Goal: Task Accomplishment & Management: Manage account settings

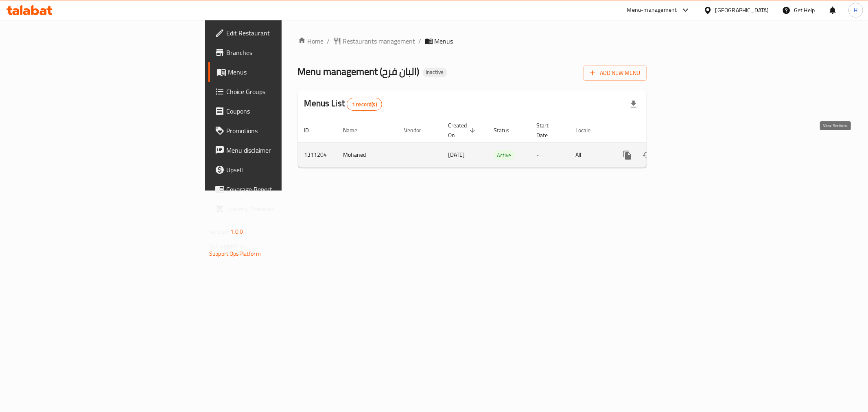
click at [691, 150] on icon "enhanced table" at bounding box center [686, 155] width 10 height 10
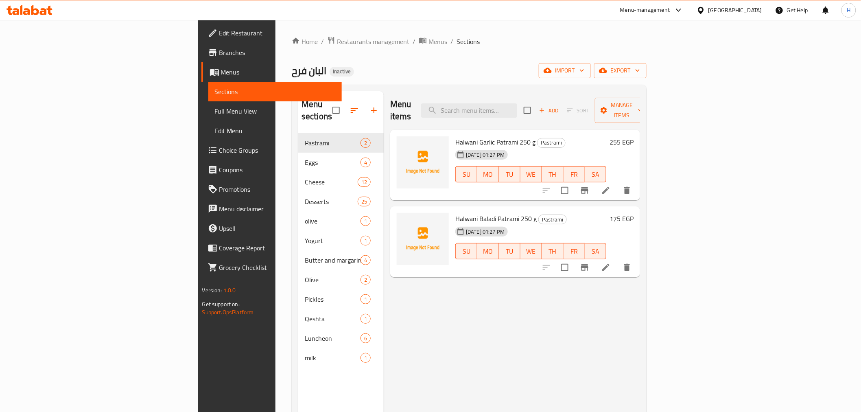
click at [208, 116] on link "Full Menu View" at bounding box center [274, 111] width 133 height 20
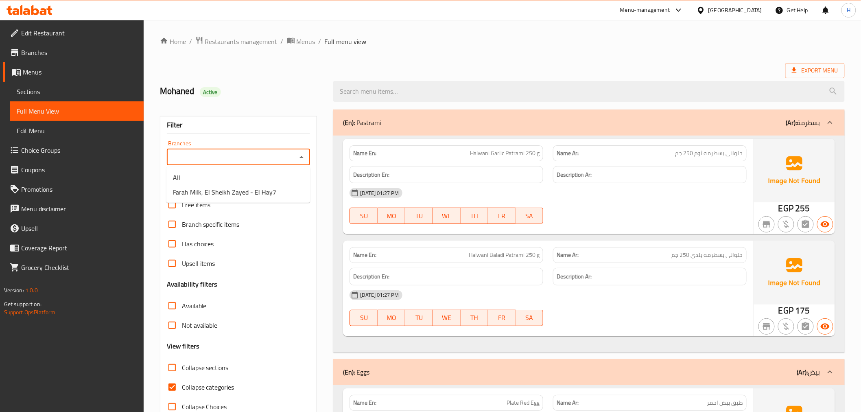
click at [235, 156] on input "Branches" at bounding box center [231, 156] width 125 height 11
click at [246, 192] on span "Farah Milk, El Sheikh Zayed - El Hay7" at bounding box center [224, 192] width 103 height 10
type input "Farah Milk, El Sheikh Zayed - El Hay7"
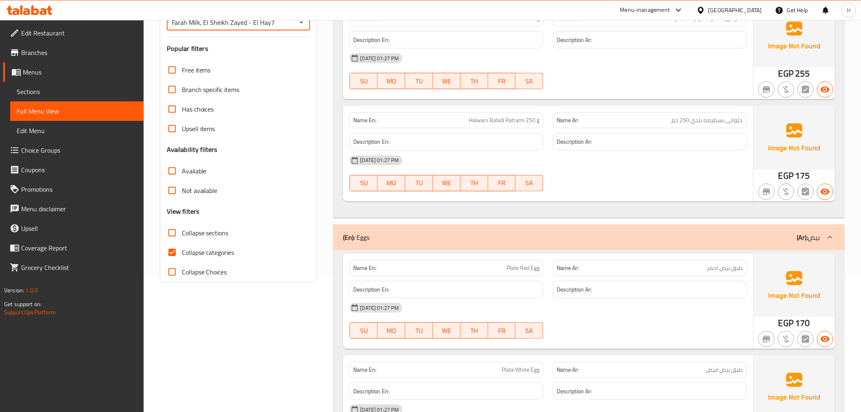
scroll to position [136, 0]
click at [171, 231] on input "Collapse sections" at bounding box center [172, 232] width 20 height 20
checkbox input "true"
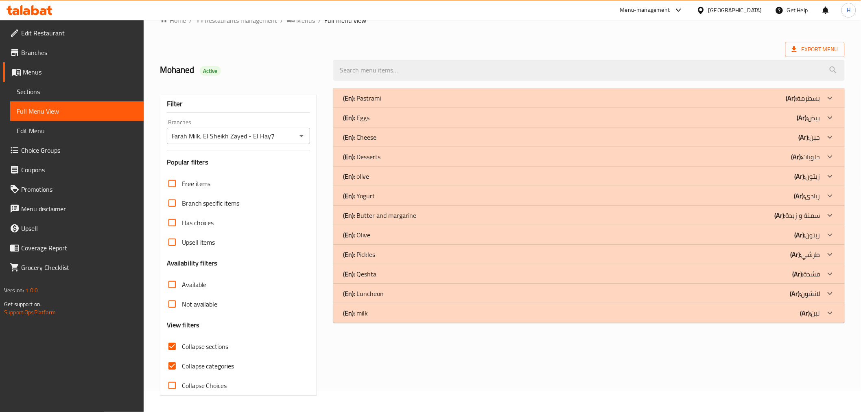
click at [180, 376] on input "Collapse Choices" at bounding box center [172, 386] width 20 height 20
checkbox input "true"
click at [405, 313] on div "(En): milk (Ar): لبن" at bounding box center [581, 313] width 477 height 10
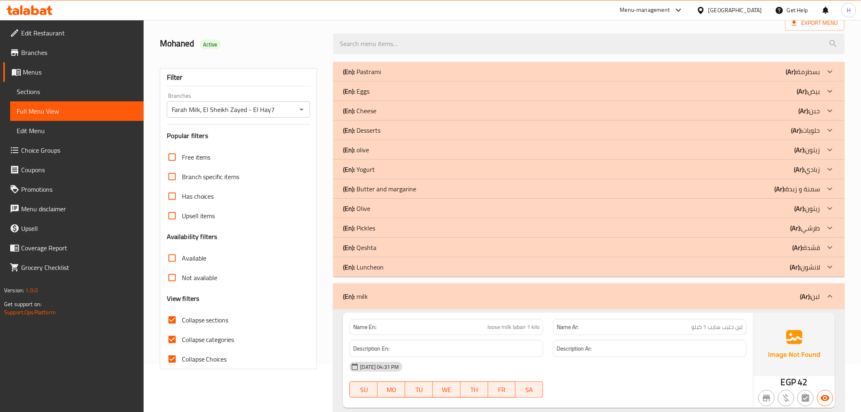
scroll to position [76, 0]
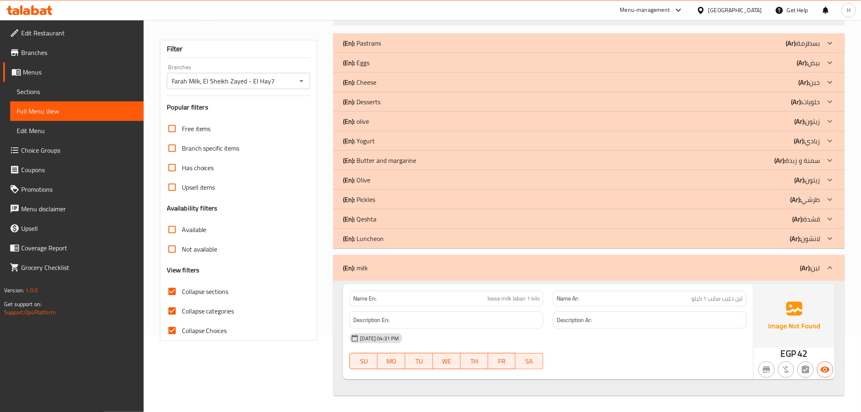
drag, startPoint x: 372, startPoint y: 271, endPoint x: 354, endPoint y: 269, distance: 17.2
click at [354, 269] on div "(En): milk (Ar): لبن" at bounding box center [581, 268] width 477 height 10
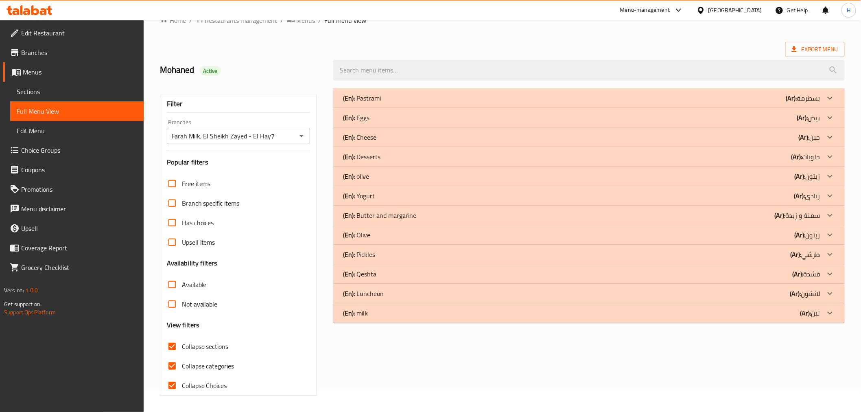
scroll to position [21, 0]
drag, startPoint x: 381, startPoint y: 315, endPoint x: 405, endPoint y: 13, distance: 302.9
click at [380, 314] on div "(En): milk (Ar): لبن" at bounding box center [581, 313] width 477 height 10
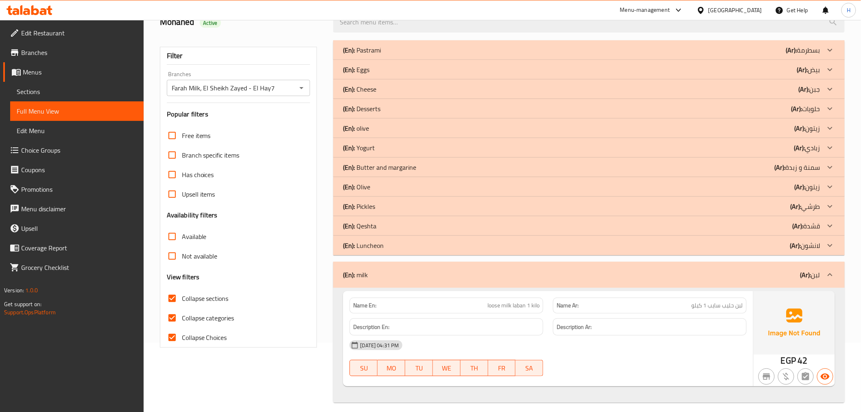
scroll to position [76, 0]
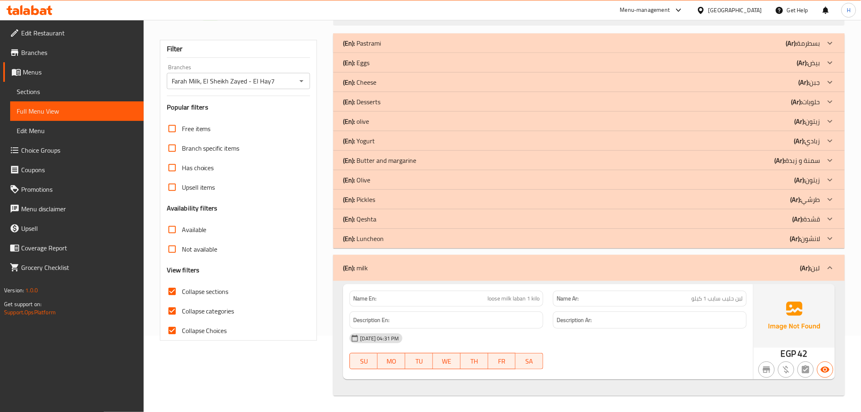
drag, startPoint x: 374, startPoint y: 270, endPoint x: 503, endPoint y: 300, distance: 133.2
click at [492, 302] on div "(En): milk (Ar): لبن Name En: loose milk laban 1 kilo Name Ar: لبن حليب سايب 1 …" at bounding box center [588, 325] width 511 height 141
click at [505, 302] on span "loose milk laban 1 kilo" at bounding box center [514, 298] width 52 height 9
click at [507, 302] on span "loose milk laban 1 kilo" at bounding box center [514, 298] width 52 height 9
copy span "milk"
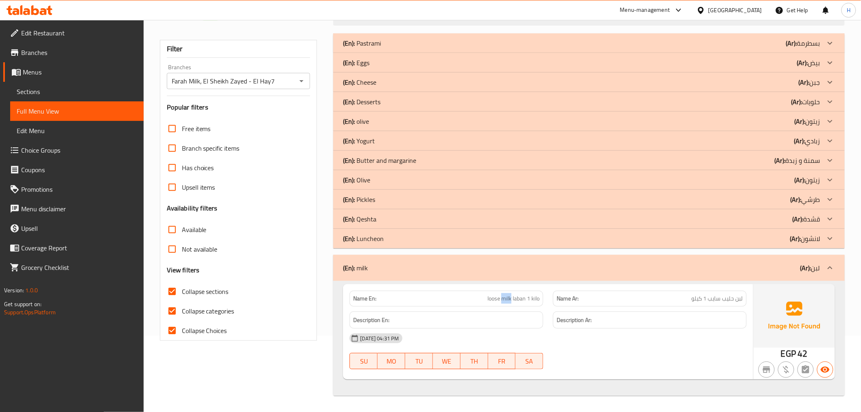
click at [506, 299] on span "loose milk laban 1 kilo" at bounding box center [514, 298] width 52 height 9
click at [409, 267] on div "(En): milk (Ar): لبن" at bounding box center [581, 268] width 477 height 10
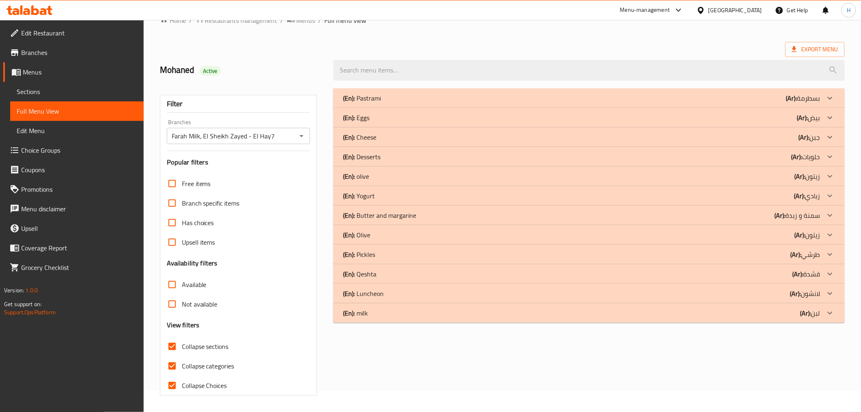
scroll to position [21, 0]
click at [411, 139] on div "(En): Cheese (Ar): جبن" at bounding box center [581, 137] width 477 height 10
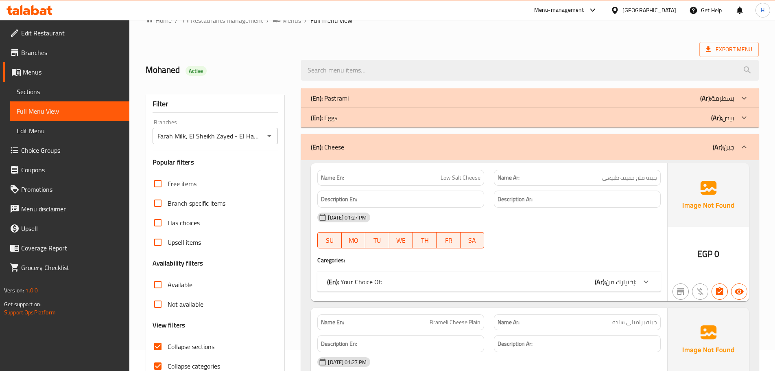
click at [648, 282] on icon at bounding box center [646, 282] width 10 height 10
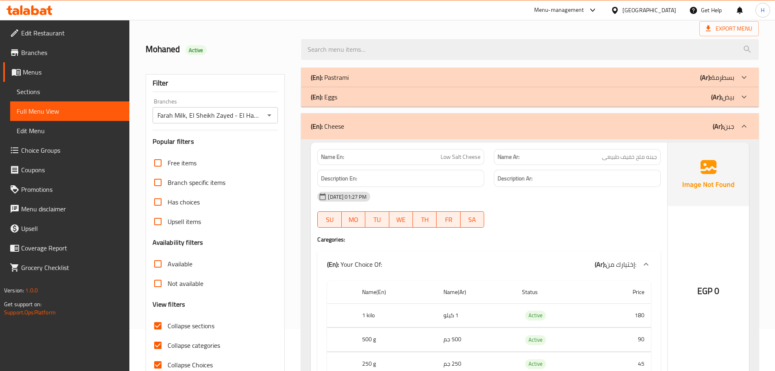
scroll to position [62, 0]
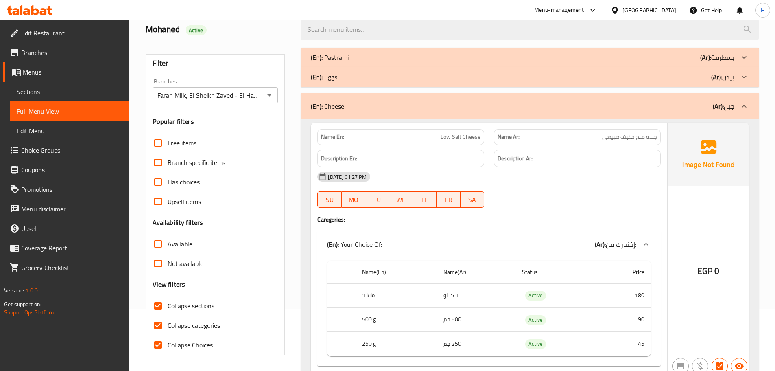
click at [464, 135] on span "Low Salt Cheese" at bounding box center [461, 137] width 40 height 9
click at [464, 134] on span "Low Salt Cheese" at bounding box center [461, 137] width 40 height 9
copy span "Low Salt Cheese"
click at [644, 133] on span "جبنه ملح خفيف طبيعى" at bounding box center [629, 137] width 55 height 9
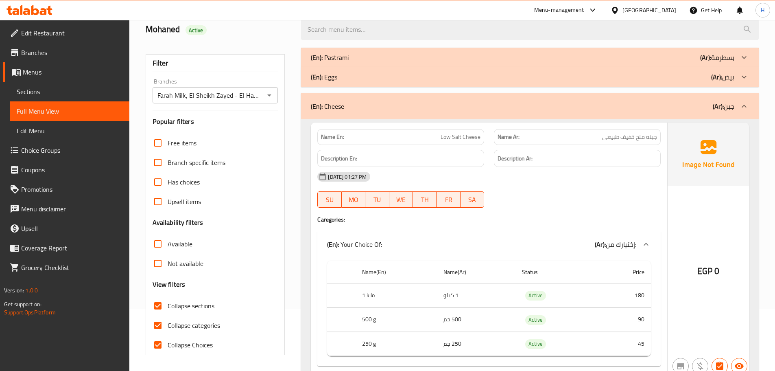
click at [644, 133] on span "جبنه ملح خفيف طبيعى" at bounding box center [629, 137] width 55 height 9
copy span "جبنه ملح خفيف طبيعى"
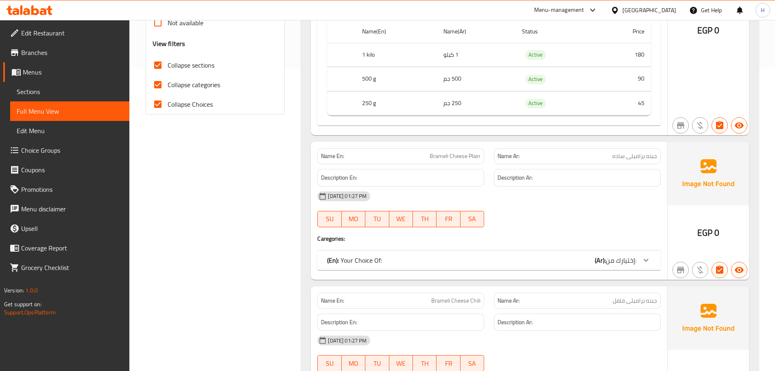
scroll to position [306, 0]
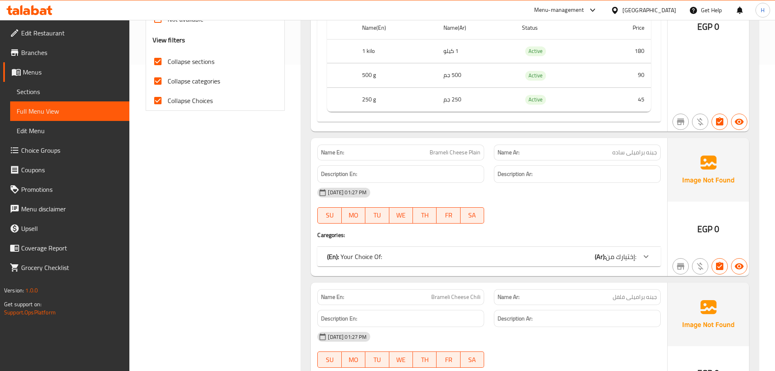
click at [567, 259] on div "(En): Your Choice Of: (Ar): إختيارك من:" at bounding box center [481, 257] width 309 height 10
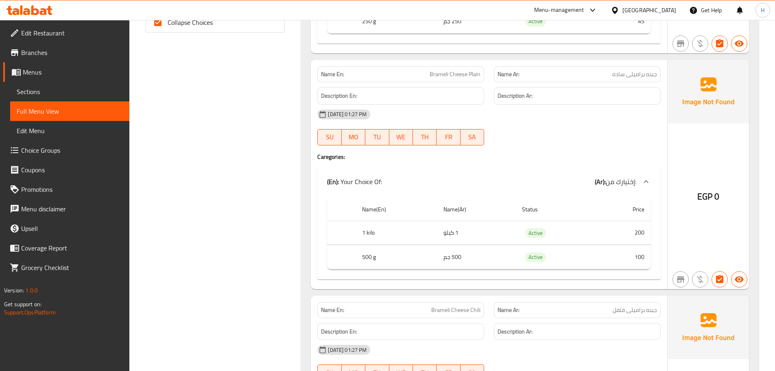
scroll to position [387, 0]
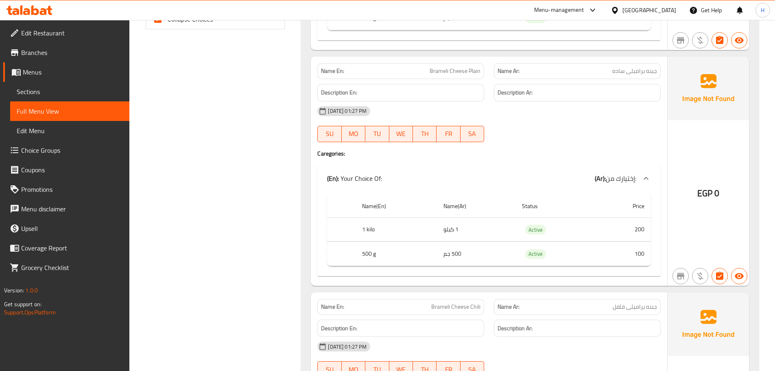
click at [441, 70] on span "Brameli Cheese Plain" at bounding box center [455, 71] width 51 height 9
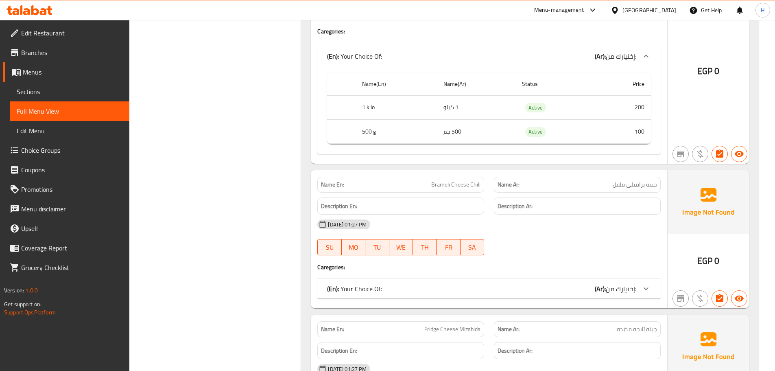
scroll to position [550, 0]
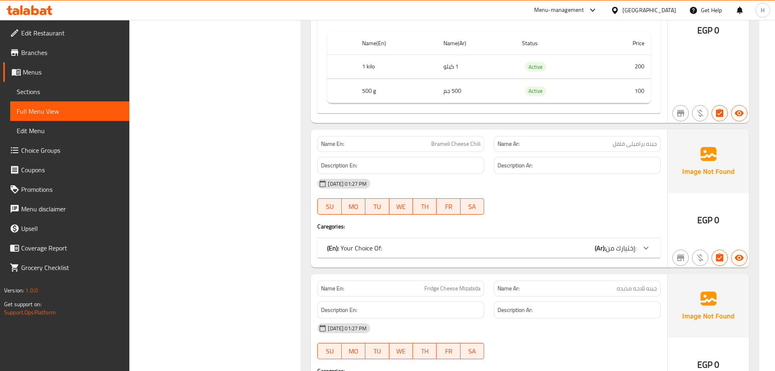
click at [632, 249] on span "إختيارك من:" at bounding box center [621, 248] width 31 height 12
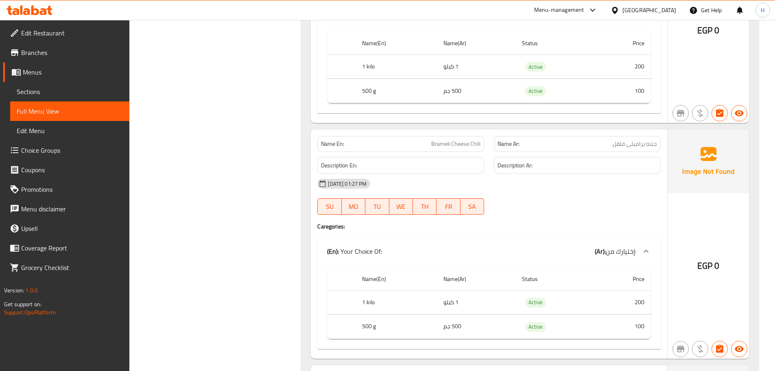
click at [652, 146] on span "جبنه براميلى فلفل" at bounding box center [635, 144] width 44 height 9
drag, startPoint x: 649, startPoint y: 122, endPoint x: 653, endPoint y: 145, distance: 23.5
click at [653, 145] on span "جبنه براميلى فلفل" at bounding box center [635, 144] width 44 height 9
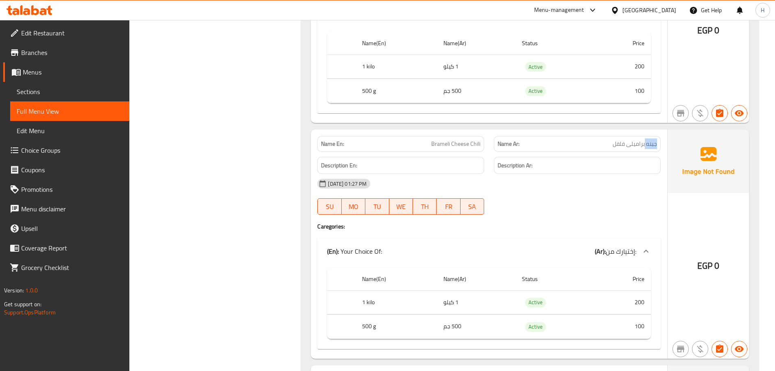
click at [653, 145] on span "جبنه براميلى فلفل" at bounding box center [635, 144] width 44 height 9
click at [442, 140] on span "Brameli Cheese Chili" at bounding box center [455, 144] width 49 height 9
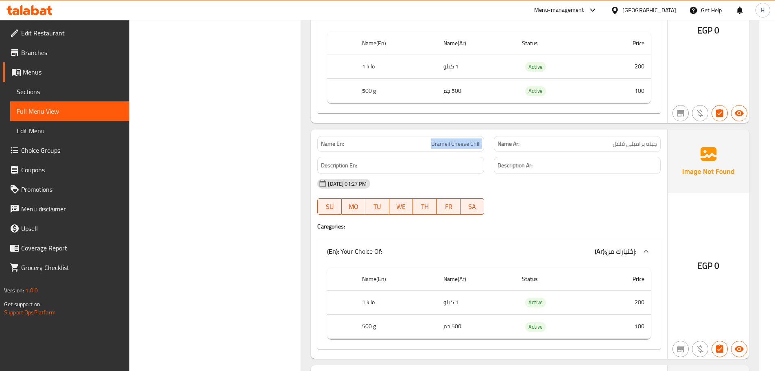
click at [457, 142] on span "Brameli Cheese Chili" at bounding box center [455, 144] width 49 height 9
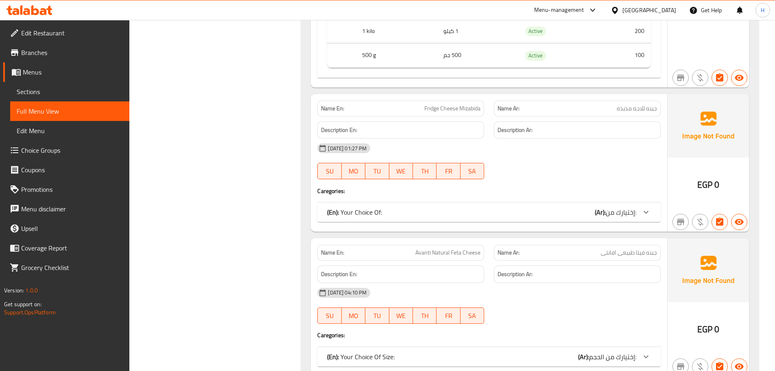
scroll to position [835, 0]
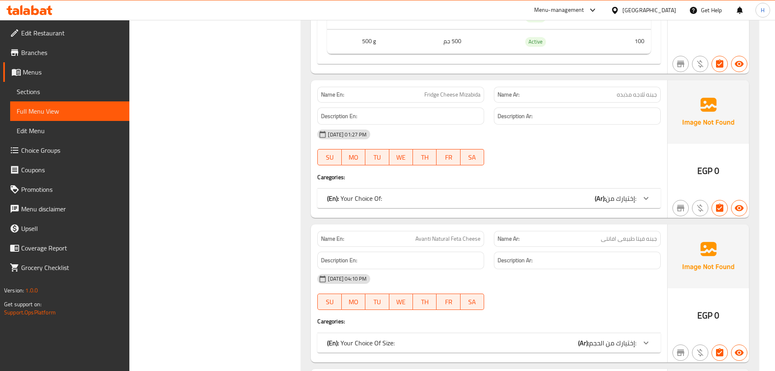
click at [628, 94] on span "جبنه ثلاجه مذبده" at bounding box center [637, 94] width 40 height 9
click at [461, 99] on span "Fridge Cheese Mizabida" at bounding box center [452, 94] width 56 height 9
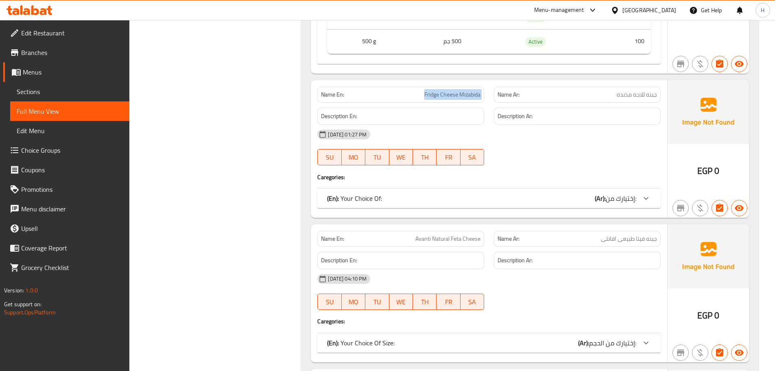
copy span "Fridge Cheese Mizabida"
click at [461, 99] on span "Fridge Cheese Mizabida" at bounding box center [452, 94] width 56 height 9
click at [572, 206] on div "(En): Your Choice Of: (Ar): إختيارك من:" at bounding box center [488, 198] width 343 height 20
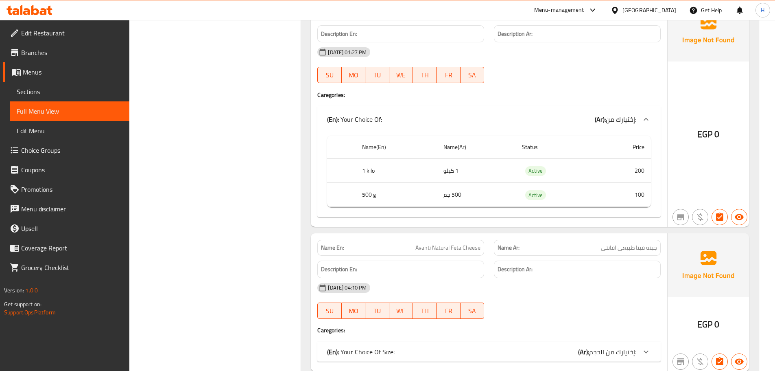
scroll to position [998, 0]
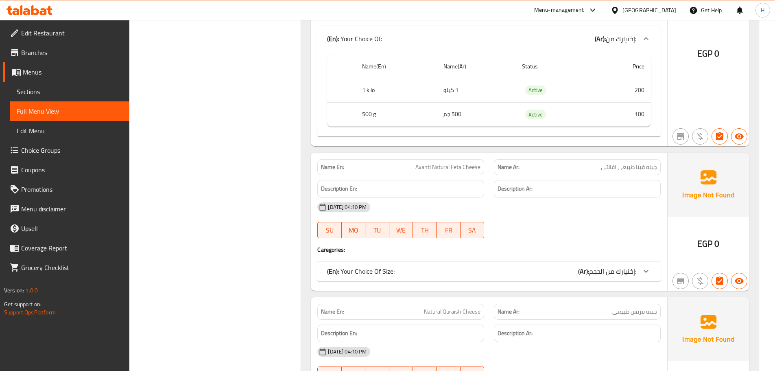
click at [530, 271] on div "(En): Your Choice Of Size: (Ar): إختيارك من الحجم:" at bounding box center [481, 271] width 309 height 10
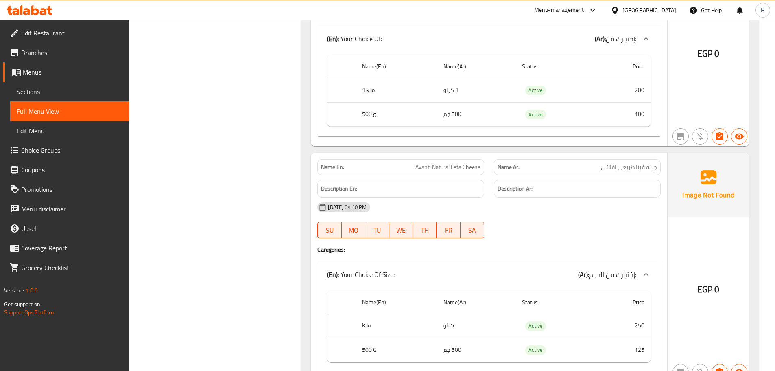
click at [459, 171] on span "Avanti Natural Feta Cheese" at bounding box center [448, 167] width 65 height 9
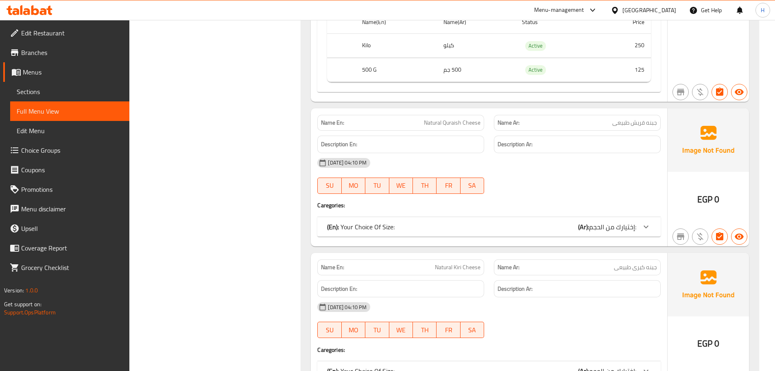
scroll to position [1283, 0]
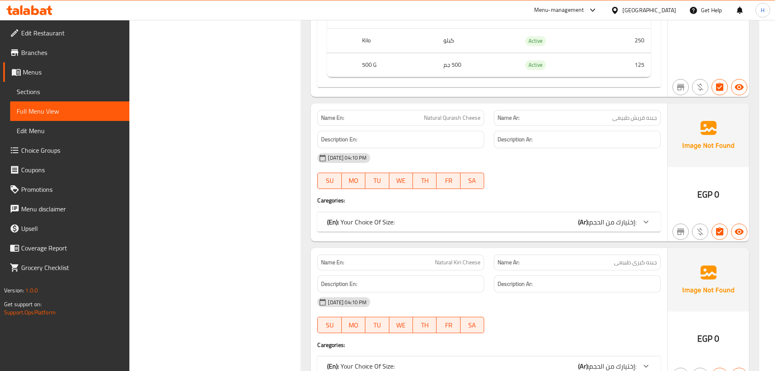
click at [542, 227] on div "(En): Your Choice Of Size: (Ar): إختيارك من الحجم:" at bounding box center [488, 222] width 343 height 20
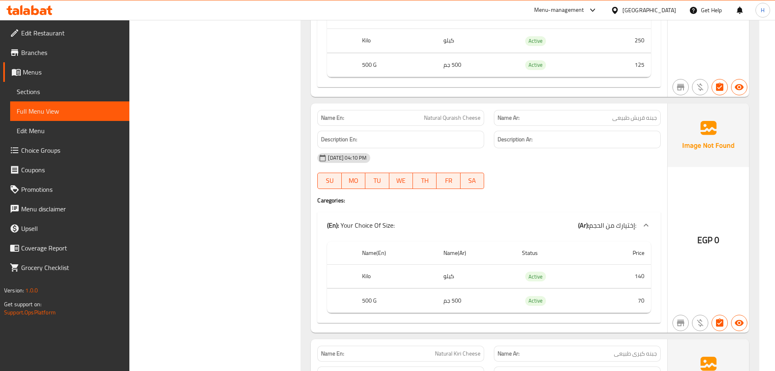
click at [453, 121] on span "Natural Quraish Cheese" at bounding box center [452, 118] width 57 height 9
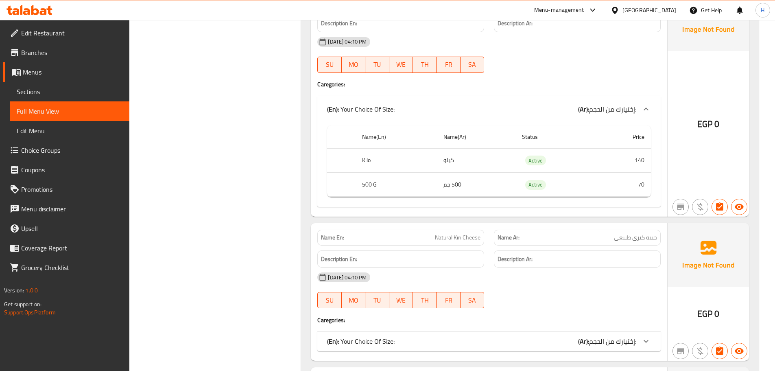
scroll to position [1446, 0]
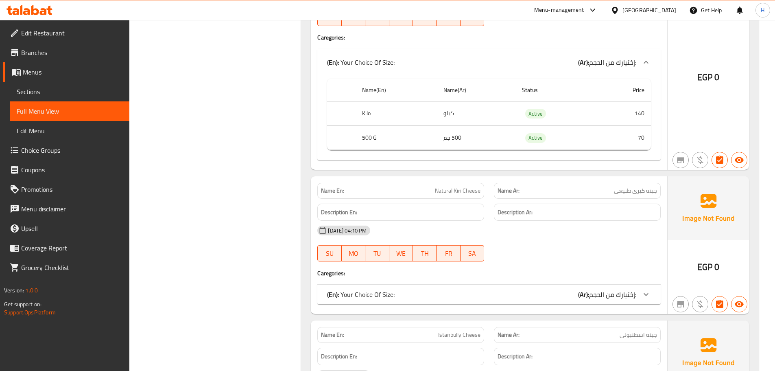
click at [542, 298] on div "(En): Your Choice Of Size: (Ar): إختيارك من الحجم:" at bounding box center [481, 294] width 309 height 10
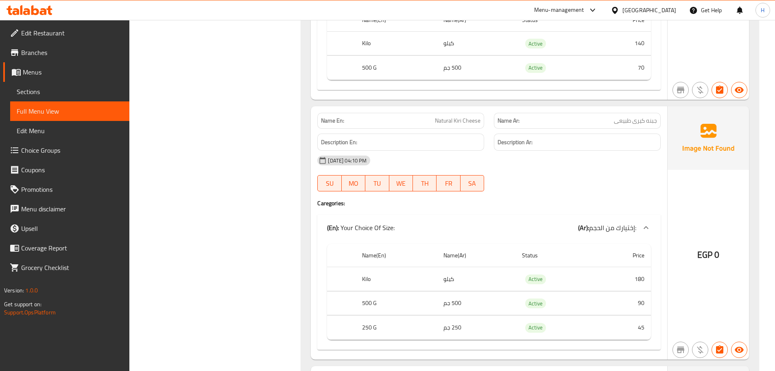
scroll to position [1527, 0]
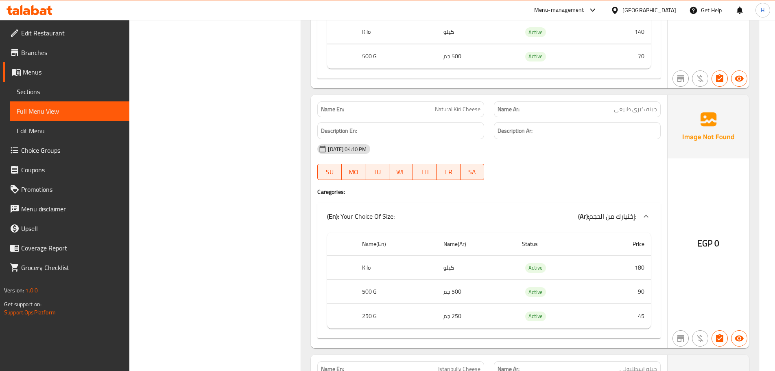
click at [471, 96] on div "Name En: Natural Kiri Cheese Name Ar: جبنه كيرى طبيعى Description En: Descripti…" at bounding box center [489, 221] width 357 height 253
click at [456, 105] on span "Natural Kiri Cheese" at bounding box center [458, 109] width 46 height 9
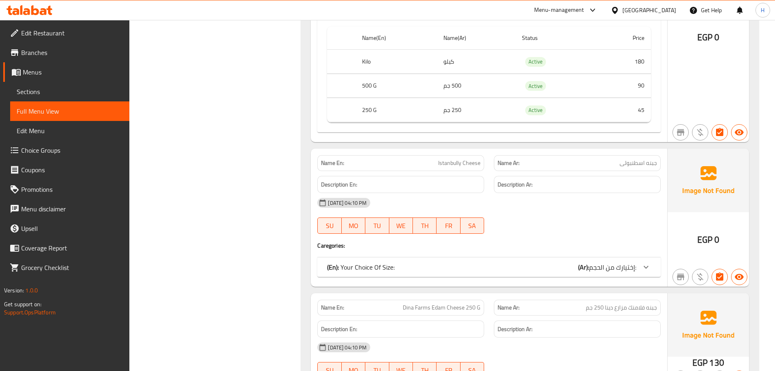
scroll to position [1812, 0]
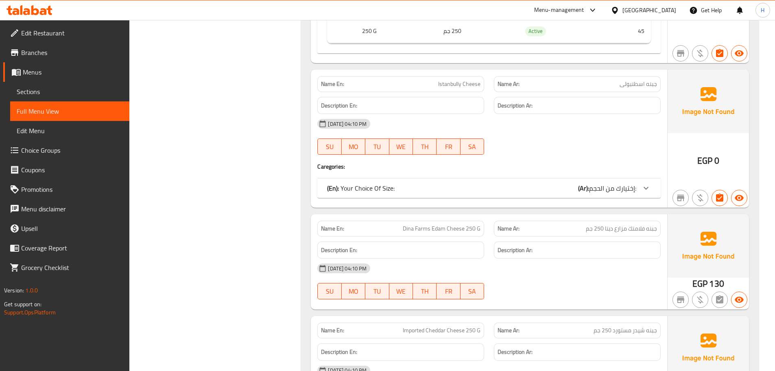
click at [510, 195] on div "(En): Your Choice Of Size: (Ar): إختيارك من الحجم:" at bounding box center [488, 188] width 343 height 20
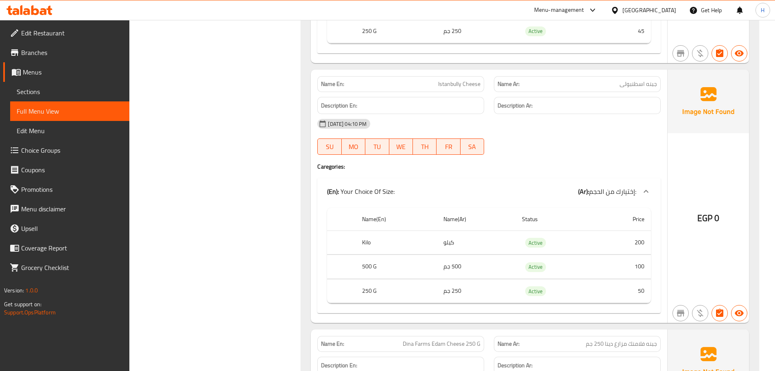
click at [455, 83] on span "Istanbully Cheese" at bounding box center [459, 84] width 42 height 9
click at [459, 85] on span "Istanbully Cheese" at bounding box center [459, 84] width 42 height 9
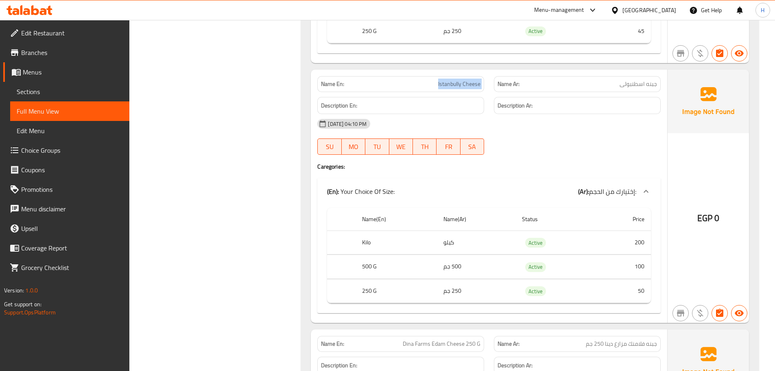
click at [459, 85] on span "Istanbully Cheese" at bounding box center [459, 84] width 42 height 9
click at [449, 84] on span "Istanbully Cheese" at bounding box center [459, 84] width 42 height 9
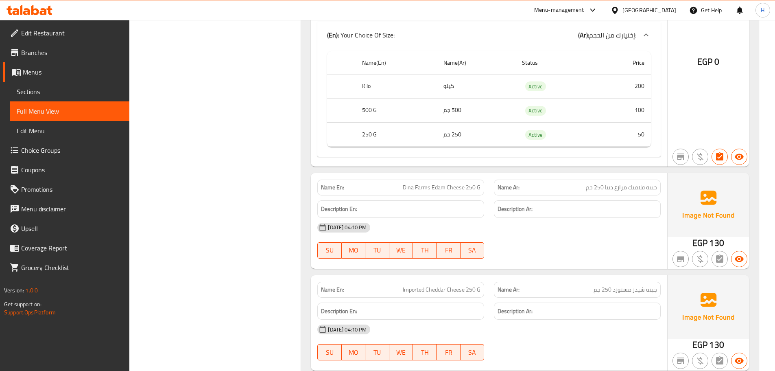
scroll to position [2015, 0]
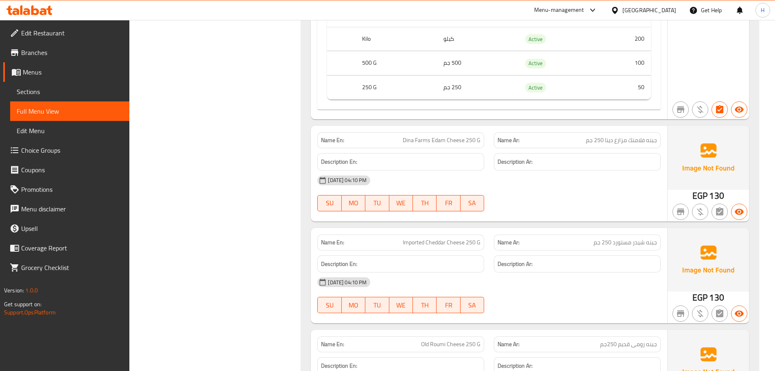
click at [411, 140] on span "Dina Farms Edam Cheese 250 G" at bounding box center [442, 140] width 78 height 9
drag, startPoint x: 411, startPoint y: 140, endPoint x: 634, endPoint y: 137, distance: 223.5
click at [634, 137] on span "جبنه فلامنك مزارع دينا 250 جم" at bounding box center [621, 140] width 71 height 9
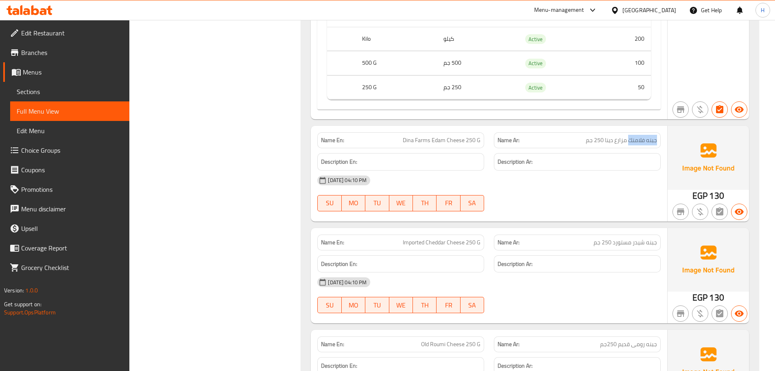
copy span "جبنه فلامنك"
drag, startPoint x: 634, startPoint y: 137, endPoint x: 645, endPoint y: 135, distance: 10.9
click at [656, 139] on span "جبنه فلامنك مزارع دينا 250 جم" at bounding box center [621, 140] width 71 height 9
click at [457, 132] on div "Name En: Dina Farms Edam Cheese 250 G" at bounding box center [400, 140] width 167 height 16
click at [457, 132] on div "Name En: Dina Farms Edam Cheese 250 G" at bounding box center [401, 140] width 177 height 26
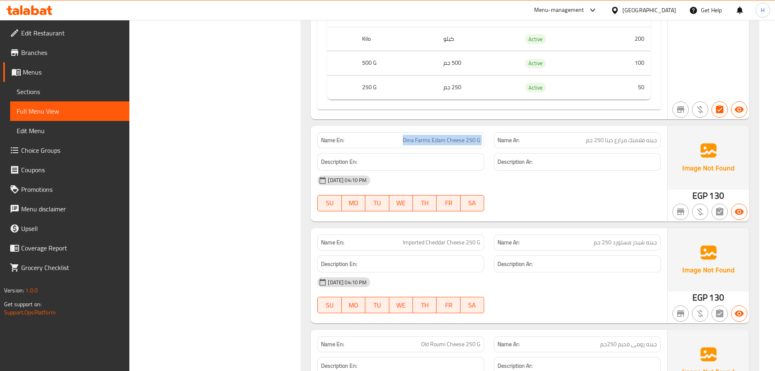
click at [457, 132] on div "Name En: Dina Farms Edam Cheese 250 G" at bounding box center [401, 140] width 177 height 26
copy span "Dina Farms Edam Cheese 250 G"
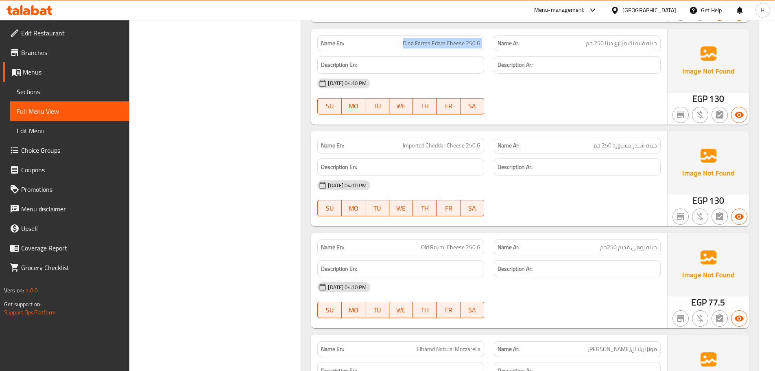
scroll to position [2137, 0]
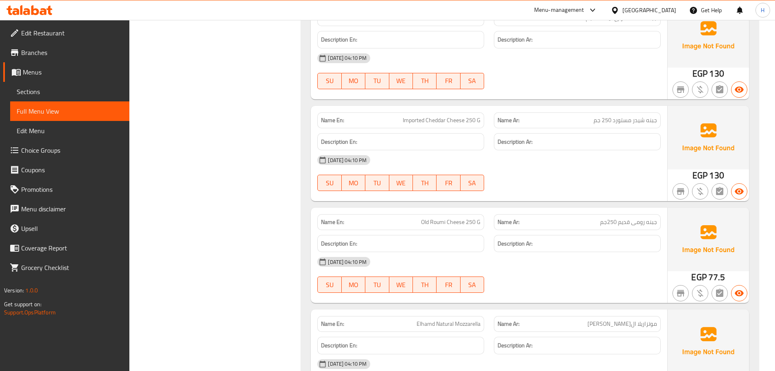
click at [433, 116] on span "Imported Cheddar Cheese 250 G" at bounding box center [442, 120] width 78 height 9
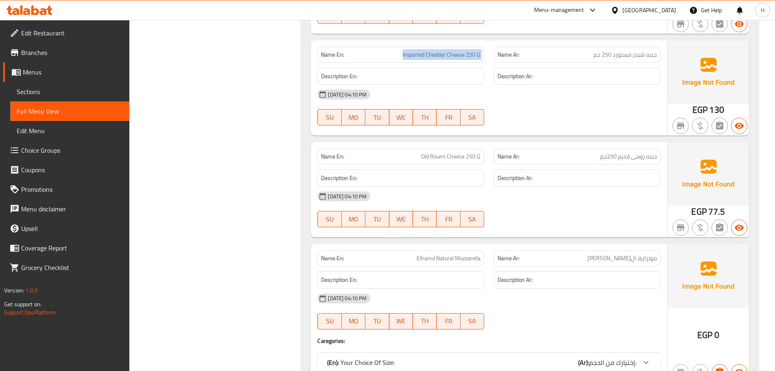
scroll to position [2260, 0]
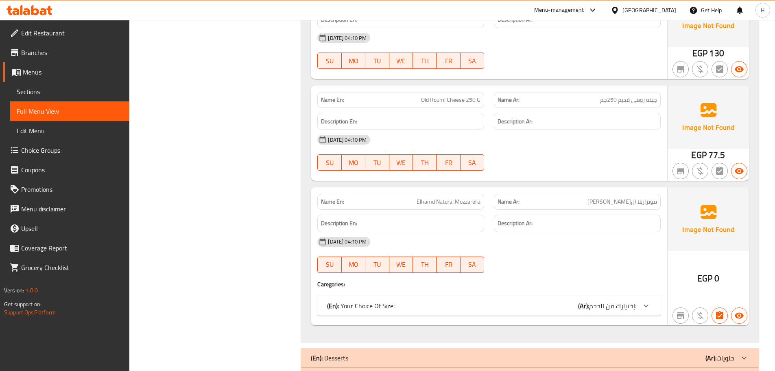
click at [451, 102] on span "Old Roumi Cheese 250 G" at bounding box center [450, 100] width 59 height 9
click at [451, 101] on span "Old Roumi Cheese 250 G" at bounding box center [450, 100] width 59 height 9
click at [448, 101] on span "Old Roumi Cheese 250 G" at bounding box center [450, 100] width 59 height 9
click at [441, 101] on span "Old Roumi Cheese 250 G" at bounding box center [450, 100] width 59 height 9
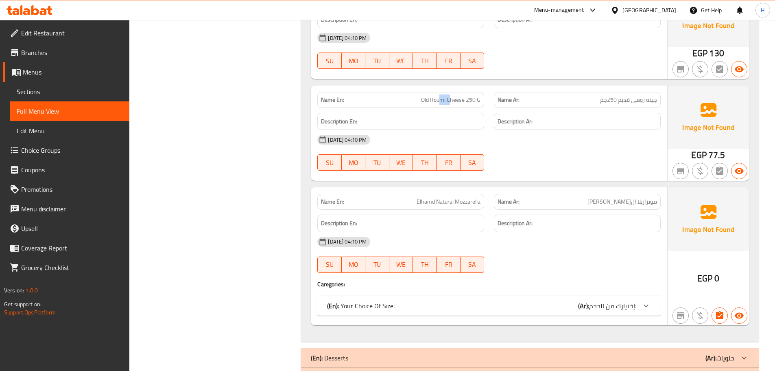
click at [452, 101] on span "Old Roumi Cheese 250 G" at bounding box center [450, 100] width 59 height 9
click at [441, 99] on span "Old Roumi Cheese 250 G" at bounding box center [450, 100] width 59 height 9
click at [448, 100] on span "Old Roumi Cheese 250 G" at bounding box center [450, 100] width 59 height 9
click at [437, 100] on span "Old Roumi Cheese 250 G" at bounding box center [450, 100] width 59 height 9
click at [452, 102] on span "Old Roumi Cheese 250 G" at bounding box center [450, 100] width 59 height 9
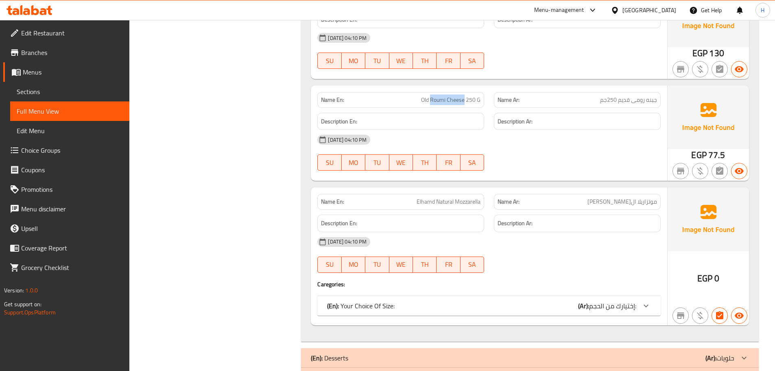
copy span "Roumi Cheese"
click at [542, 318] on div "Name En: Elhamd Natural Mozzarella Name Ar: موتزاريلا الحمد طبيعى Description E…" at bounding box center [489, 256] width 357 height 138
click at [547, 306] on div "(En): Your Choice Of Size: (Ar): إختيارك من الحجم:" at bounding box center [481, 306] width 309 height 10
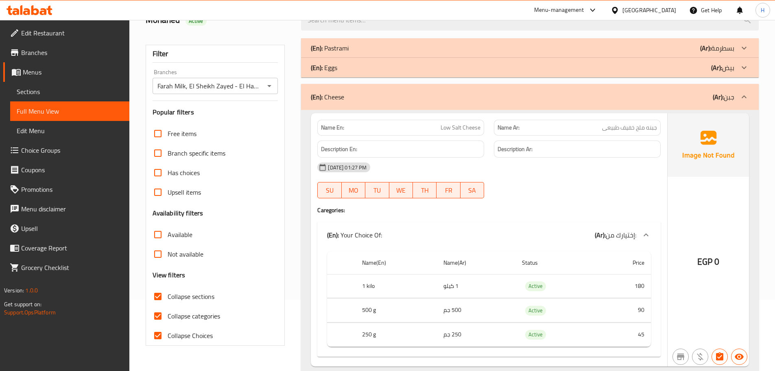
scroll to position [0, 0]
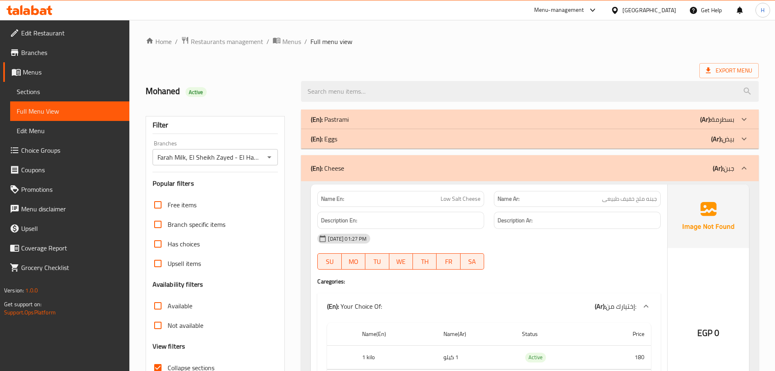
click at [716, 155] on div "(En): Cheese (Ar): جبن" at bounding box center [530, 168] width 458 height 26
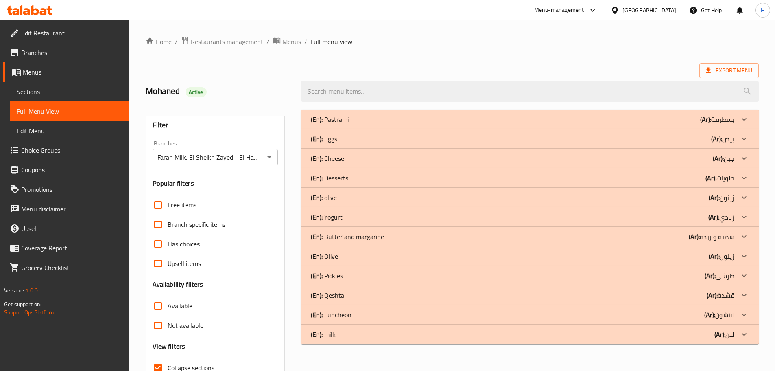
click at [688, 120] on div "(En): Pastrami (Ar): بسطرمة" at bounding box center [523, 119] width 424 height 10
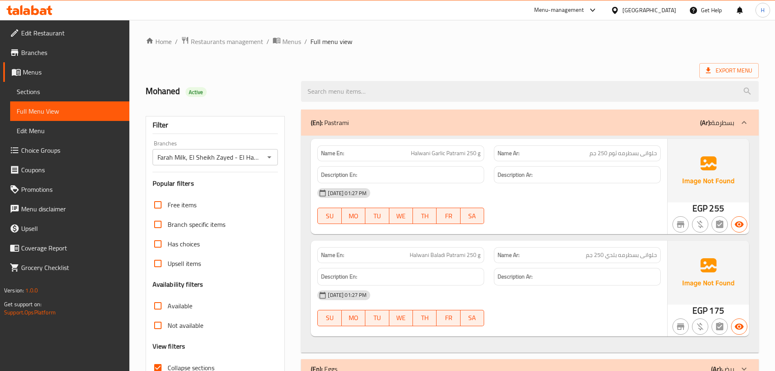
click at [625, 260] on div "Name Ar: حلوانى بسطرمه بلدي 250 جم" at bounding box center [577, 255] width 167 height 16
copy span "حلوانى بسطرمه بلدي 250 جم"
click at [625, 260] on div "Name Ar: حلوانى بسطرمه بلدي 250 جم" at bounding box center [577, 255] width 167 height 16
click at [603, 129] on div "(En): Pastrami (Ar): بسطرمة" at bounding box center [530, 122] width 458 height 26
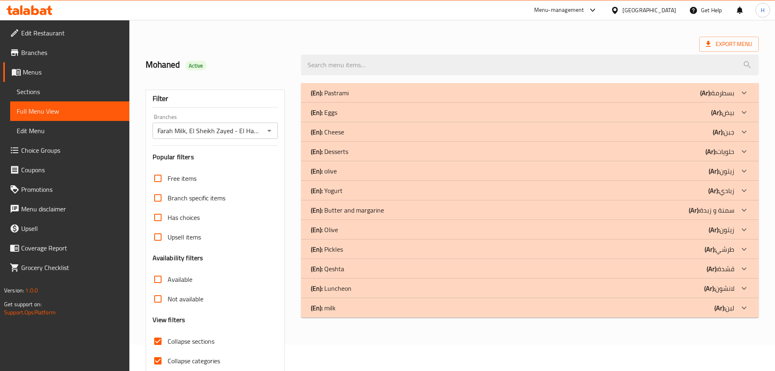
scroll to position [41, 0]
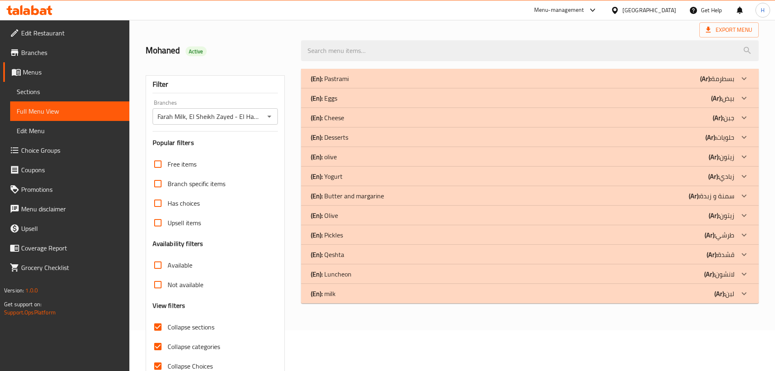
click at [683, 285] on div "(En): milk (Ar): لبن" at bounding box center [530, 294] width 458 height 20
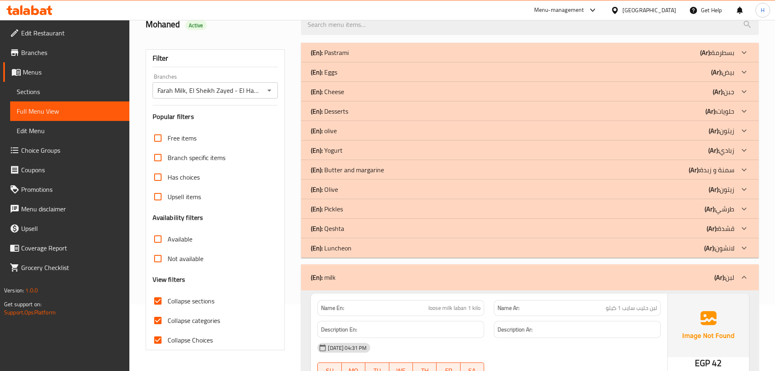
scroll to position [81, 0]
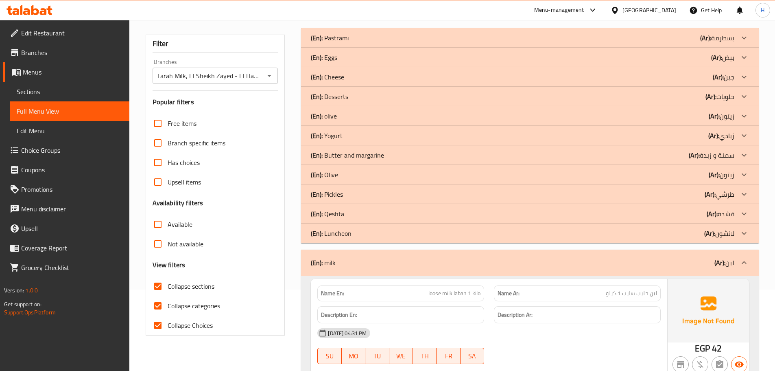
click at [409, 255] on div "(En): milk (Ar): لبن" at bounding box center [530, 262] width 458 height 26
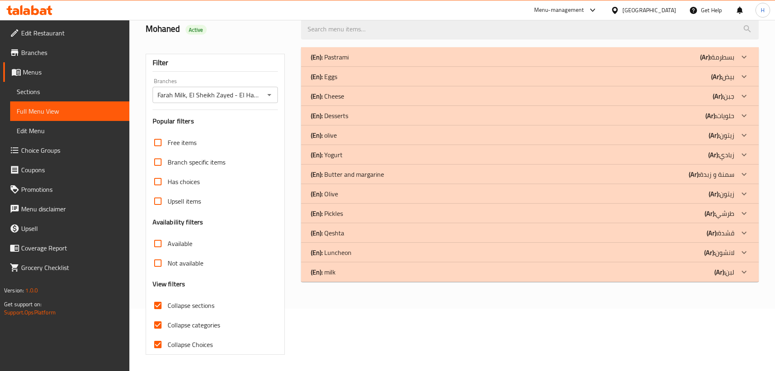
scroll to position [62, 0]
click at [392, 256] on div "(En): Luncheon (Ar): لانشون" at bounding box center [523, 252] width 424 height 10
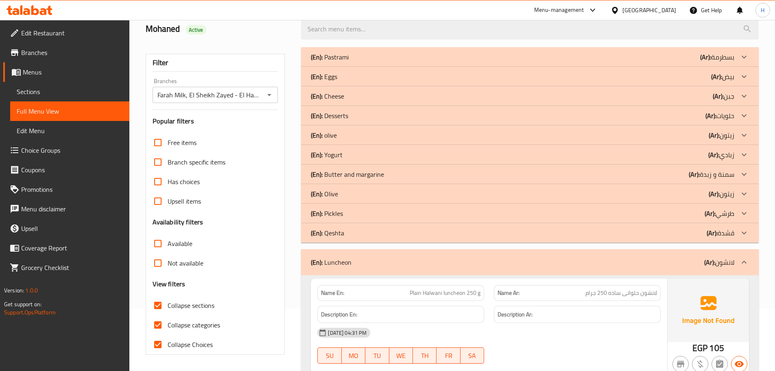
click at [459, 297] on span "Plain Halwani luncheon 250 g" at bounding box center [445, 293] width 71 height 9
click at [461, 297] on span "Plain Halwani luncheon 250 g" at bounding box center [445, 293] width 71 height 9
copy span "luncheon"
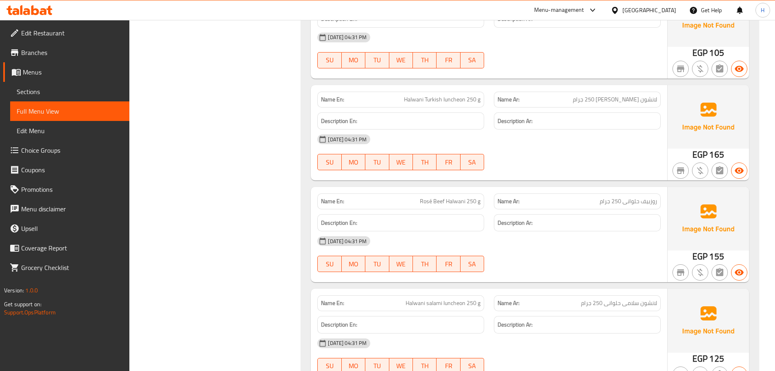
scroll to position [469, 0]
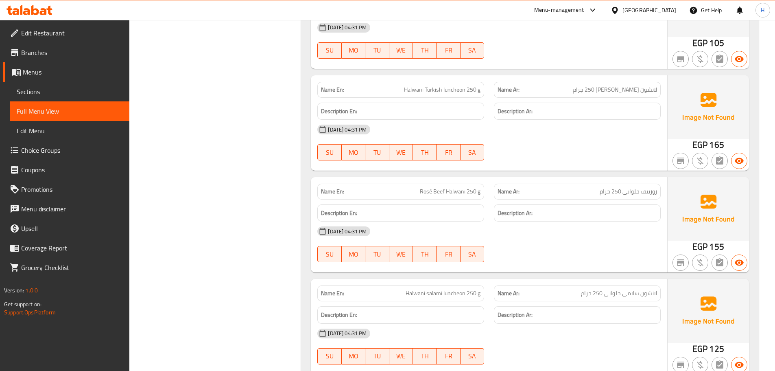
click at [446, 188] on span "Rosé Beef Halwani 250 g" at bounding box center [450, 191] width 61 height 9
click at [424, 190] on span "Rosé Beef Halwani 250 g" at bounding box center [450, 191] width 61 height 9
drag, startPoint x: 424, startPoint y: 190, endPoint x: 438, endPoint y: 190, distance: 13.4
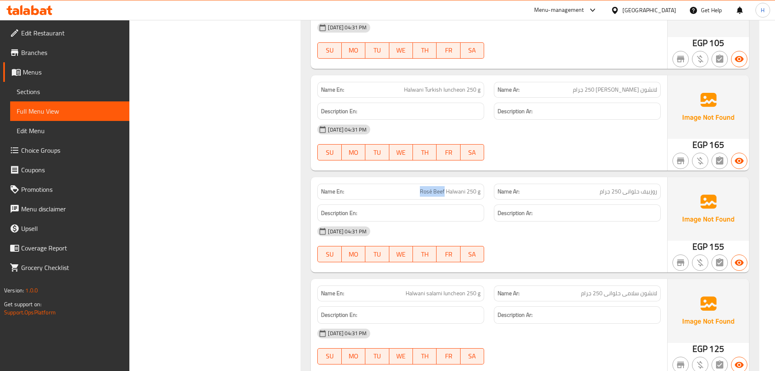
click at [438, 190] on span "Rosé Beef Halwani 250 g" at bounding box center [450, 191] width 61 height 9
click at [451, 192] on span "Rosé Beef Halwani 250 g" at bounding box center [450, 191] width 61 height 9
copy span "Rosé Beef Halwani 250 g"
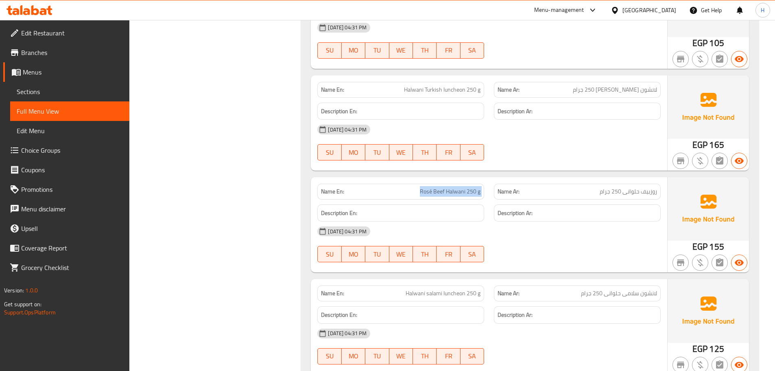
click at [457, 191] on span "Rosé Beef Halwani 250 g" at bounding box center [450, 191] width 61 height 9
drag, startPoint x: 457, startPoint y: 191, endPoint x: 486, endPoint y: 191, distance: 28.1
click at [486, 191] on div "Name En: Rosé Beef Halwani 250 g" at bounding box center [401, 192] width 177 height 26
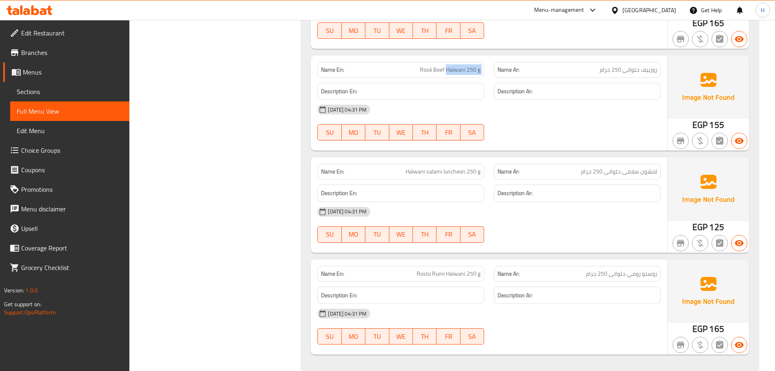
scroll to position [591, 0]
click at [420, 171] on span "Halwani salami luncheon 250 g" at bounding box center [443, 171] width 75 height 9
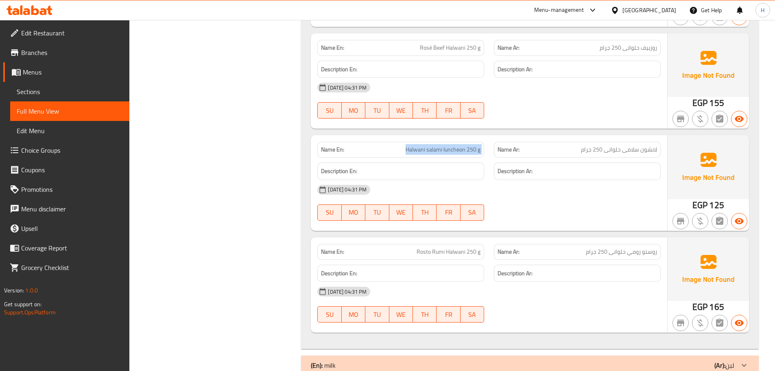
scroll to position [633, 0]
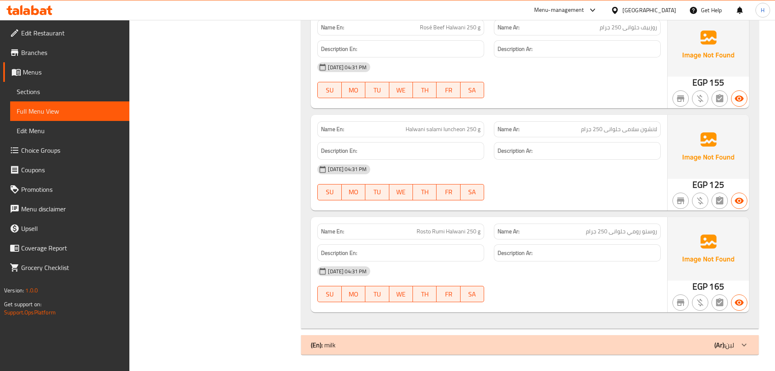
click at [437, 228] on span "Rosto Rumi Halwani 250 g" at bounding box center [449, 231] width 64 height 9
click at [441, 228] on span "Rosto Rumi Halwani 250 g" at bounding box center [449, 231] width 64 height 9
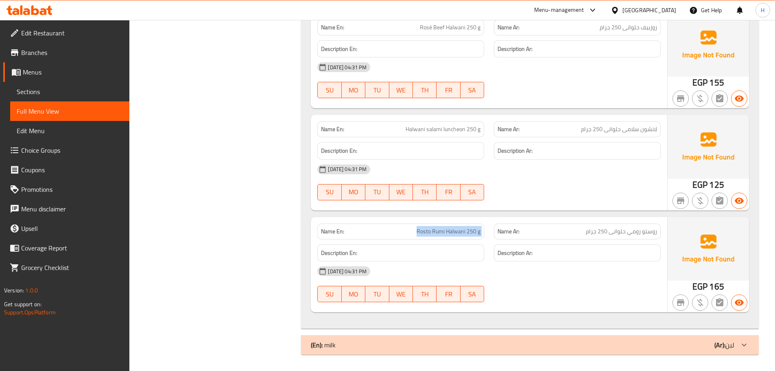
click at [441, 228] on span "Rosto Rumi Halwani 250 g" at bounding box center [449, 231] width 64 height 9
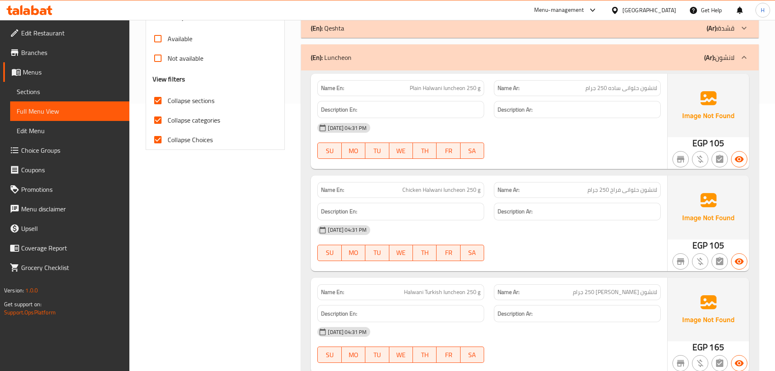
scroll to position [63, 0]
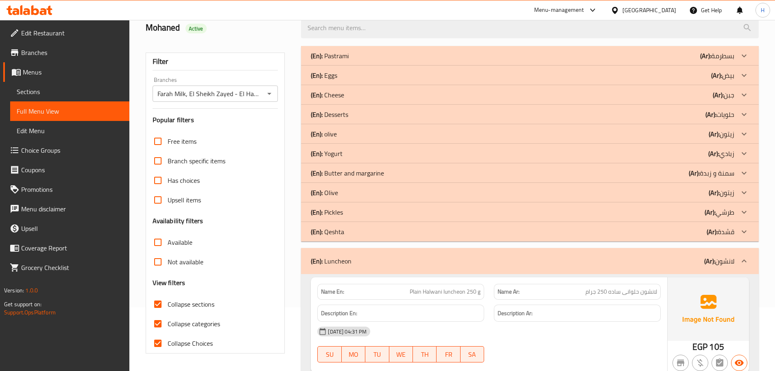
click at [540, 257] on div "(En): Luncheon (Ar): لانشون" at bounding box center [523, 261] width 424 height 10
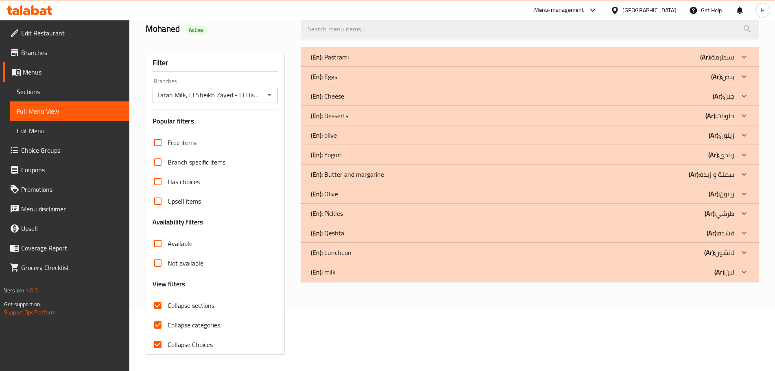
scroll to position [62, 0]
click at [375, 259] on div "(En): Luncheon (Ar): لانشون" at bounding box center [530, 253] width 458 height 20
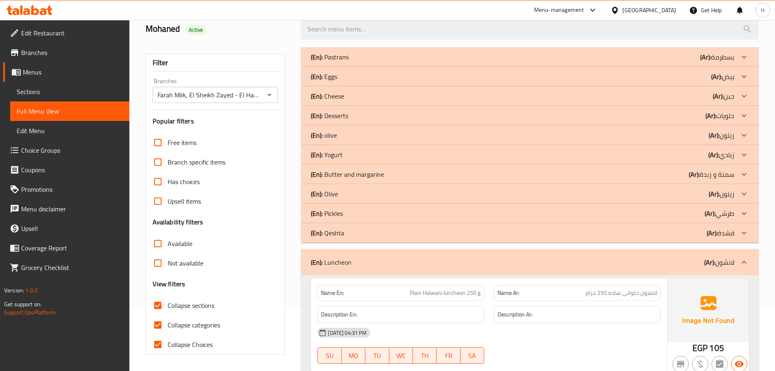
scroll to position [63, 0]
click at [361, 266] on div "(En): Luncheon (Ar): لانشون" at bounding box center [530, 261] width 458 height 26
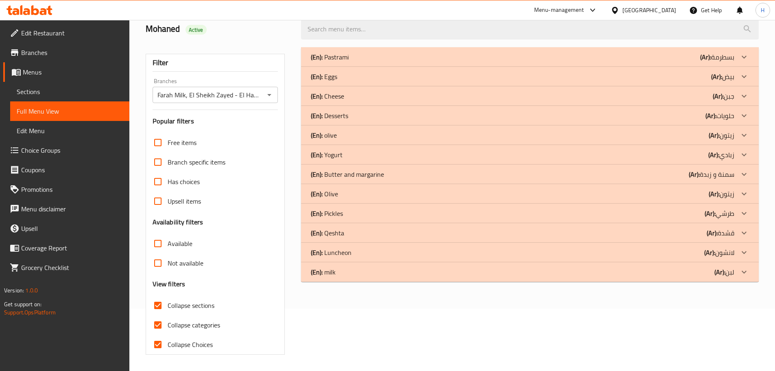
scroll to position [62, 0]
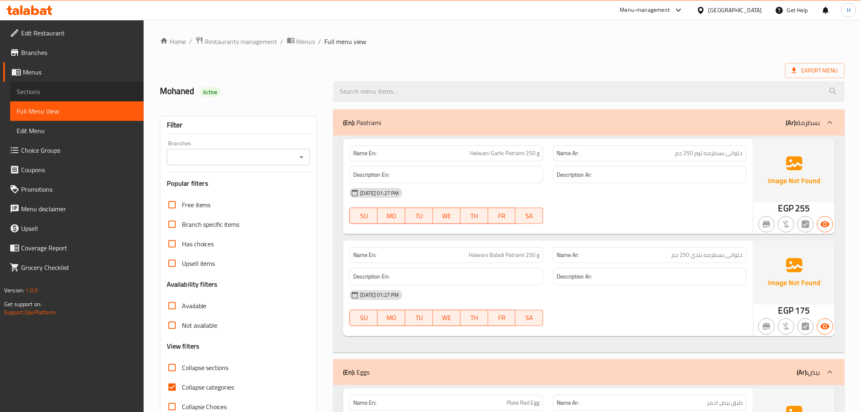
click at [41, 94] on span "Sections" at bounding box center [77, 92] width 120 height 10
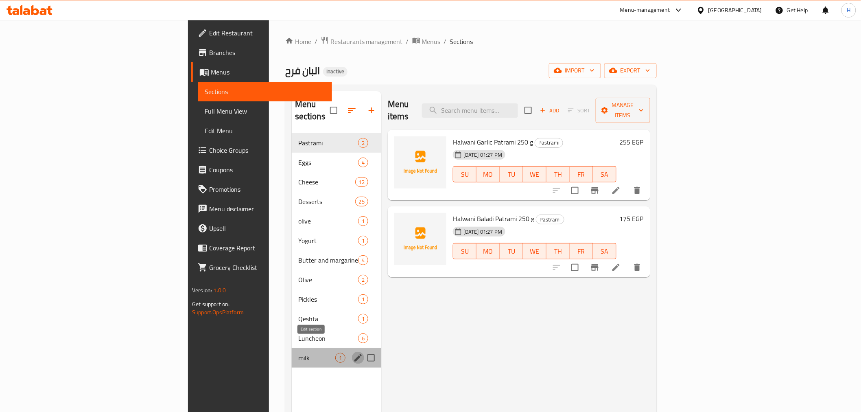
click at [353, 353] on icon "edit" at bounding box center [358, 358] width 10 height 10
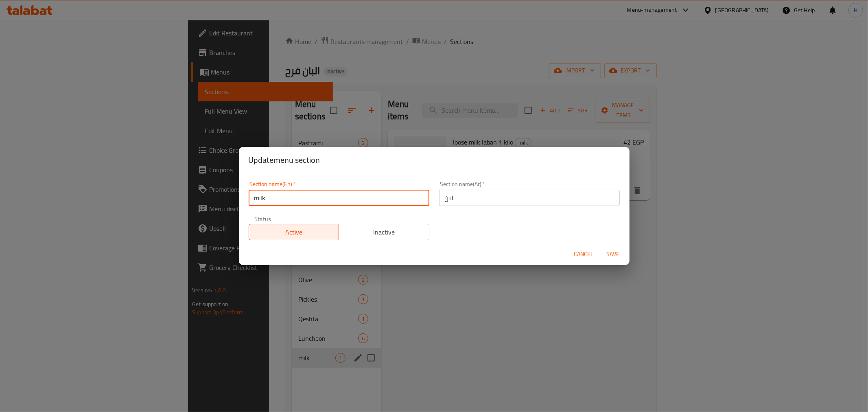
click at [261, 201] on input "milk" at bounding box center [339, 198] width 181 height 16
click at [260, 202] on input "Mlk" at bounding box center [339, 198] width 181 height 16
type input "Milk"
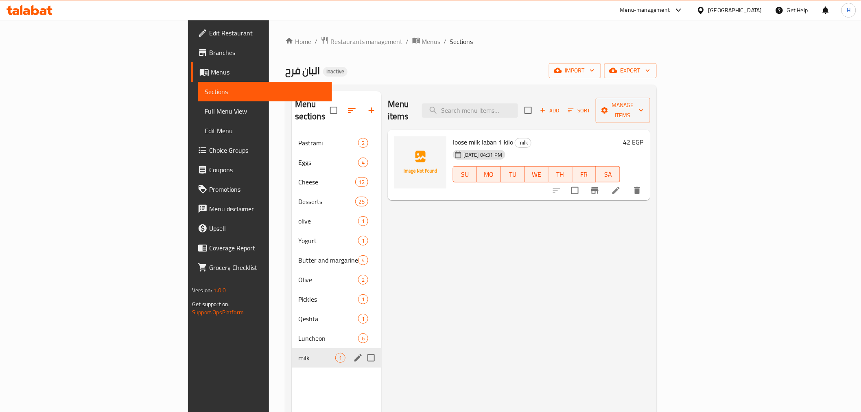
click at [363, 349] on input "Menu sections" at bounding box center [371, 357] width 17 height 17
drag, startPoint x: 324, startPoint y: 346, endPoint x: 297, endPoint y: 349, distance: 26.6
click at [363, 349] on input "Menu sections" at bounding box center [371, 357] width 17 height 17
checkbox input "false"
click at [354, 354] on icon "edit" at bounding box center [357, 357] width 7 height 7
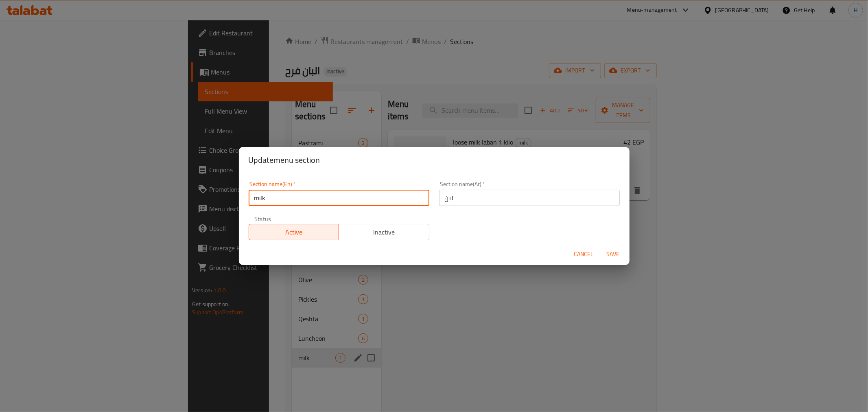
click at [276, 200] on input "milk" at bounding box center [339, 198] width 181 height 16
click at [276, 199] on input "milk" at bounding box center [339, 198] width 181 height 16
type input "Milk"
click at [600, 247] on button "Save" at bounding box center [613, 254] width 26 height 15
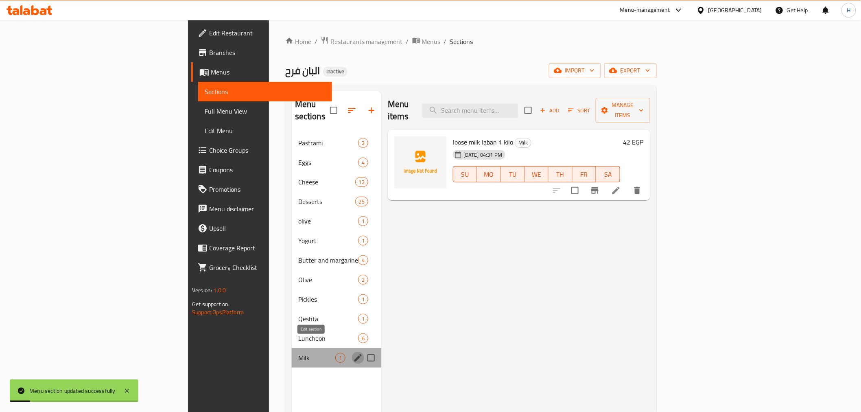
click at [354, 354] on icon "edit" at bounding box center [357, 357] width 7 height 7
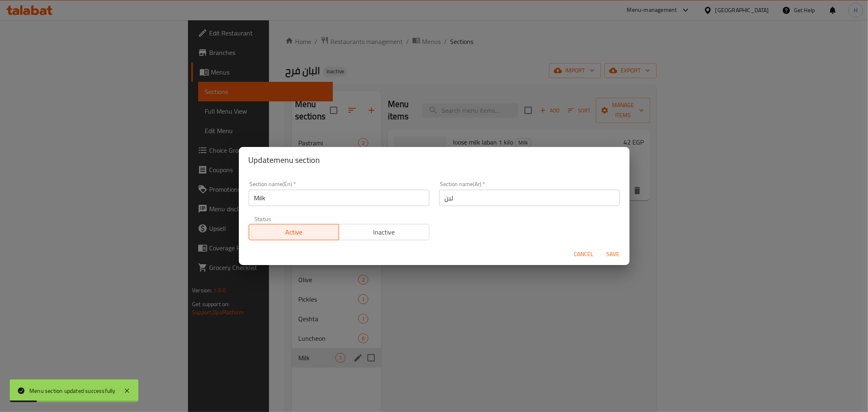
click at [451, 193] on input "لبن" at bounding box center [529, 198] width 181 height 16
type input "h"
type input "اللبن"
click at [600, 247] on button "Save" at bounding box center [613, 254] width 26 height 15
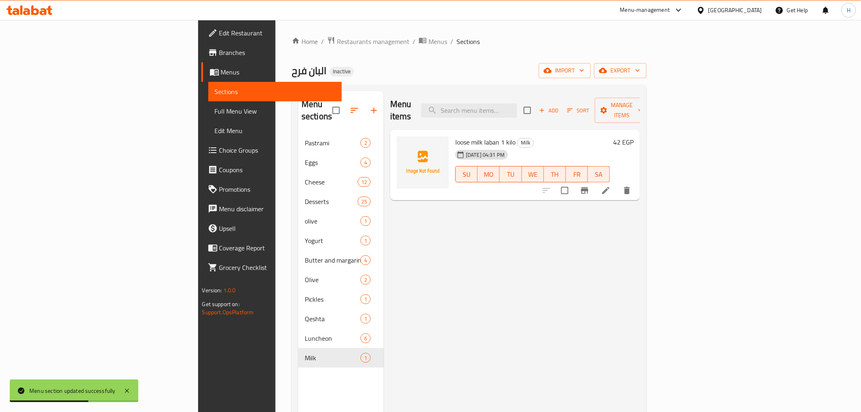
click at [455, 136] on span "loose milk laban 1 kilo" at bounding box center [485, 142] width 60 height 12
drag, startPoint x: 409, startPoint y: 129, endPoint x: 440, endPoint y: 129, distance: 31.3
click at [455, 136] on span "loose milk laban 1 kilo" at bounding box center [485, 142] width 60 height 12
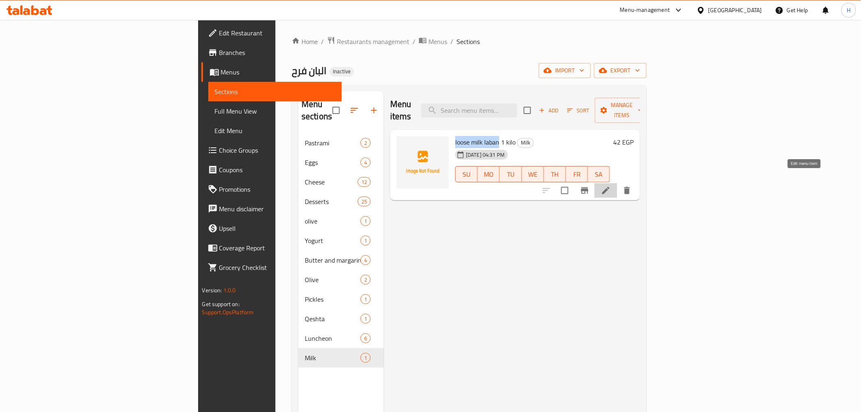
click at [611, 186] on icon at bounding box center [606, 191] width 10 height 10
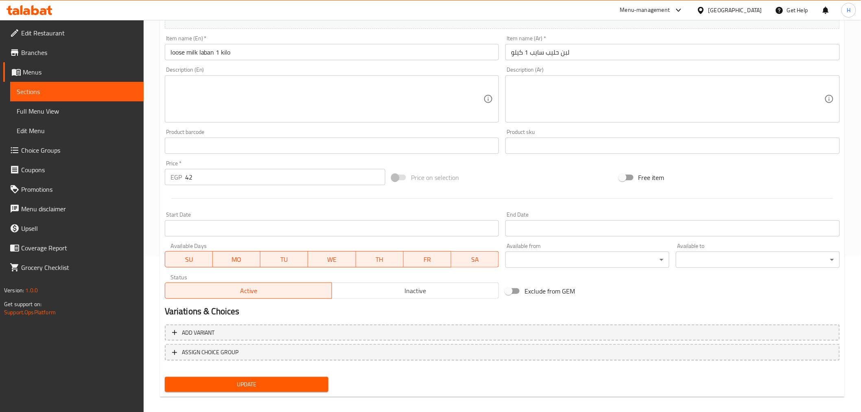
scroll to position [65, 0]
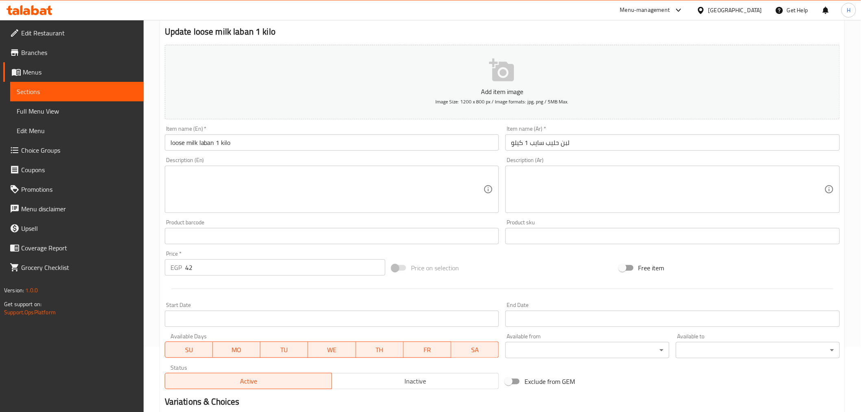
click at [190, 144] on input "loose milk laban 1 kilo" at bounding box center [332, 142] width 335 height 16
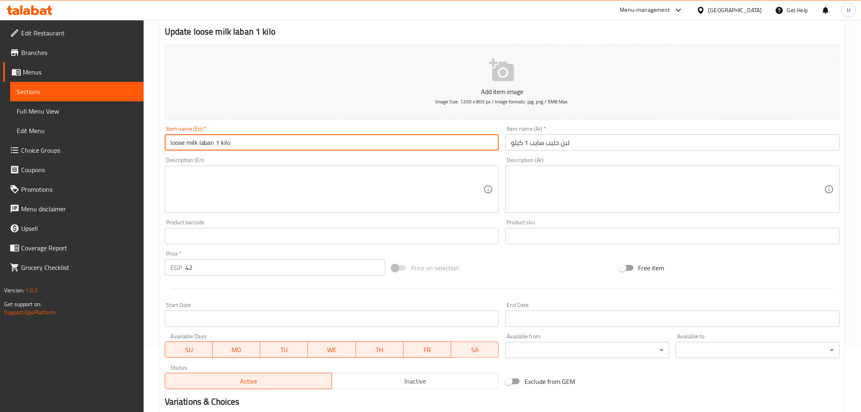
drag, startPoint x: 190, startPoint y: 144, endPoint x: 201, endPoint y: 144, distance: 10.6
click at [201, 144] on input "loose milk laban 1 kilo" at bounding box center [332, 142] width 335 height 16
click at [555, 141] on input "لبن حليب سايب 1 كيلو" at bounding box center [672, 142] width 335 height 16
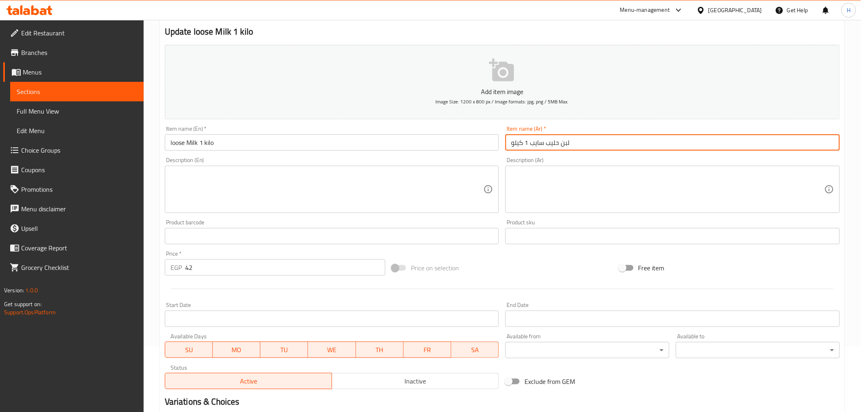
click at [555, 141] on input "لبن حليب سايب 1 كيلو" at bounding box center [672, 142] width 335 height 16
click at [198, 145] on input "loose Milk 1 kilo" at bounding box center [332, 142] width 335 height 16
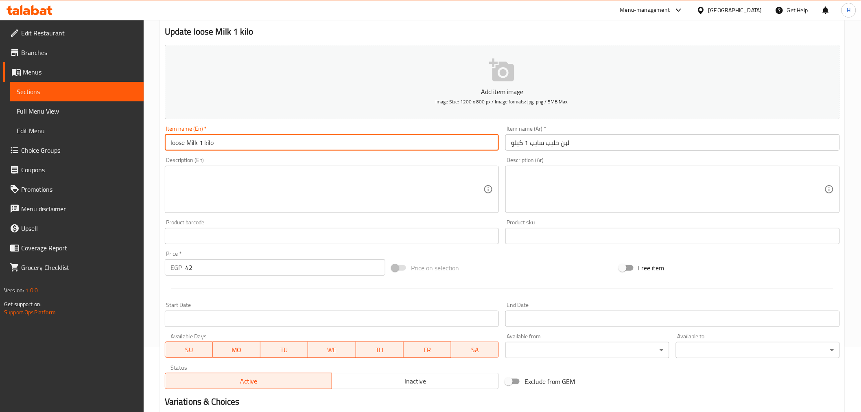
click at [201, 145] on input "loose Milk 1 kilo" at bounding box center [332, 142] width 335 height 16
click at [202, 147] on input "loose Milk 1 kilo" at bounding box center [332, 142] width 335 height 16
click at [200, 145] on input "loose Milk 1 kilo" at bounding box center [332, 142] width 335 height 16
click at [206, 144] on input "loose Milk 1 kilo" at bounding box center [332, 142] width 335 height 16
click at [239, 140] on input "loose Milk 1 Kilo" at bounding box center [332, 142] width 335 height 16
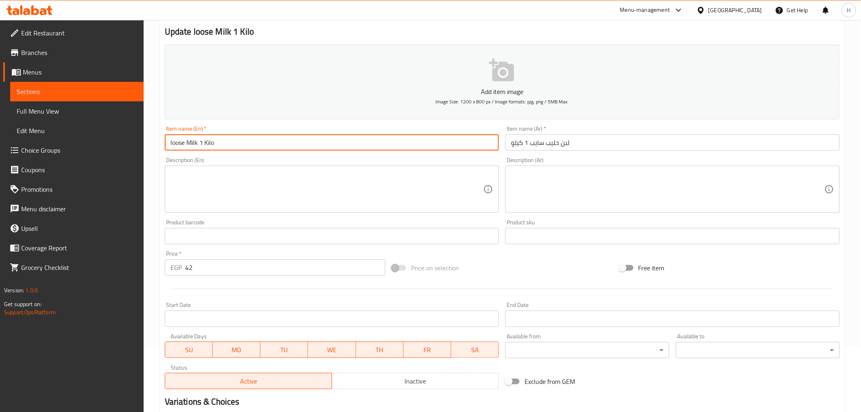
type input "loose Milk 1 Kilo"
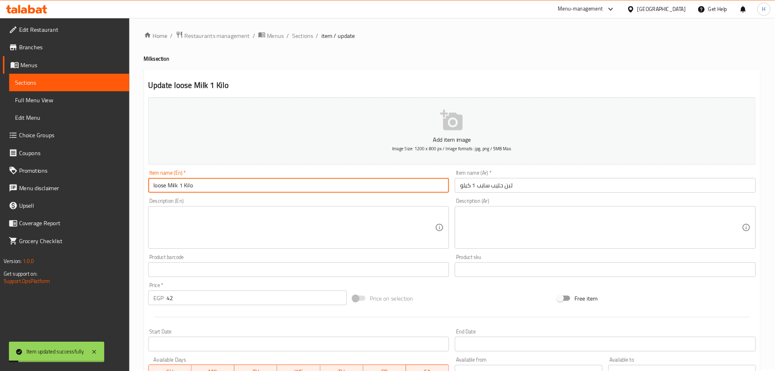
scroll to position [0, 0]
click at [234, 192] on div "Item name (En)   * loose Milk 1 Kilo Item name (En) *" at bounding box center [332, 203] width 335 height 25
click at [234, 209] on input "loose Milk 1 Kilo" at bounding box center [332, 207] width 335 height 16
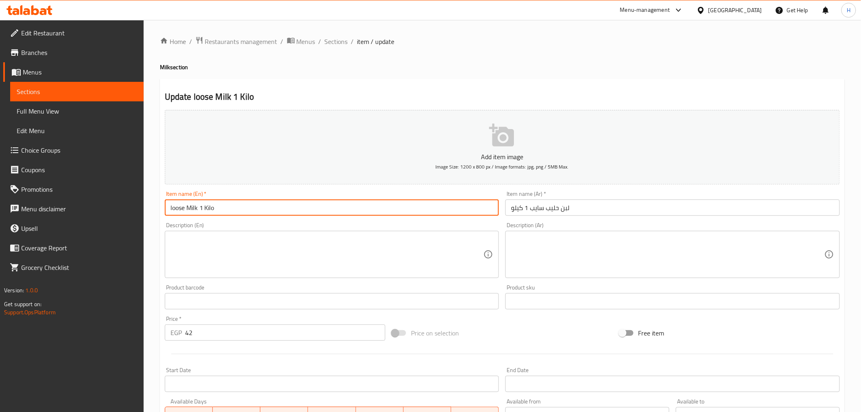
click at [261, 202] on input "loose Milk 1 Kilo" at bounding box center [332, 207] width 335 height 16
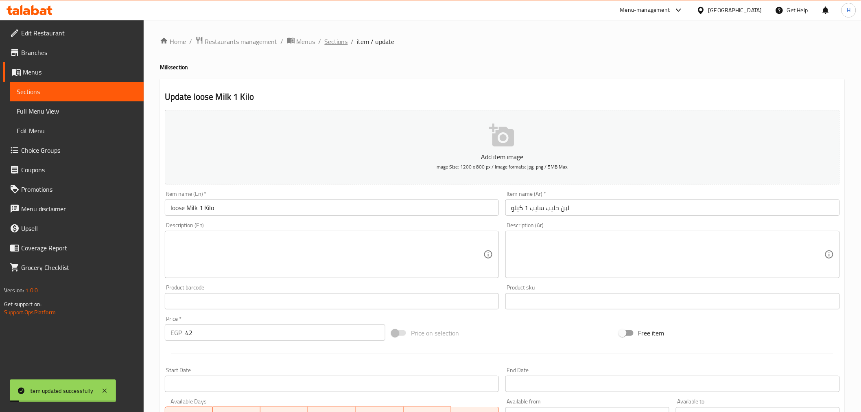
click at [336, 42] on span "Sections" at bounding box center [336, 42] width 23 height 10
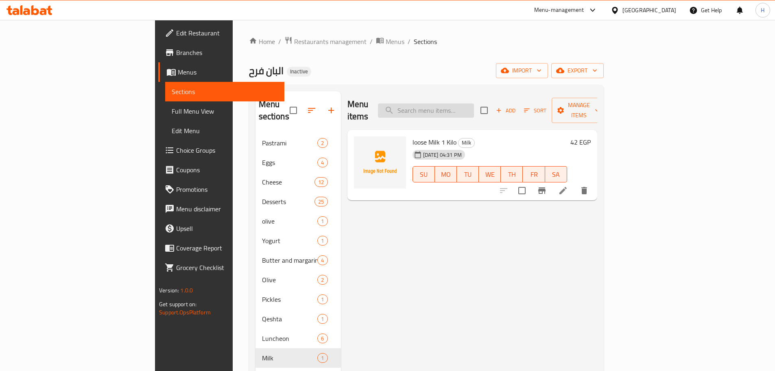
click at [474, 103] on input "search" at bounding box center [426, 110] width 96 height 14
paste input "Istanbully Cheese"
type input "Istanbully Cheese"
click at [547, 187] on icon at bounding box center [543, 190] width 7 height 7
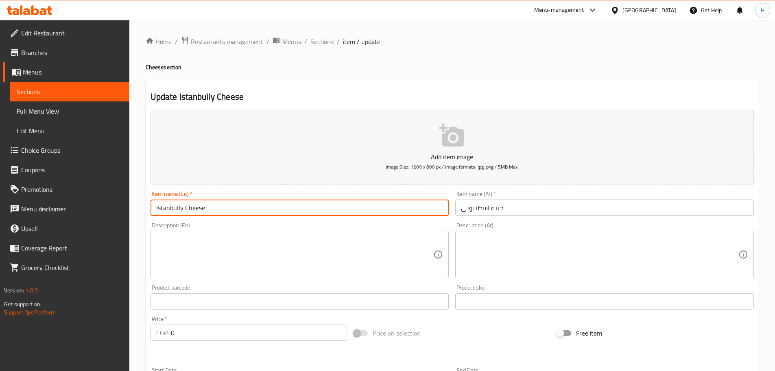
click at [182, 214] on input "Istanbully Cheese" at bounding box center [300, 207] width 299 height 16
type input "Istanbuli Cheese"
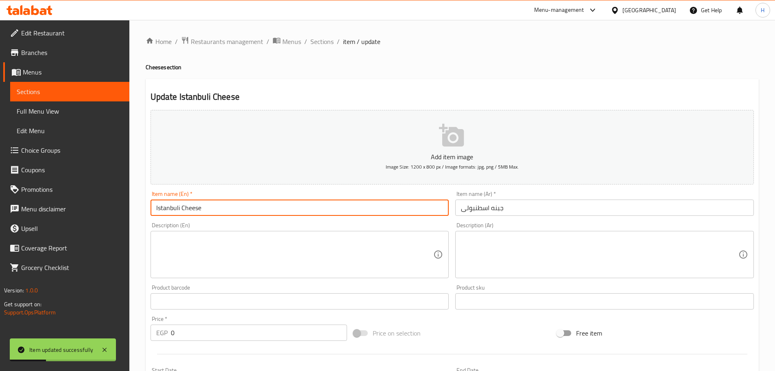
click at [274, 209] on input "Istanbuli Cheese" at bounding box center [300, 207] width 299 height 16
click at [320, 38] on span "Sections" at bounding box center [322, 42] width 23 height 10
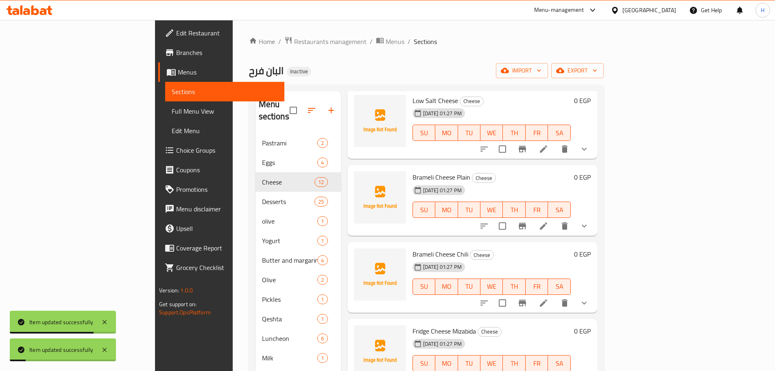
scroll to position [81, 0]
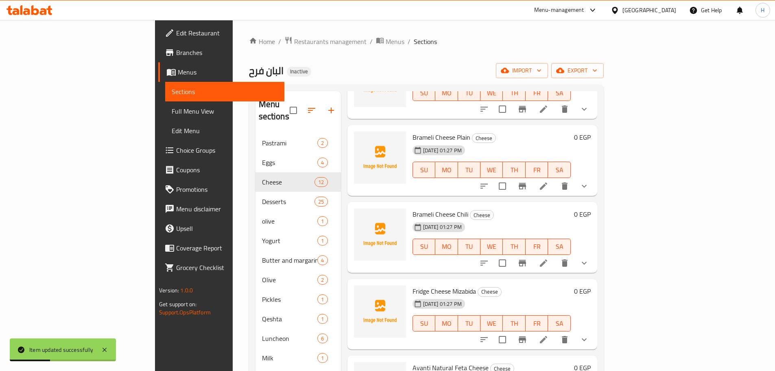
click at [549, 258] on icon at bounding box center [544, 263] width 10 height 10
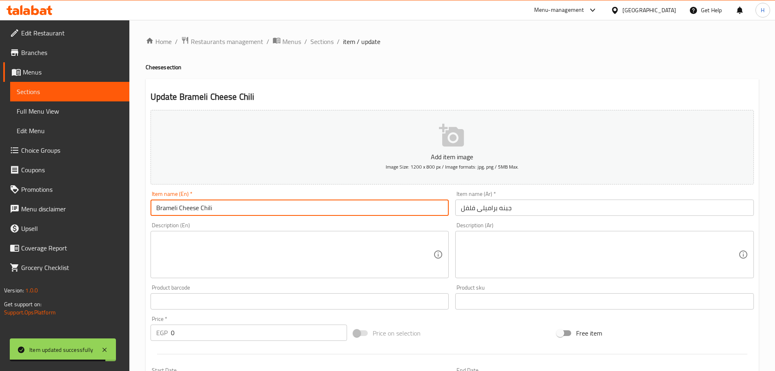
click at [238, 213] on input "Brameli Cheese Chili" at bounding box center [300, 207] width 299 height 16
paste input "With Pepper"
click at [238, 213] on input "Brameli Cheese Chili" at bounding box center [300, 207] width 299 height 16
type input "Brameli Cheese With Pepper"
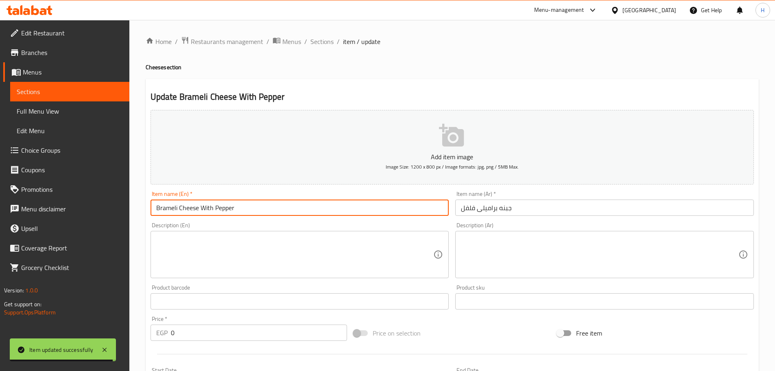
click at [315, 210] on input "Brameli Cheese With Pepper" at bounding box center [300, 207] width 299 height 16
click at [328, 37] on span "Sections" at bounding box center [322, 42] width 23 height 10
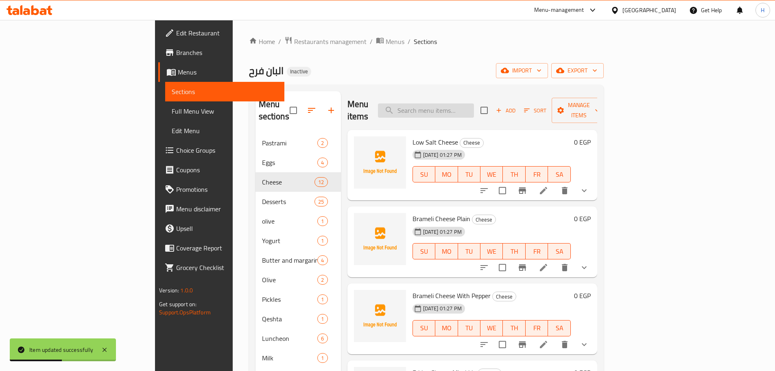
click at [474, 109] on input "search" at bounding box center [426, 110] width 96 height 14
paste input "Natural Low Salt Cheese"
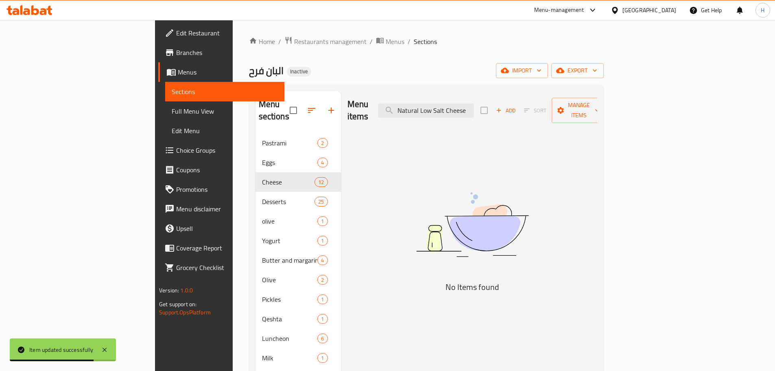
drag, startPoint x: 476, startPoint y: 109, endPoint x: 340, endPoint y: 105, distance: 136.0
click at [348, 105] on div "Menu items Natural Low Salt Cheese Add Sort Manage items" at bounding box center [473, 110] width 250 height 39
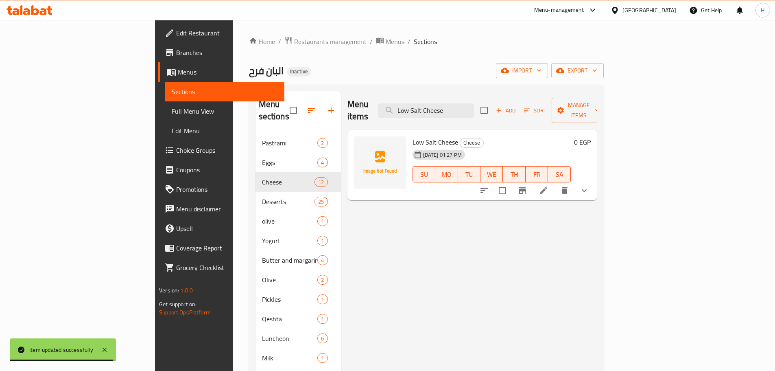
type input "Low Salt Cheese"
click at [555, 183] on li at bounding box center [543, 190] width 23 height 15
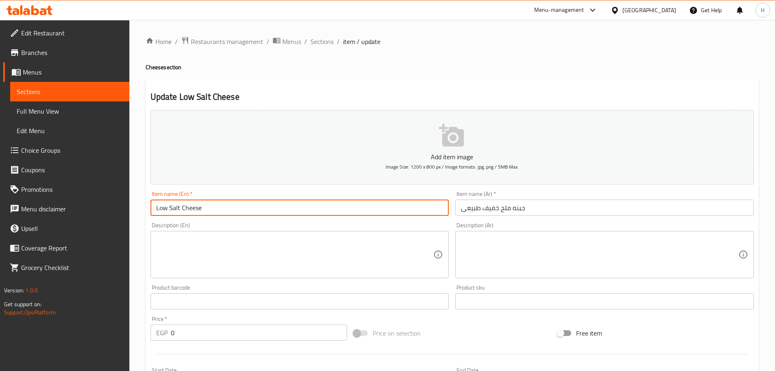
click at [234, 205] on input "Low Salt Cheese" at bounding box center [300, 207] width 299 height 16
paste input "Natural"
click at [234, 205] on input "Natural Low Salt Cheese" at bounding box center [300, 207] width 299 height 16
type input "Natural Low Salt Cheese"
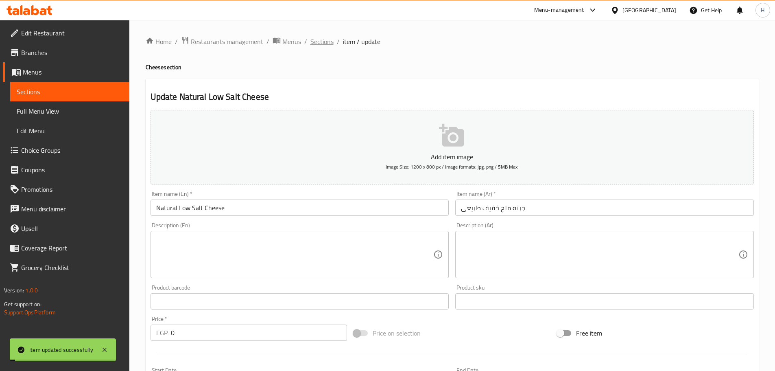
click at [323, 42] on span "Sections" at bounding box center [322, 42] width 23 height 10
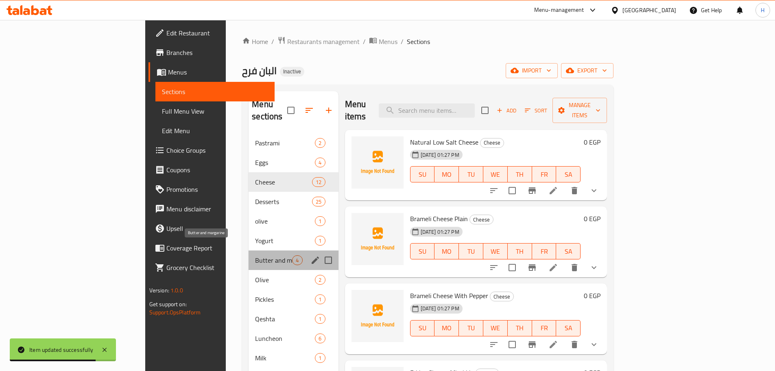
click at [255, 255] on span "Butter and margarine" at bounding box center [273, 260] width 37 height 10
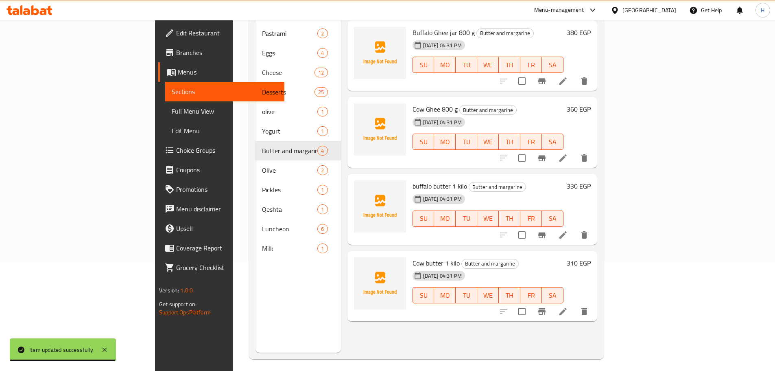
scroll to position [114, 0]
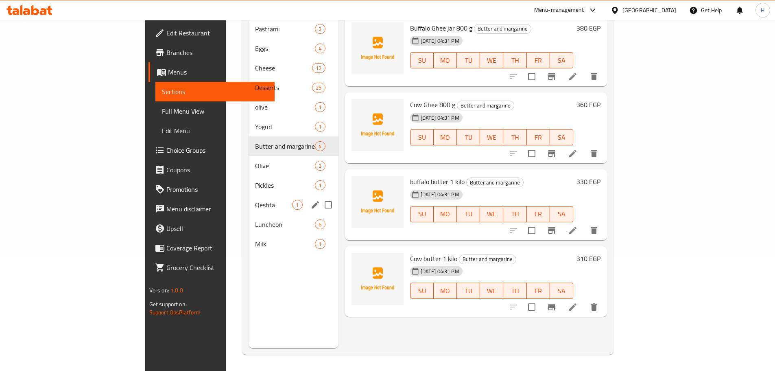
click at [249, 200] on div "Qeshta 1" at bounding box center [294, 205] width 90 height 20
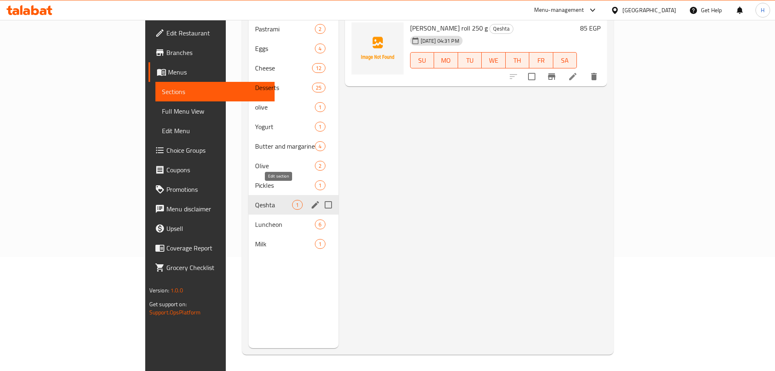
click at [312, 201] on icon "edit" at bounding box center [315, 204] width 7 height 7
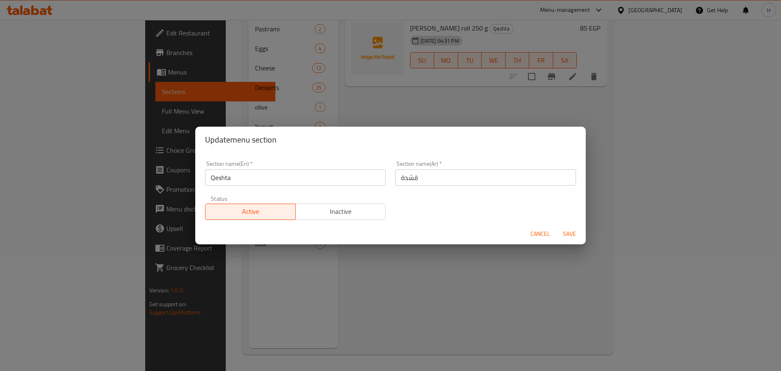
click at [264, 181] on input "Qeshta" at bounding box center [295, 177] width 181 height 16
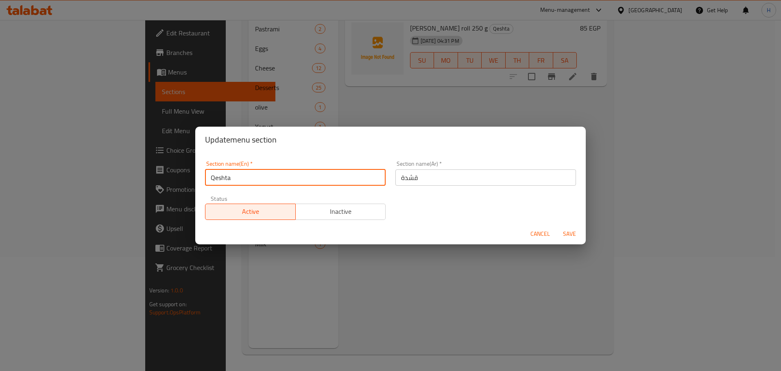
click at [264, 181] on input "Qeshta" at bounding box center [295, 177] width 181 height 16
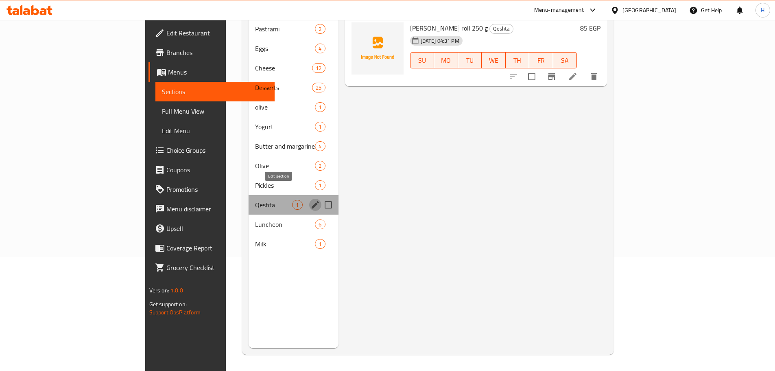
click at [312, 201] on icon "edit" at bounding box center [315, 204] width 7 height 7
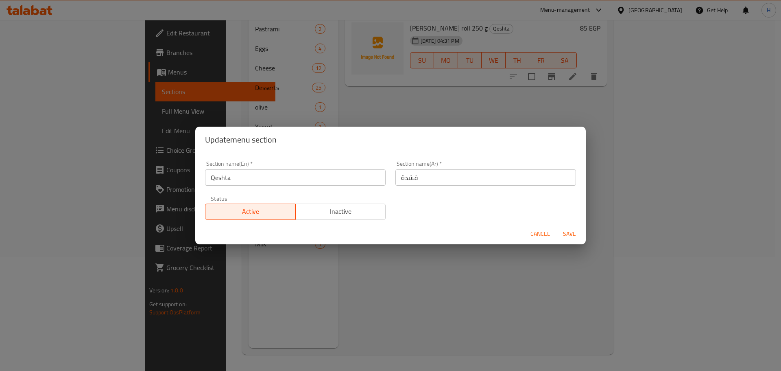
click at [411, 179] on input "قشدة" at bounding box center [486, 177] width 181 height 16
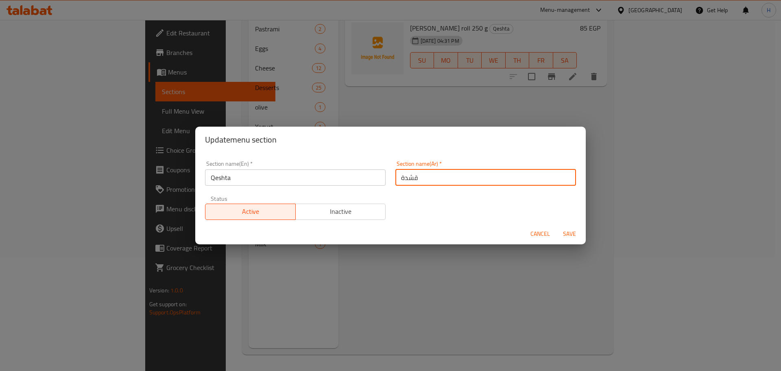
click at [411, 179] on input "قشدة" at bounding box center [486, 177] width 181 height 16
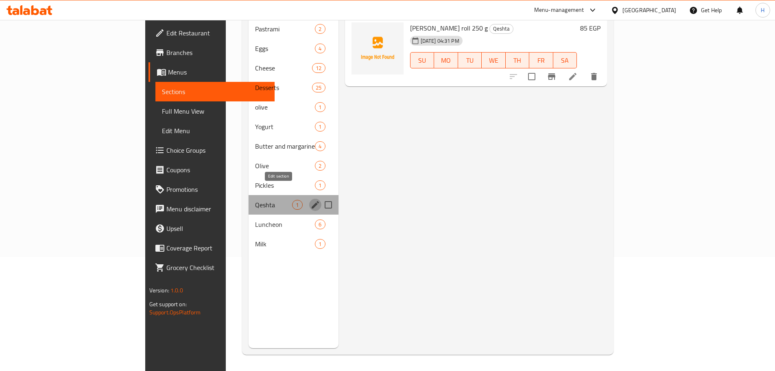
click at [311, 200] on icon "edit" at bounding box center [316, 205] width 10 height 10
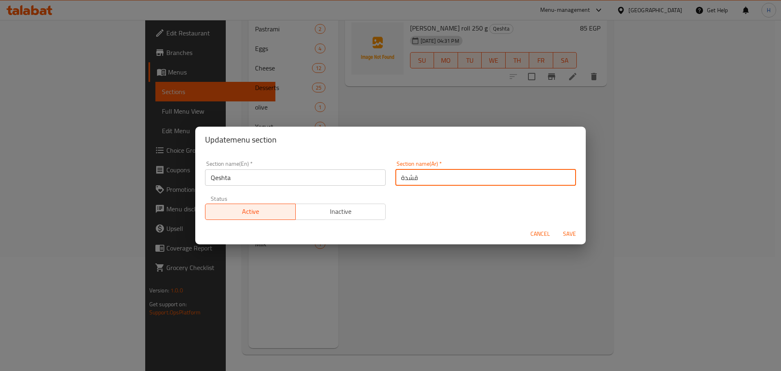
click at [423, 183] on input "قشدة" at bounding box center [486, 177] width 181 height 16
paste input "قشط"
click at [405, 179] on input "قشطة" at bounding box center [486, 177] width 181 height 16
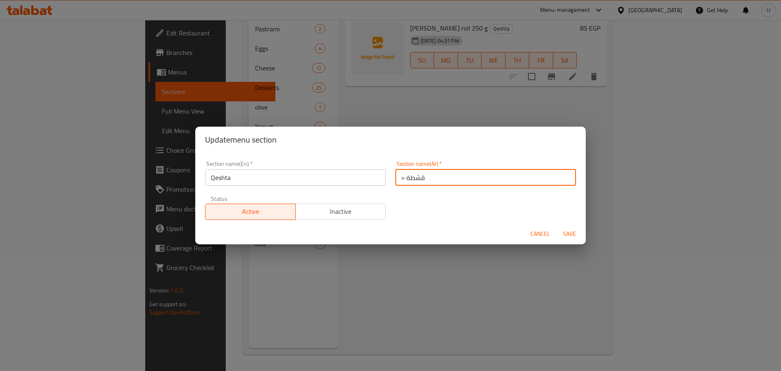
drag, startPoint x: 410, startPoint y: 179, endPoint x: 370, endPoint y: 173, distance: 40.3
click at [370, 173] on div "Section name(En)   * Qeshta Section name(En) * Section name(Ar)   * = قشطة Sect…" at bounding box center [390, 190] width 381 height 69
drag, startPoint x: 398, startPoint y: 175, endPoint x: 372, endPoint y: 171, distance: 25.9
click at [372, 171] on div "Section name(En)   * Qeshta Section name(En) * Section name(Ar)   * = قشطة Sect…" at bounding box center [390, 190] width 381 height 69
drag, startPoint x: 404, startPoint y: 171, endPoint x: 383, endPoint y: 171, distance: 21.2
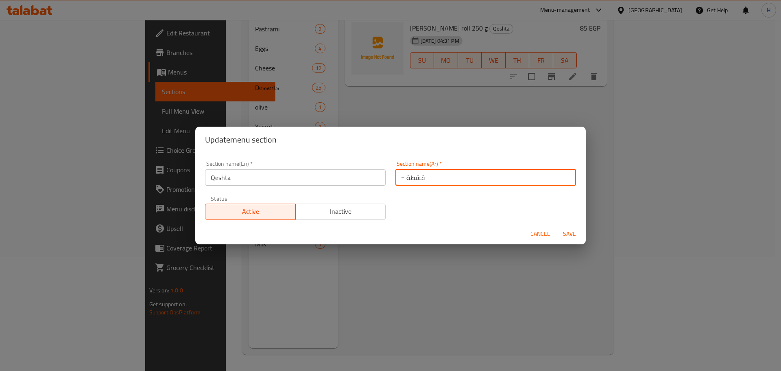
click at [383, 171] on div "Section name(En)   * Qeshta Section name(En) * Section name(Ar)   * = قشطة Sect…" at bounding box center [390, 190] width 381 height 69
click at [429, 173] on input "قشطة" at bounding box center [486, 177] width 181 height 16
click at [398, 177] on input "قشطة" at bounding box center [486, 177] width 181 height 16
type input "القشطة"
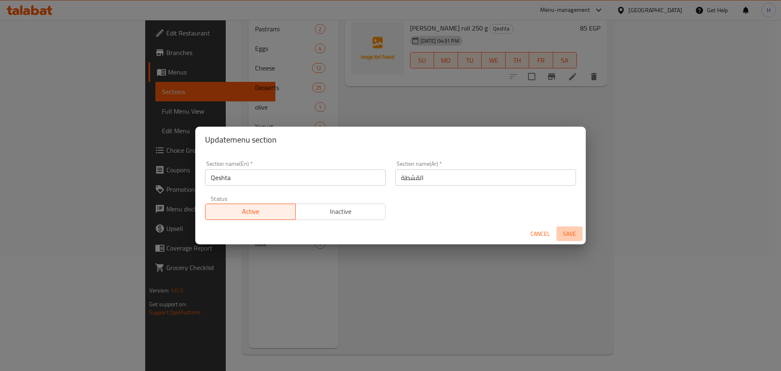
click at [571, 230] on span "Save" at bounding box center [570, 234] width 20 height 10
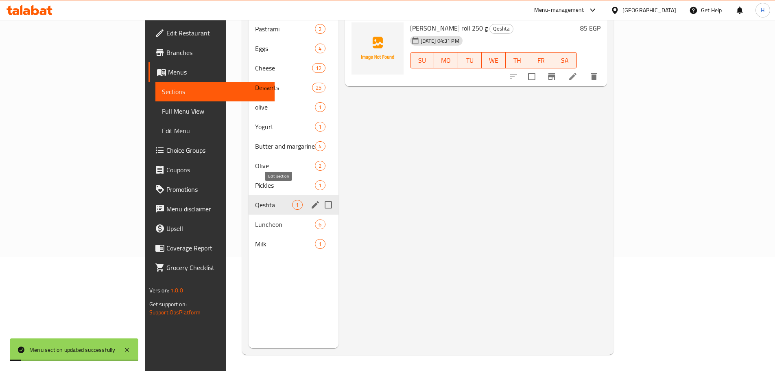
click at [309, 199] on button "edit" at bounding box center [315, 205] width 12 height 12
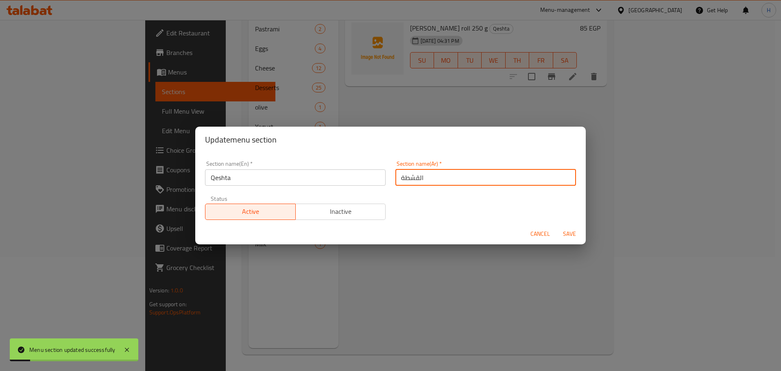
click at [396, 180] on input "القشطة" at bounding box center [486, 177] width 181 height 16
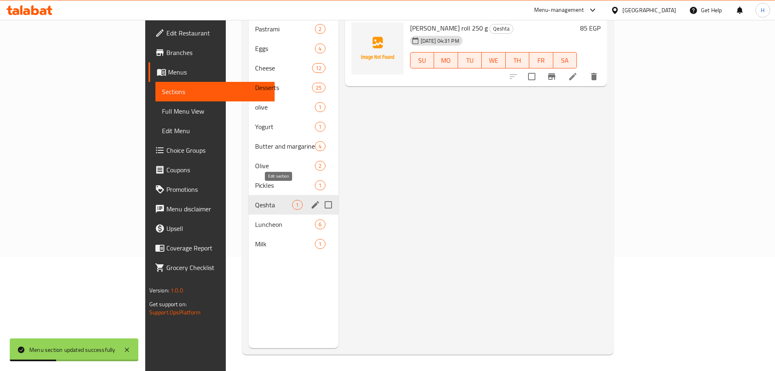
click at [311, 200] on icon "edit" at bounding box center [316, 205] width 10 height 10
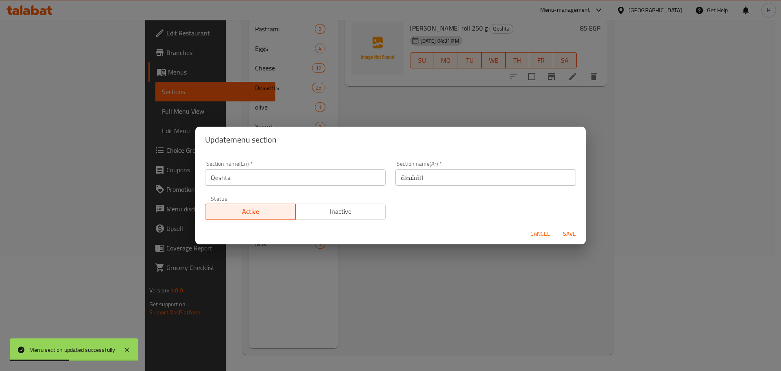
click at [406, 182] on input "القشطة" at bounding box center [486, 177] width 181 height 16
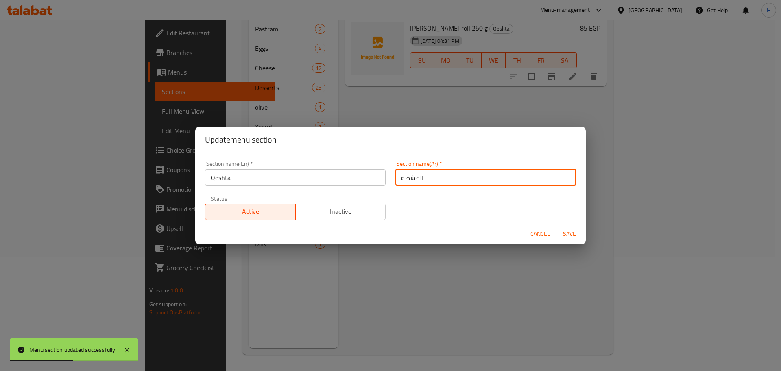
click at [406, 182] on input "القشطة" at bounding box center [486, 177] width 181 height 16
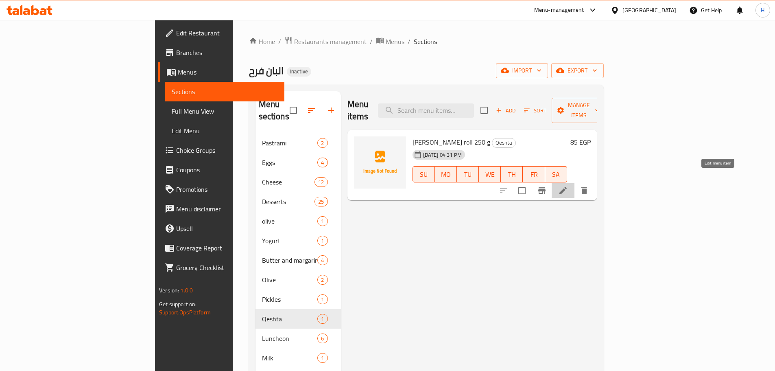
click at [567, 187] on icon at bounding box center [563, 190] width 7 height 7
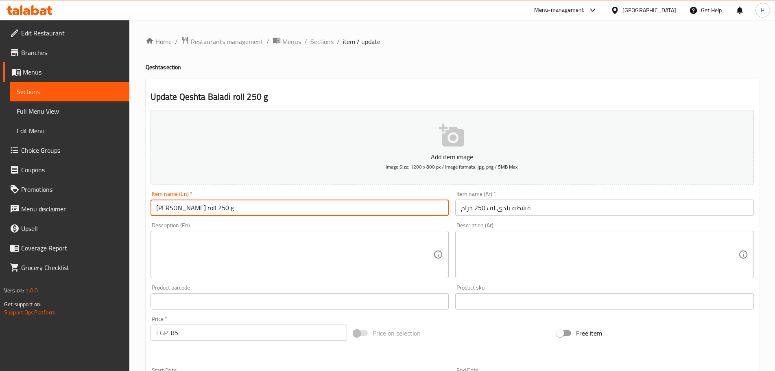
click at [197, 207] on input "Qeshta Baladi roll 250 g" at bounding box center [300, 207] width 299 height 16
click at [230, 207] on input "Qeshta Baladi Roll 250 g" at bounding box center [300, 207] width 299 height 16
type input "Qeshta Baladi Roll 250 g"
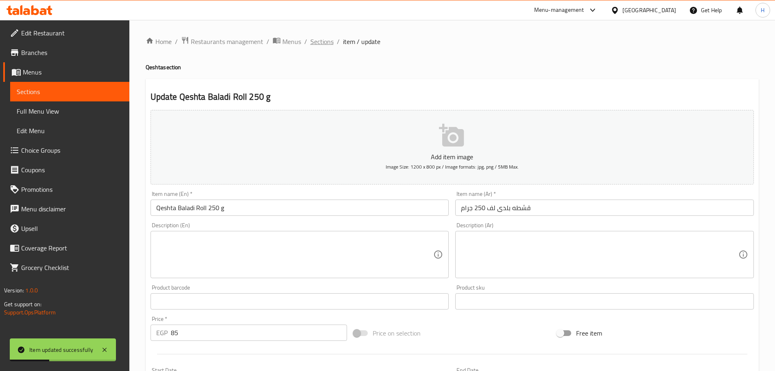
click at [322, 43] on span "Sections" at bounding box center [322, 42] width 23 height 10
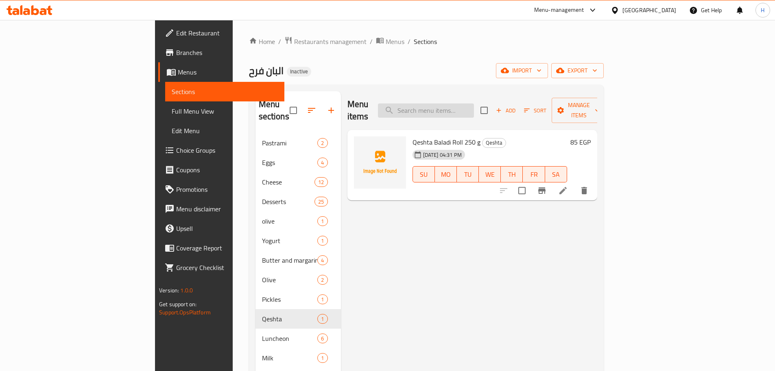
click at [462, 108] on input "search" at bounding box center [426, 110] width 96 height 14
paste input "Dina Farms Edam Cheese 250 G"
type input "Dina Farms Edam Cheese 250 G"
click at [567, 187] on icon at bounding box center [563, 190] width 7 height 7
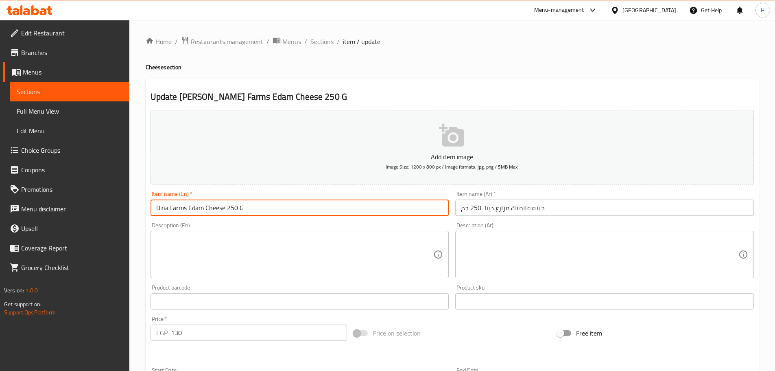
click at [407, 212] on input "Dina Farms Edam Cheese 250 G" at bounding box center [300, 207] width 299 height 16
paste input "Flamengo"
type input "Dina Farms Flamengo Cheese 250 G"
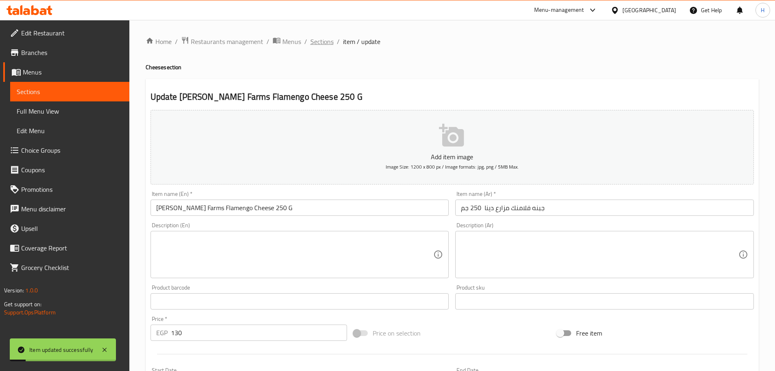
click at [322, 42] on span "Sections" at bounding box center [322, 42] width 23 height 10
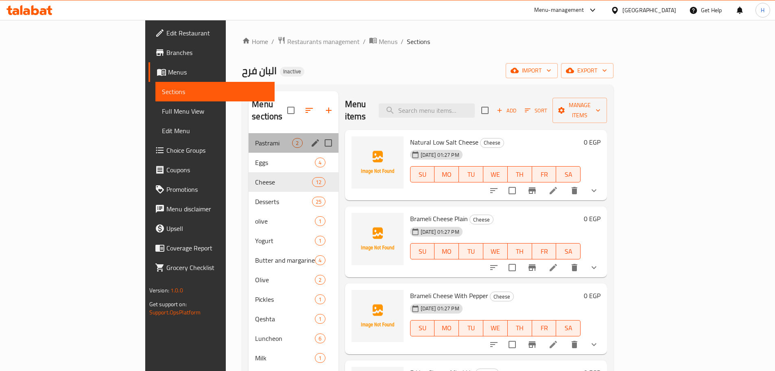
click at [249, 137] on div "Pastrami 2" at bounding box center [294, 143] width 90 height 20
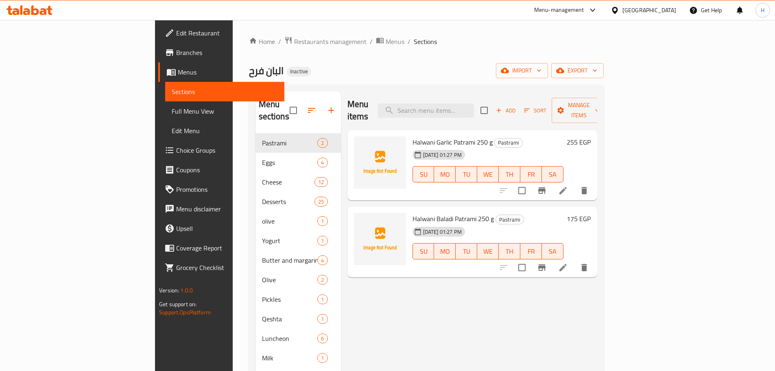
click at [422, 136] on span "Halwani Garlic Patrami 250 g" at bounding box center [453, 142] width 80 height 12
click at [568, 262] on icon at bounding box center [563, 267] width 10 height 10
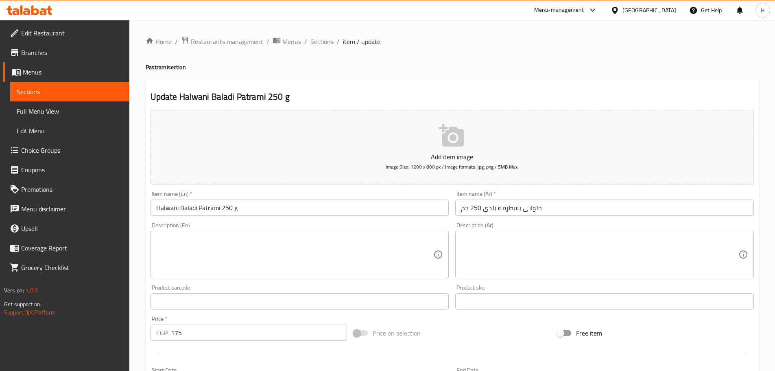
click at [509, 212] on input "حلوانى بسطرمه بلدي 250 جم" at bounding box center [604, 207] width 299 height 16
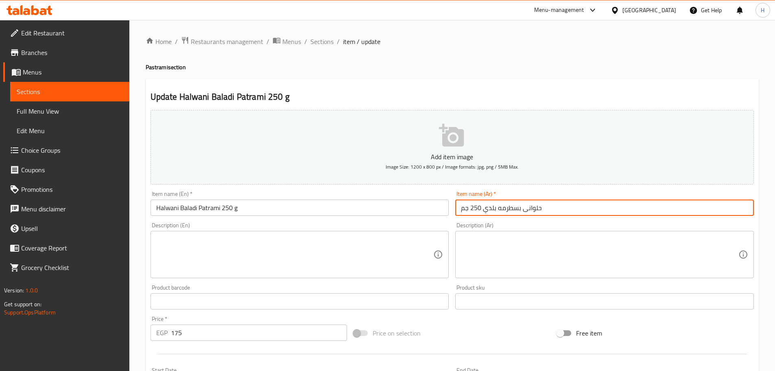
click at [509, 212] on input "حلوانى بسطرمه بلدي 250 جم" at bounding box center [604, 207] width 299 height 16
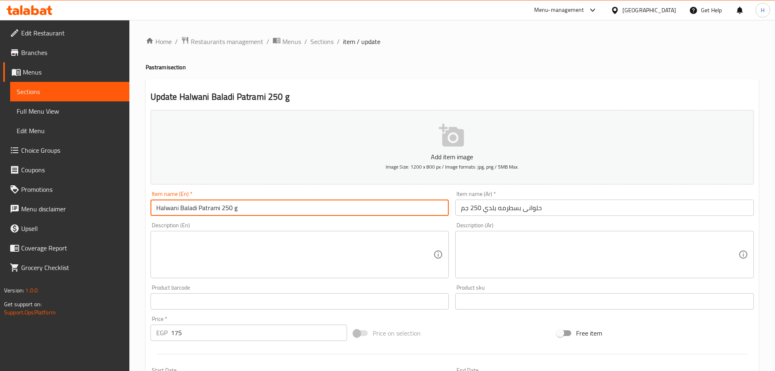
click at [283, 207] on input "Halwani Baladi Patrami 250 g" at bounding box center [300, 207] width 299 height 16
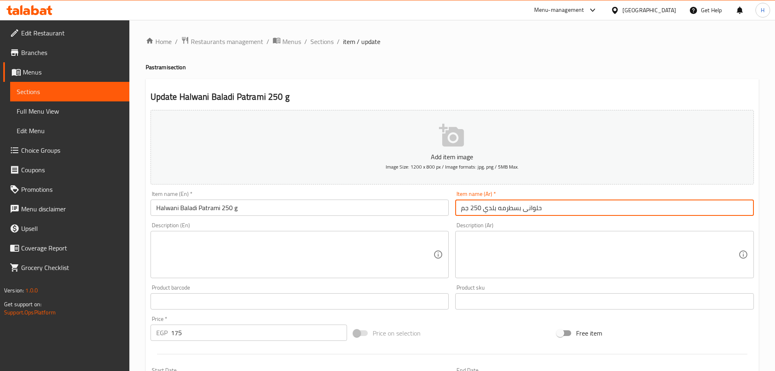
drag, startPoint x: 485, startPoint y: 210, endPoint x: 588, endPoint y: 217, distance: 104.0
click at [588, 217] on div "Item name (Ar)   * حلوانى بسطرمه بلدي 250 جم Item name (Ar) *" at bounding box center [604, 203] width 305 height 31
paste input "سطرمه بلدى مخلى"
type input "بسطرمه بلدى مخلى 250 جم"
click at [532, 208] on input "بسطرمه بلدى مخلى 250 جم" at bounding box center [604, 207] width 299 height 16
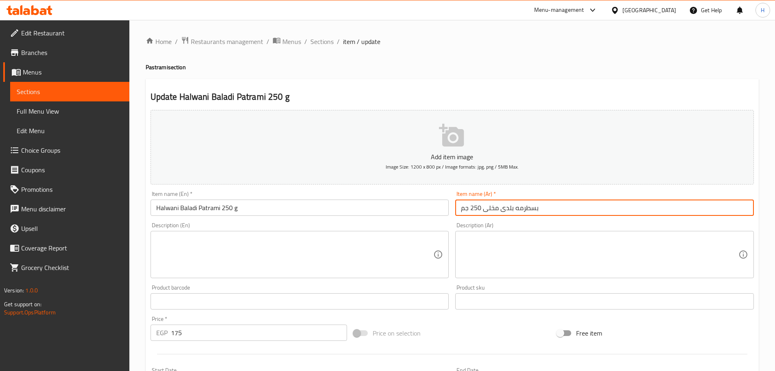
click at [532, 208] on input "بسطرمه بلدى مخلى 250 جم" at bounding box center [604, 207] width 299 height 16
click at [509, 216] on input "بسطرمه بلدى مخلى 250 جم" at bounding box center [604, 207] width 299 height 16
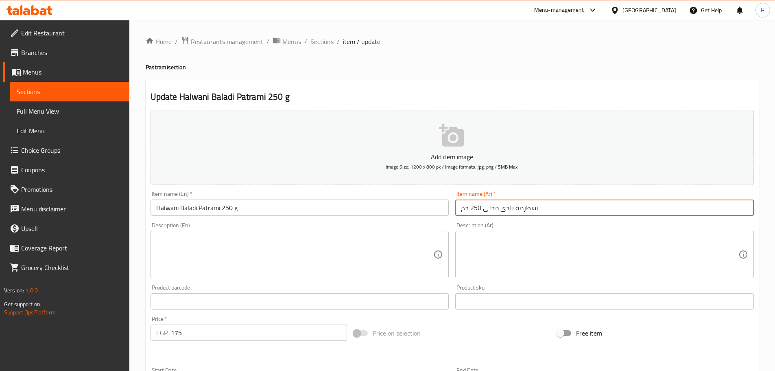
click at [171, 208] on input "Halwani Baladi Patrami 250 g" at bounding box center [300, 207] width 299 height 16
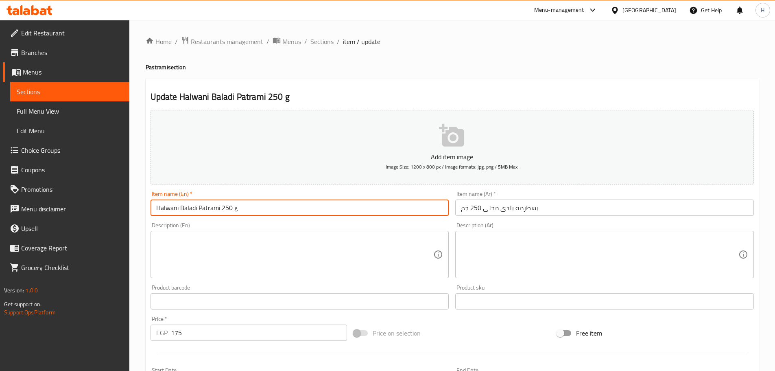
drag, startPoint x: 171, startPoint y: 208, endPoint x: 135, endPoint y: 204, distance: 36.4
click at [142, 209] on div "Home / Restaurants management / Menus / Sections / item / update Pastrami secti…" at bounding box center [452, 297] width 646 height 555
paste input "Bonless"
click at [181, 207] on input "Bonless Baladi Patrami 250 g" at bounding box center [300, 207] width 299 height 16
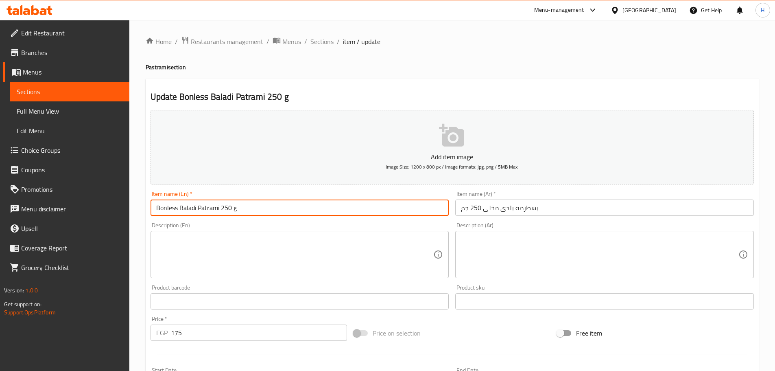
click at [181, 207] on input "Bonless Baladi Patrami 250 g" at bounding box center [300, 207] width 299 height 16
click at [261, 210] on input "Bonless Baladi Patrami 250 g" at bounding box center [300, 207] width 299 height 16
type input "Bonless Baladi Patrami 250 g"
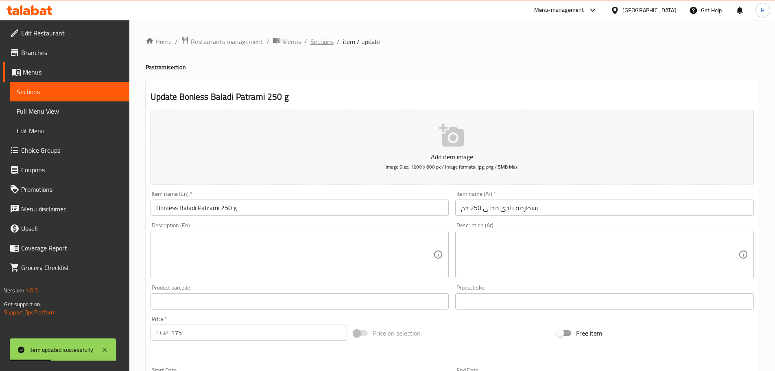
click at [311, 44] on span "Sections" at bounding box center [322, 42] width 23 height 10
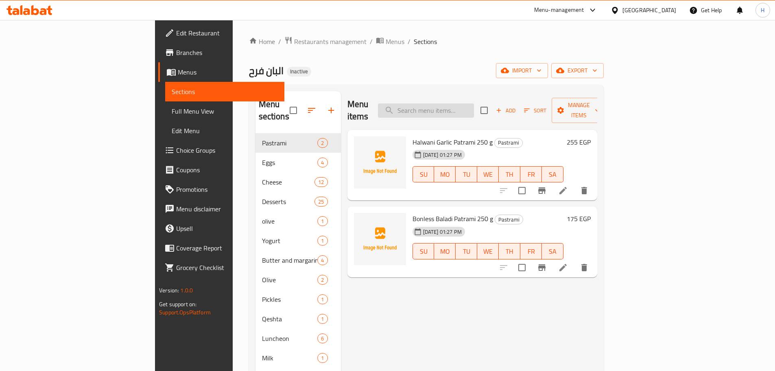
click at [474, 108] on input "search" at bounding box center [426, 110] width 96 height 14
paste input "Roast Beef Halwani 250 g"
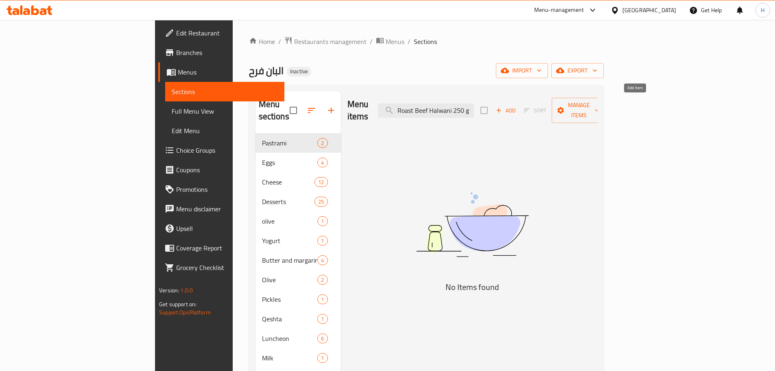
drag, startPoint x: 467, startPoint y: 107, endPoint x: 633, endPoint y: 105, distance: 165.7
click at [597, 105] on div "Menu items Roast Beef Halwani 250 g Add Sort Manage items" at bounding box center [473, 110] width 250 height 39
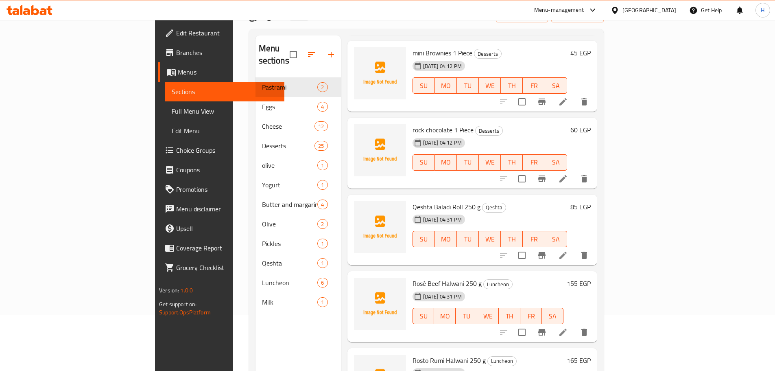
scroll to position [114, 0]
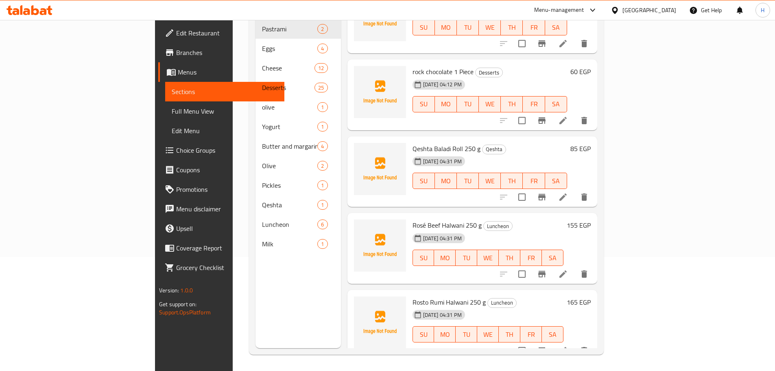
type input "Ro"
click at [575, 267] on li at bounding box center [563, 274] width 23 height 15
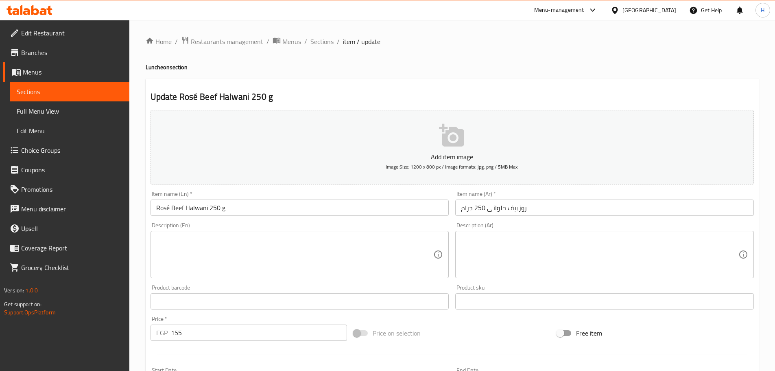
click at [246, 203] on input "Rosé Beef Halwani 250 g" at bounding box center [300, 207] width 299 height 16
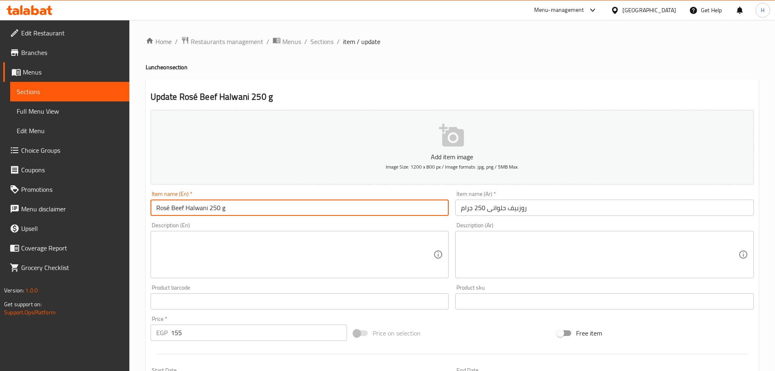
click at [246, 203] on input "Rosé Beef Halwani 250 g" at bounding box center [300, 207] width 299 height 16
paste input "ast"
type input "Roast Beef Halwani 250 g"
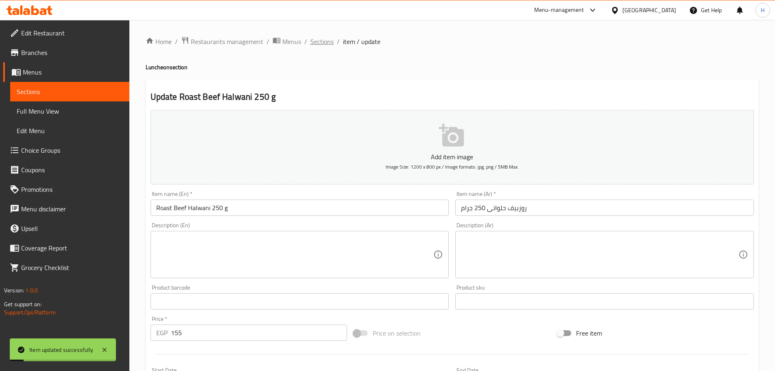
click at [325, 40] on span "Sections" at bounding box center [322, 42] width 23 height 10
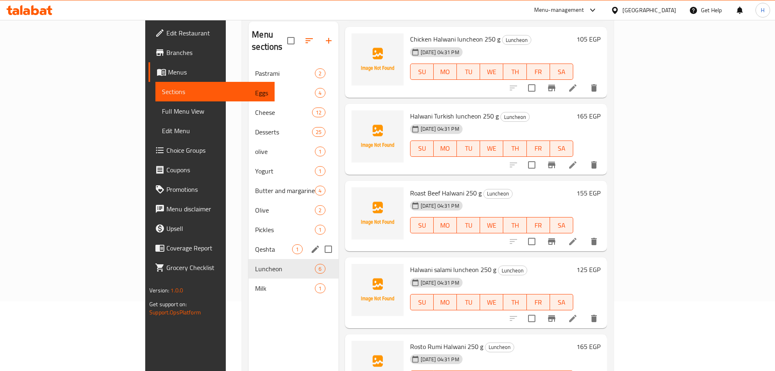
scroll to position [114, 0]
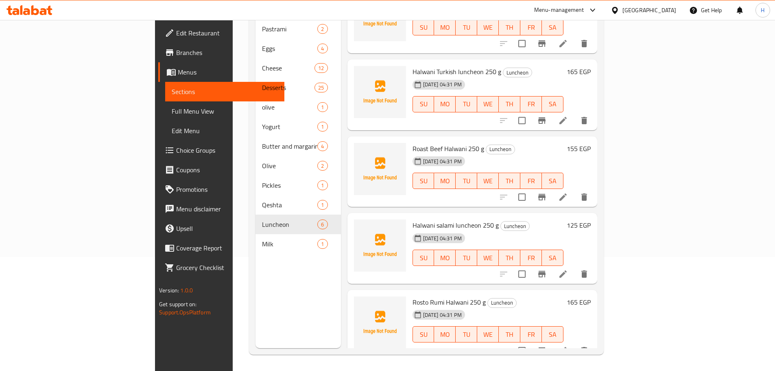
click at [568, 346] on icon at bounding box center [563, 351] width 10 height 10
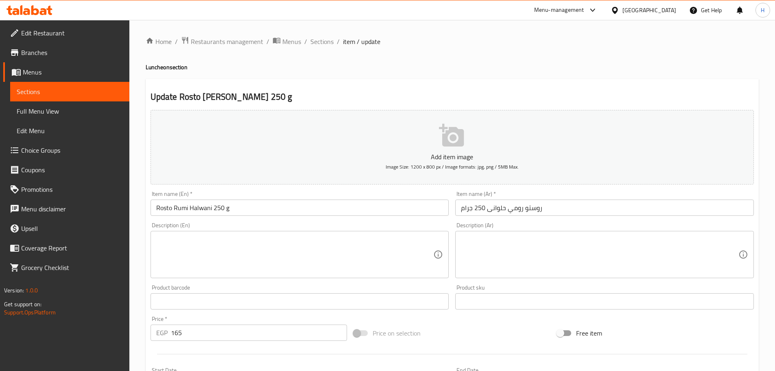
click at [244, 201] on input "Rosto Rumi Halwani 250 g" at bounding box center [300, 207] width 299 height 16
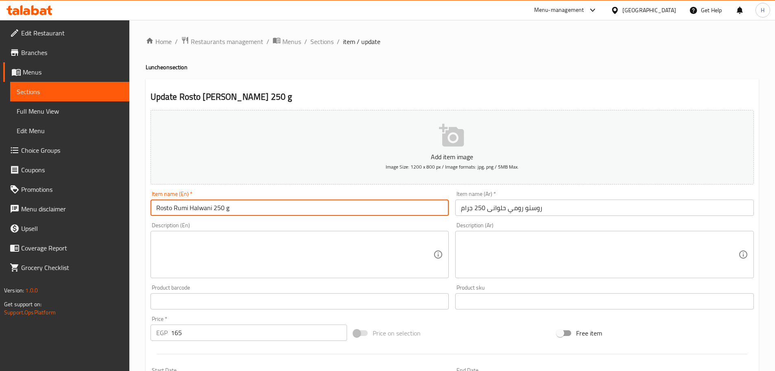
click at [244, 201] on input "Rosto Rumi Halwani 250 g" at bounding box center [300, 207] width 299 height 16
paste input "ast Turkey"
type input "Roast Turkey Halwani 250 g"
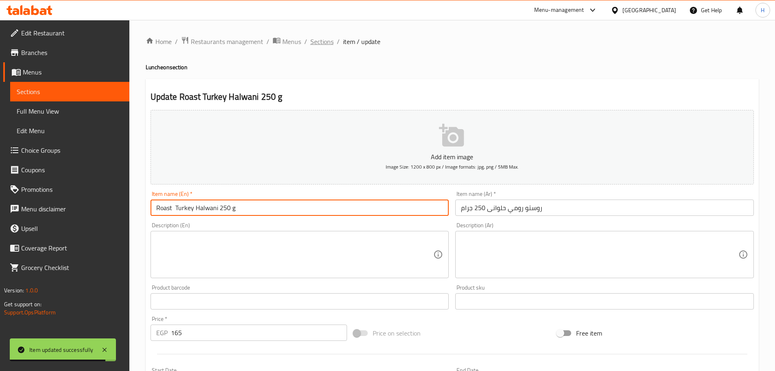
click at [323, 41] on span "Sections" at bounding box center [322, 42] width 23 height 10
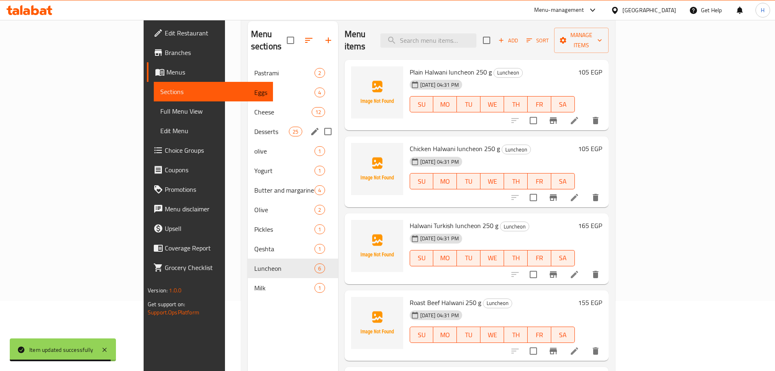
scroll to position [114, 0]
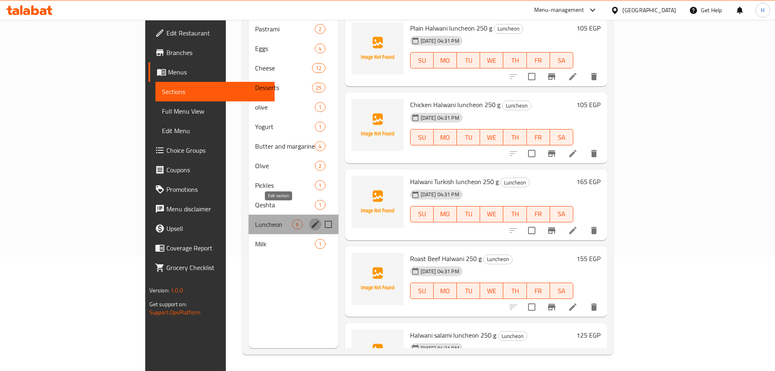
click at [311, 219] on icon "edit" at bounding box center [316, 224] width 10 height 10
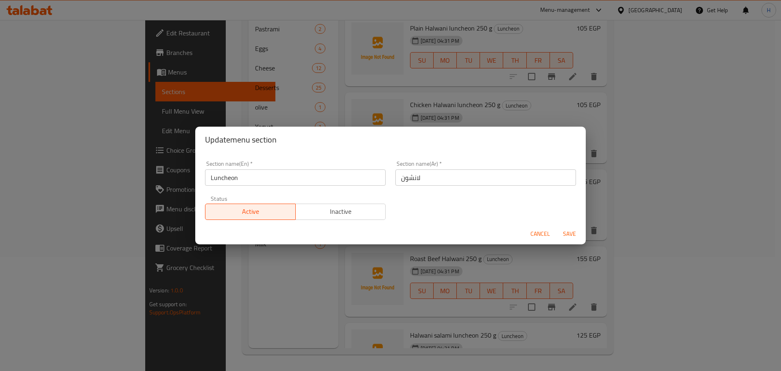
click at [265, 187] on div "Section name(En)   * Luncheon Section name(En) *" at bounding box center [295, 173] width 190 height 35
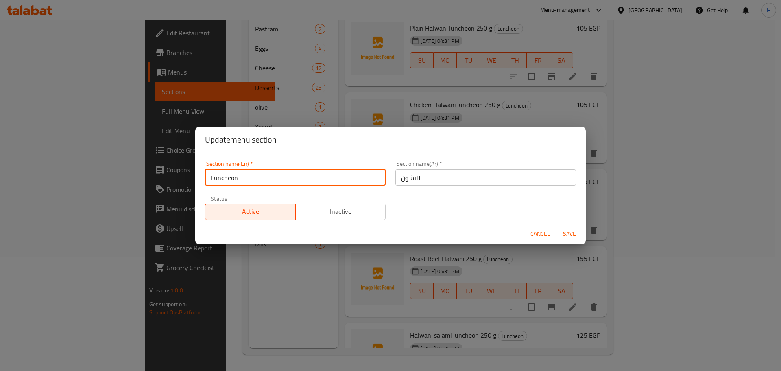
click at [265, 182] on input "Luncheon" at bounding box center [295, 177] width 181 height 16
type input "Cold Cuts"
click at [265, 182] on input "Cold Cuts" at bounding box center [295, 177] width 181 height 16
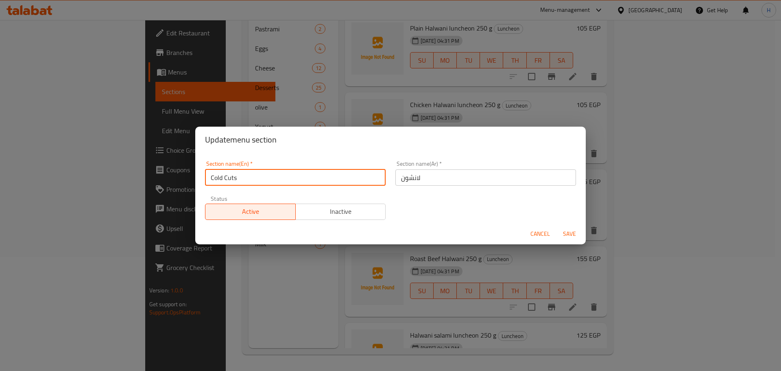
click at [265, 182] on input "Cold Cuts" at bounding box center [295, 177] width 181 height 16
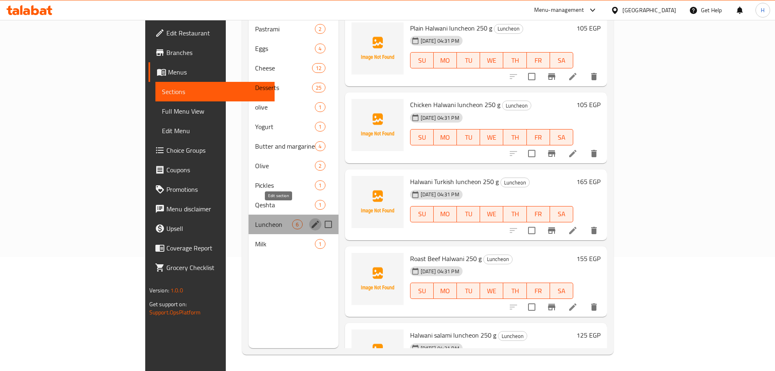
click at [312, 221] on icon "edit" at bounding box center [315, 224] width 7 height 7
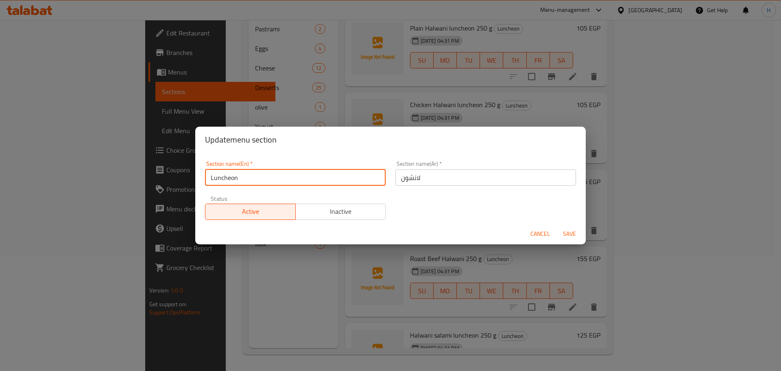
click at [273, 170] on input "Luncheon" at bounding box center [295, 177] width 181 height 16
paste input "Cold Cuts"
type input "Cold Cuts"
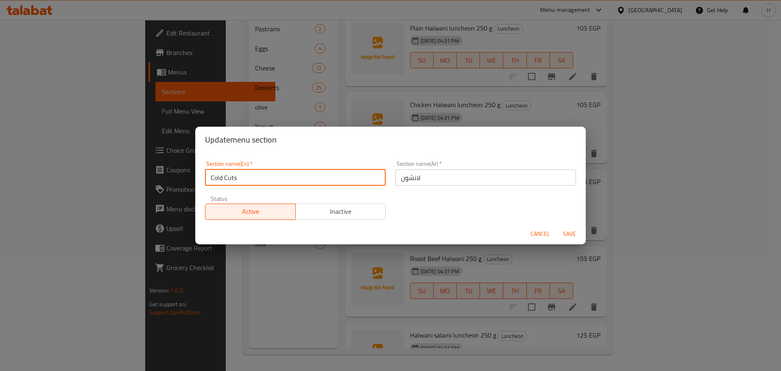
click at [429, 176] on input "لانشون" at bounding box center [486, 177] width 181 height 16
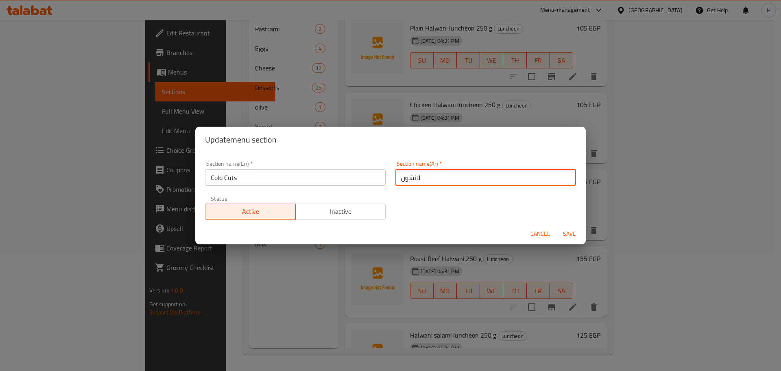
click at [429, 176] on input "لانشون" at bounding box center [486, 177] width 181 height 16
type input "h"
type input "اللحوم الباردة"
click at [557, 226] on button "Save" at bounding box center [570, 233] width 26 height 15
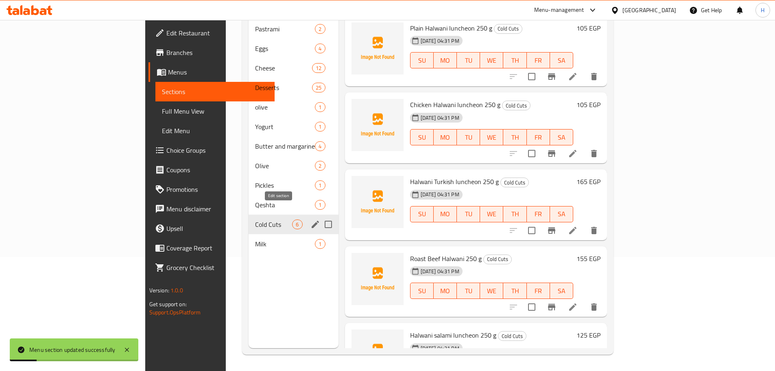
click at [312, 221] on icon "edit" at bounding box center [315, 224] width 7 height 7
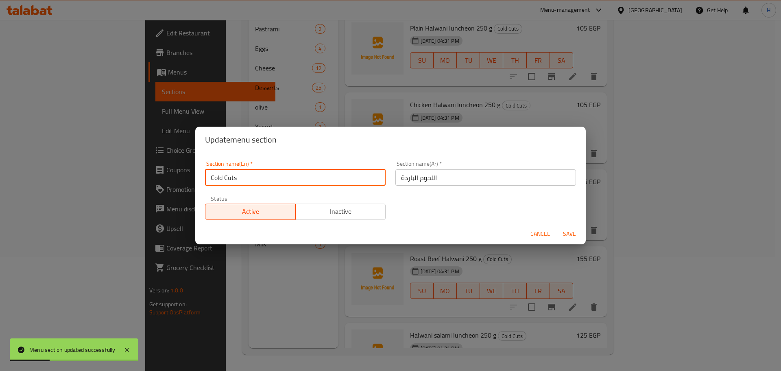
click at [255, 174] on input "Cold Cuts" at bounding box center [295, 177] width 181 height 16
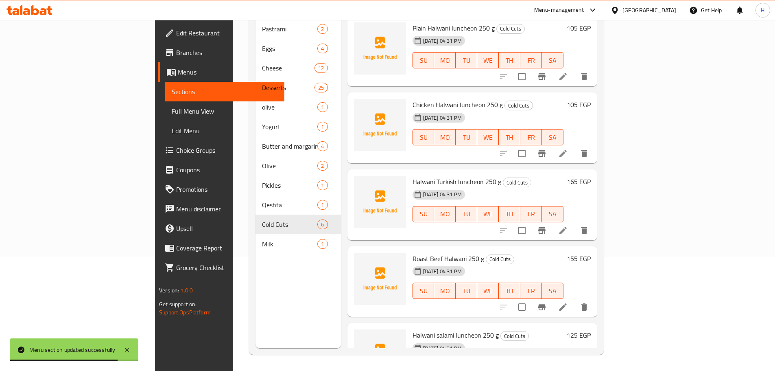
click at [431, 175] on span "Halwani Turkish luncheon 250 g" at bounding box center [457, 181] width 89 height 12
click at [434, 175] on span "Halwani Turkish luncheon 250 g" at bounding box center [457, 181] width 89 height 12
copy span "luncheon"
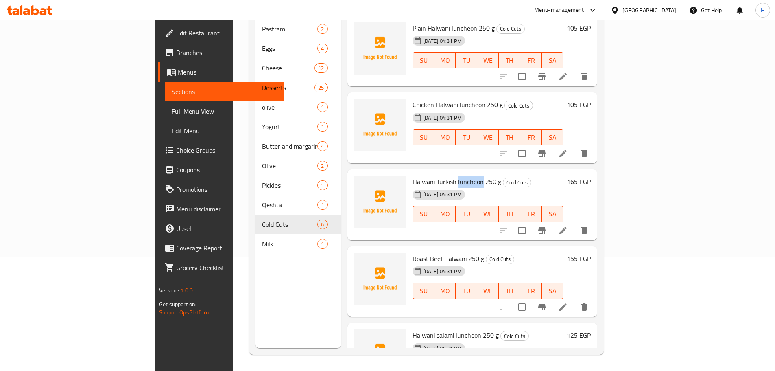
scroll to position [0, 0]
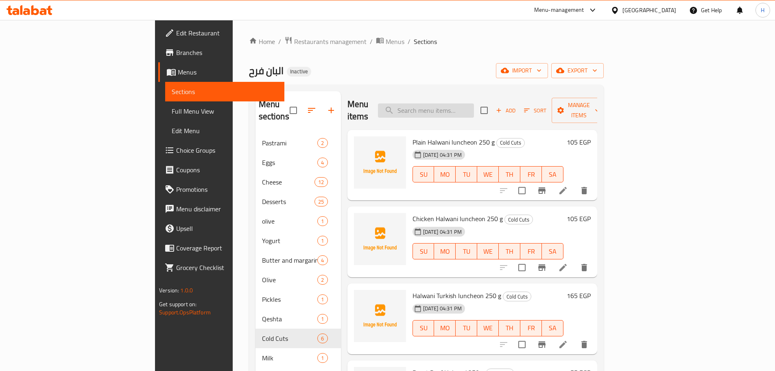
click at [449, 105] on input "search" at bounding box center [426, 110] width 96 height 14
paste input "Buffalo Ghee jar 800 g"
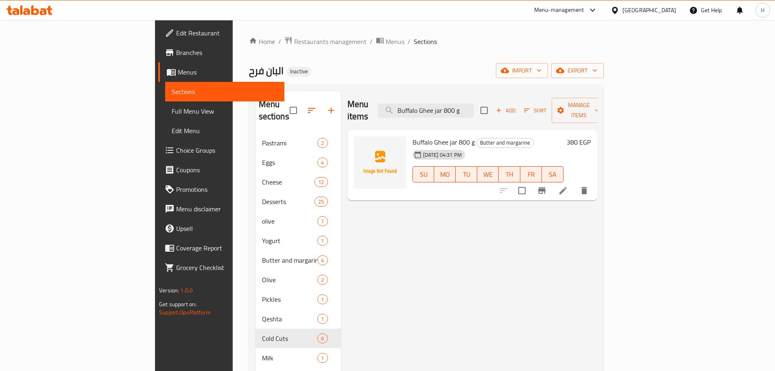
type input "Buffalo Ghee jar 800 g"
click at [567, 187] on icon at bounding box center [563, 190] width 7 height 7
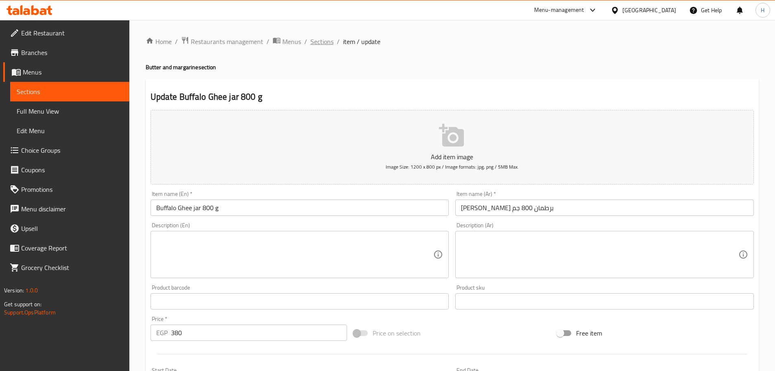
click at [312, 44] on span "Sections" at bounding box center [322, 42] width 23 height 10
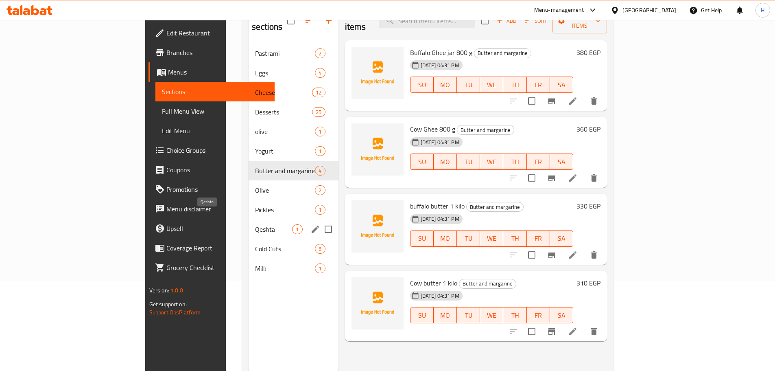
scroll to position [114, 0]
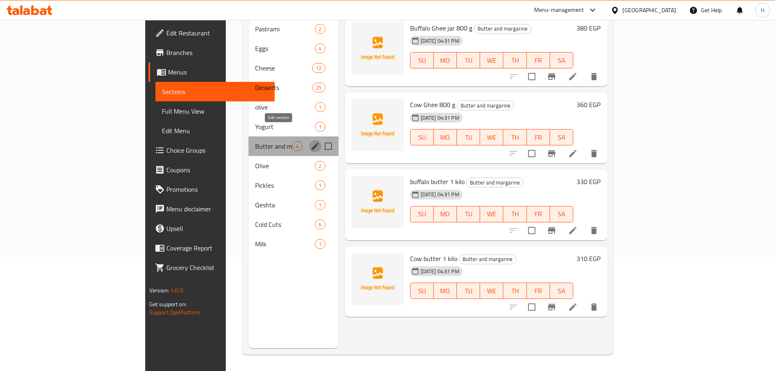
click at [312, 142] on icon "edit" at bounding box center [315, 145] width 7 height 7
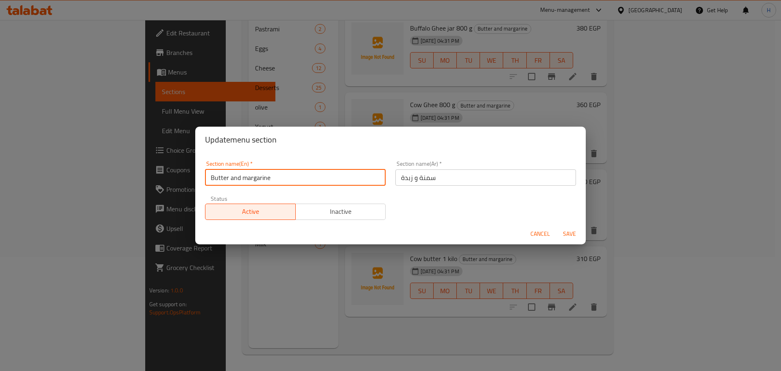
click at [269, 175] on input "Butter and margarine" at bounding box center [295, 177] width 181 height 16
click at [247, 179] on input "Butter and margarine" at bounding box center [295, 177] width 181 height 16
click at [231, 183] on input "Butter and Margarine" at bounding box center [295, 177] width 181 height 16
type input "Butter And [PERSON_NAME]"
click at [574, 231] on span "Save" at bounding box center [570, 234] width 20 height 10
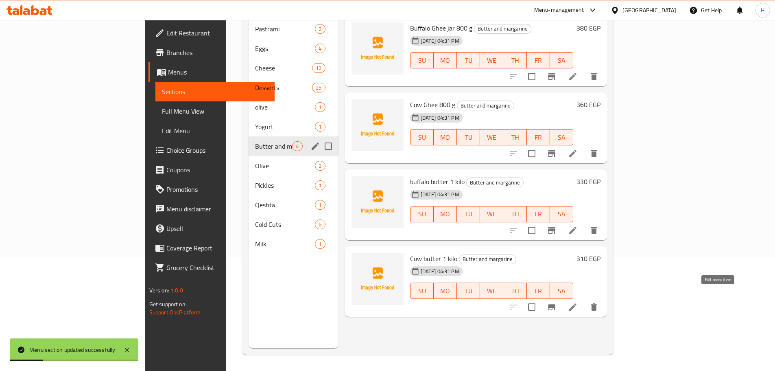
click at [578, 302] on icon at bounding box center [573, 307] width 10 height 10
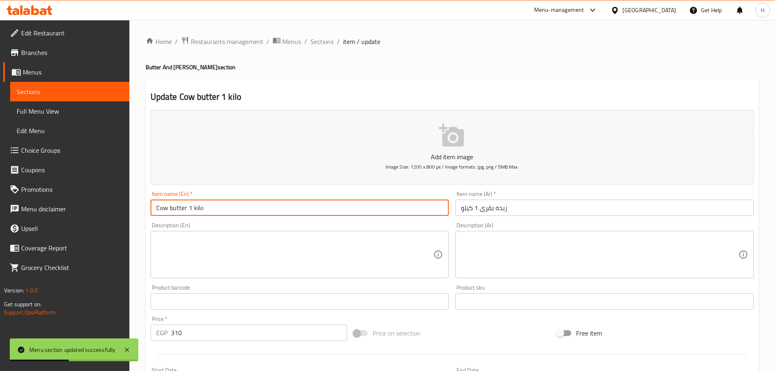
click at [171, 206] on input "Cow butter 1 kilo" at bounding box center [300, 207] width 299 height 16
click at [305, 212] on input "Cow Butter 1 kilo" at bounding box center [300, 207] width 299 height 16
type input "Cow Butter 1 kilo"
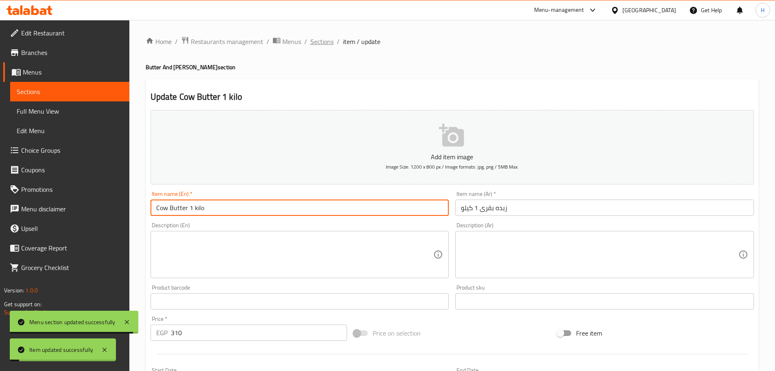
click at [328, 37] on span "Sections" at bounding box center [322, 42] width 23 height 10
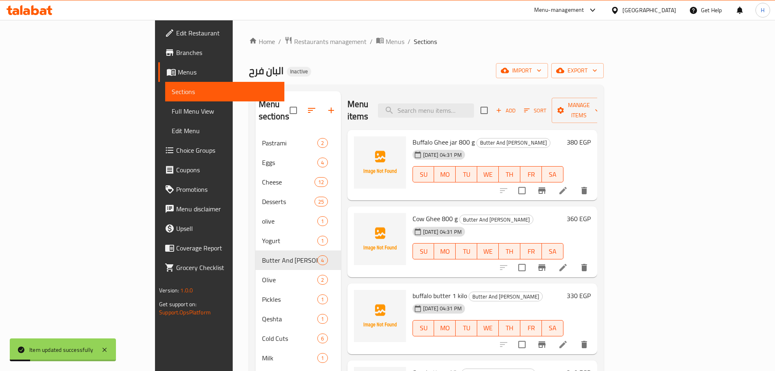
scroll to position [114, 0]
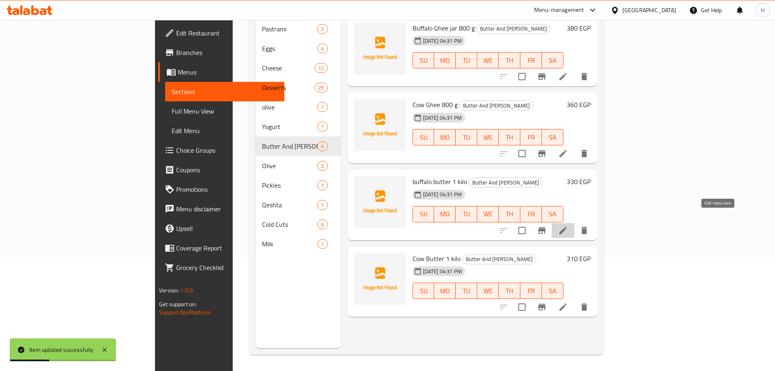
click at [568, 225] on icon at bounding box center [563, 230] width 10 height 10
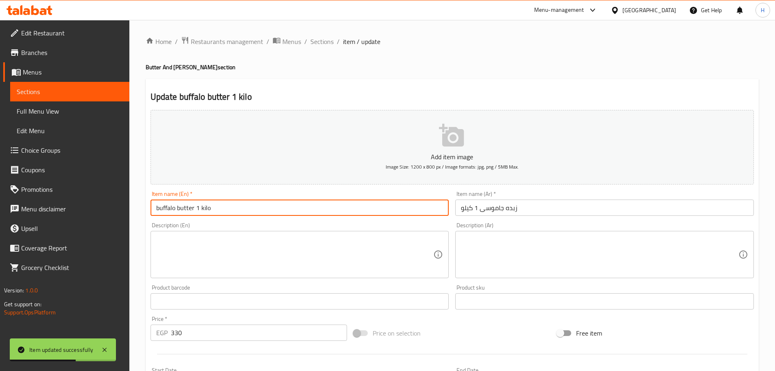
click at [179, 208] on input "buffalo butter 1 kilo" at bounding box center [300, 207] width 299 height 16
click at [181, 210] on input "buffalo bButter 1 kilo" at bounding box center [300, 207] width 299 height 16
drag, startPoint x: 158, startPoint y: 208, endPoint x: 151, endPoint y: 208, distance: 7.4
click at [151, 208] on input "buffalo Butter 1 kilo" at bounding box center [300, 207] width 299 height 16
click at [231, 206] on input "Buffalo Butter 1 kilo" at bounding box center [300, 207] width 299 height 16
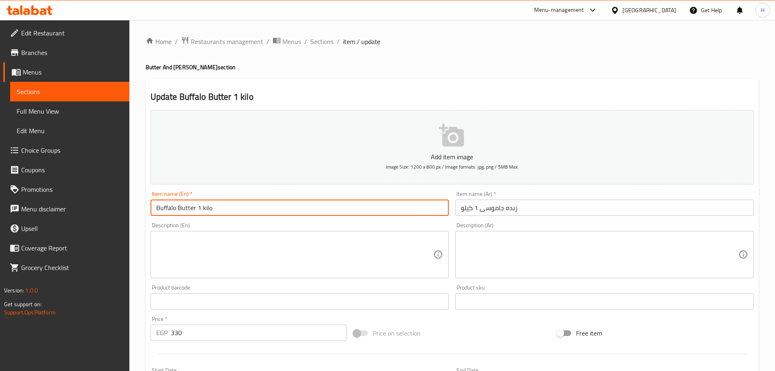
type input "Buffalo Butter 1 kilo"
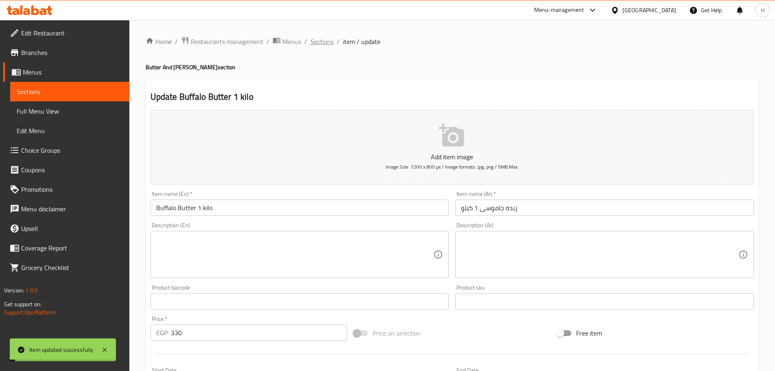
click at [324, 40] on span "Sections" at bounding box center [322, 42] width 23 height 10
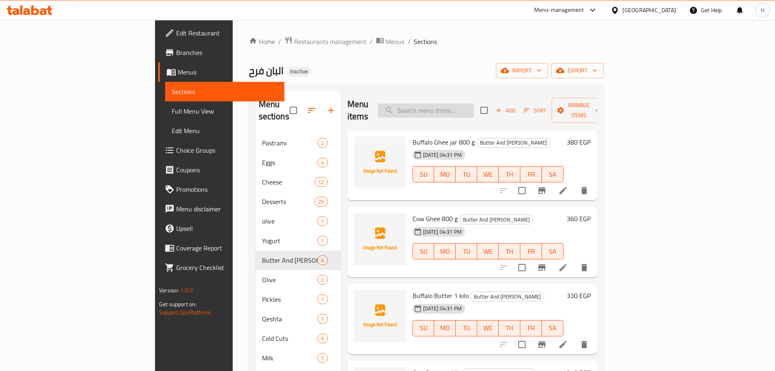
click at [474, 109] on input "search" at bounding box center [426, 110] width 96 height 14
paste input "تشيز كيك فراوله 1 قطعة"
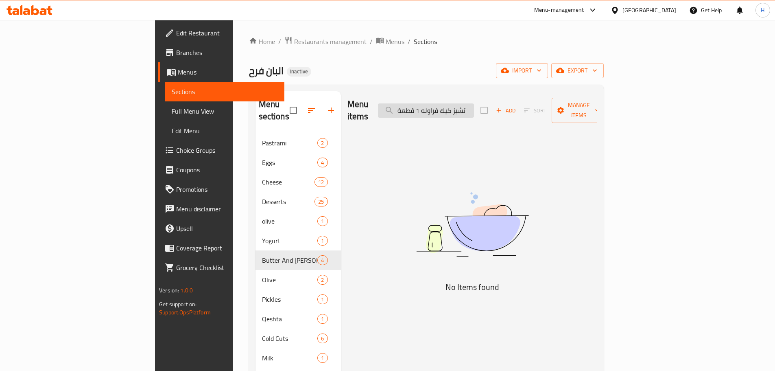
click at [474, 108] on input "تشيز كيك فراوله 1 قطعة" at bounding box center [426, 110] width 96 height 14
drag, startPoint x: 479, startPoint y: 106, endPoint x: 395, endPoint y: 101, distance: 83.6
click at [395, 101] on div "Menu items تشيز كيك 1 قطعة Add Sort Manage items" at bounding box center [473, 110] width 250 height 39
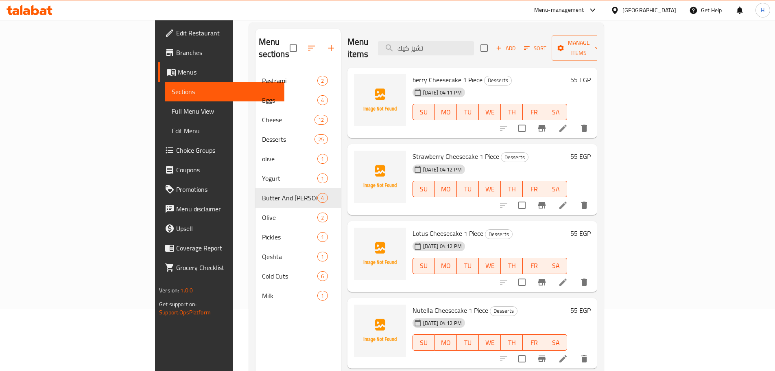
scroll to position [81, 0]
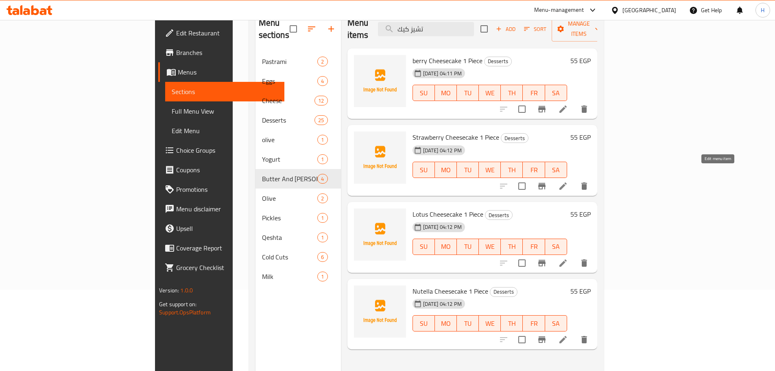
type input "تشيز كيك"
click at [568, 181] on icon at bounding box center [563, 186] width 10 height 10
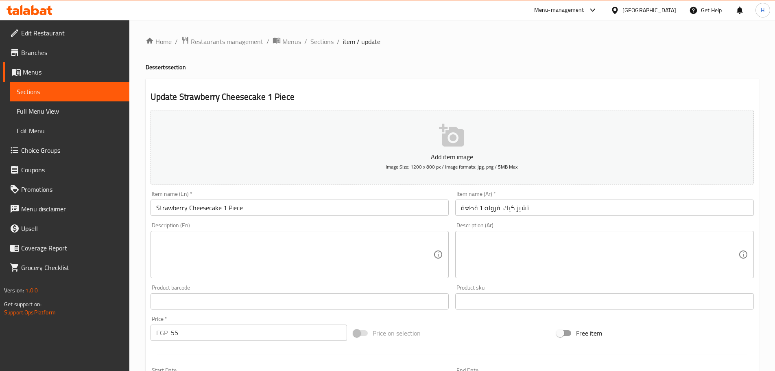
click at [479, 207] on input "تشيز كيك فروله 1 قطعة" at bounding box center [604, 207] width 299 height 16
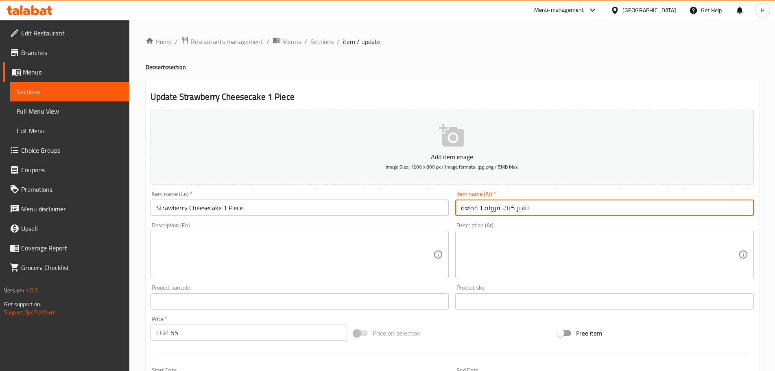
click at [479, 207] on input "تشيز كيك فروله 1 قطعة" at bounding box center [604, 207] width 299 height 16
paste input "فرا"
click at [479, 207] on input "تشيز كيك فروله 1 قطعة" at bounding box center [604, 207] width 299 height 16
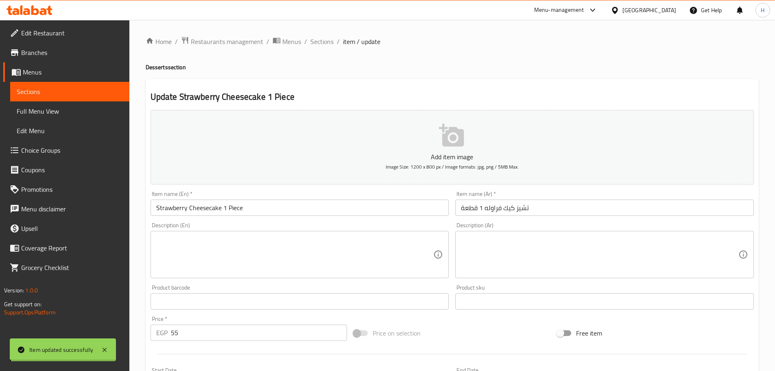
click at [493, 214] on div "Home / Restaurants management / Menus / Sections / item / update Desserts secti…" at bounding box center [452, 297] width 613 height 523
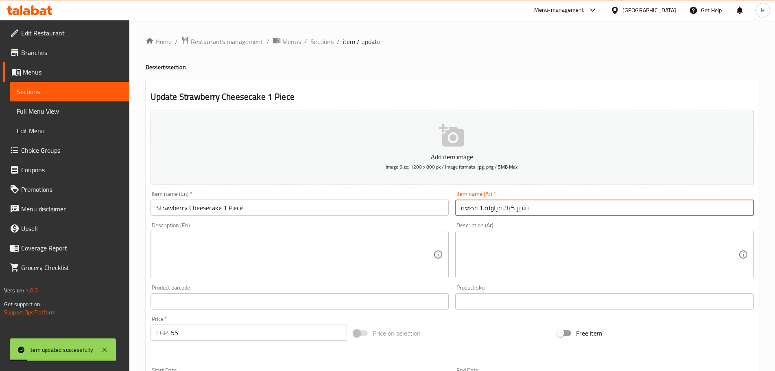
click at [488, 211] on input "تشيز كيك فراوله 1 قطعة" at bounding box center [604, 207] width 299 height 16
type input "تشيز كيك فراولة 1 قطعة"
click at [502, 204] on input "تشيز كيك فراولة 1 قطعة" at bounding box center [604, 207] width 299 height 16
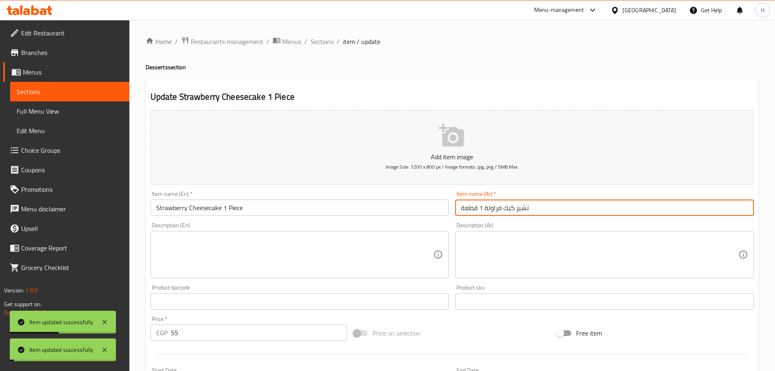
click at [502, 204] on input "تشيز كيك فراولة 1 قطعة" at bounding box center [604, 207] width 299 height 16
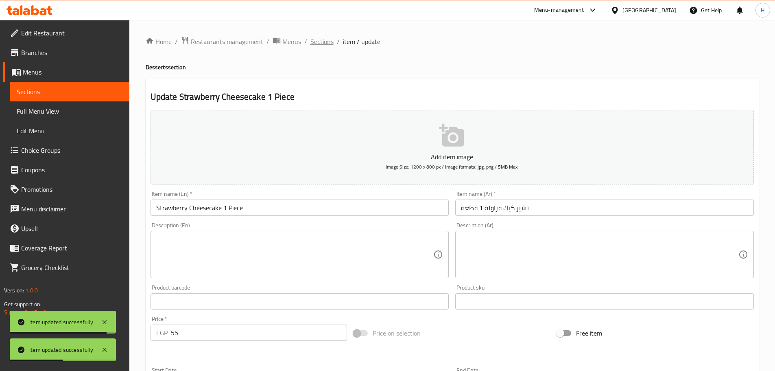
click at [328, 42] on span "Sections" at bounding box center [322, 42] width 23 height 10
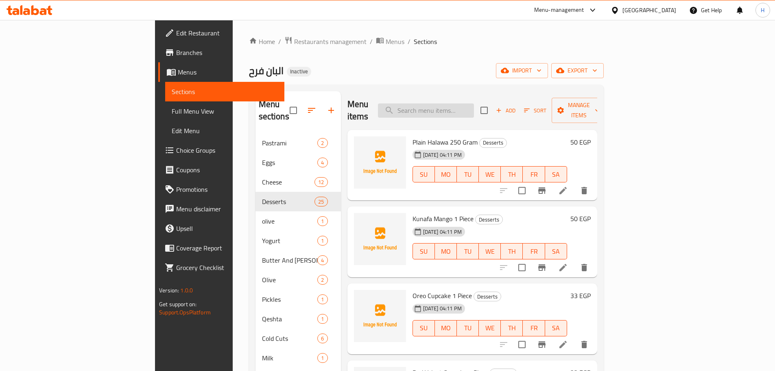
click at [474, 103] on input "search" at bounding box center [426, 110] width 96 height 14
paste input "Red Egg Cartons"
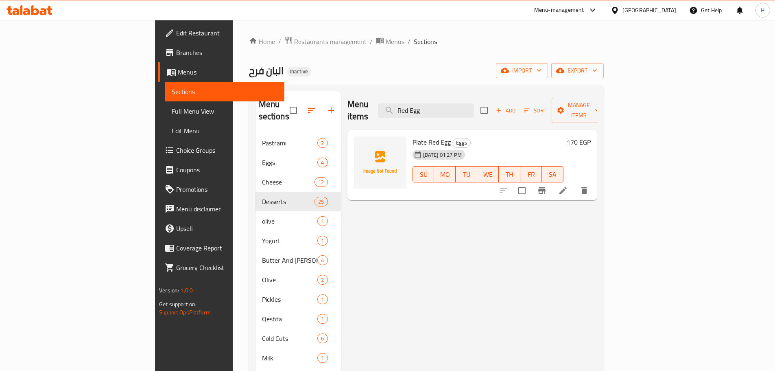
type input "Red Egg"
click at [568, 186] on icon at bounding box center [563, 191] width 10 height 10
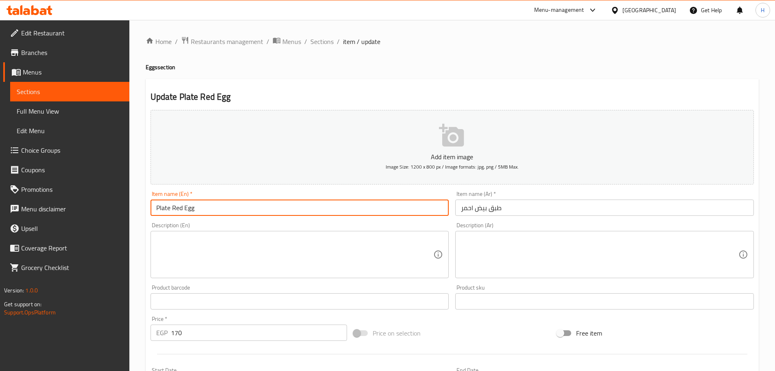
click at [361, 210] on input "Plate Red Egg" at bounding box center [300, 207] width 299 height 16
paste input "Red Egg Cartons"
click at [360, 210] on input "Red Egg Cartons" at bounding box center [300, 207] width 299 height 16
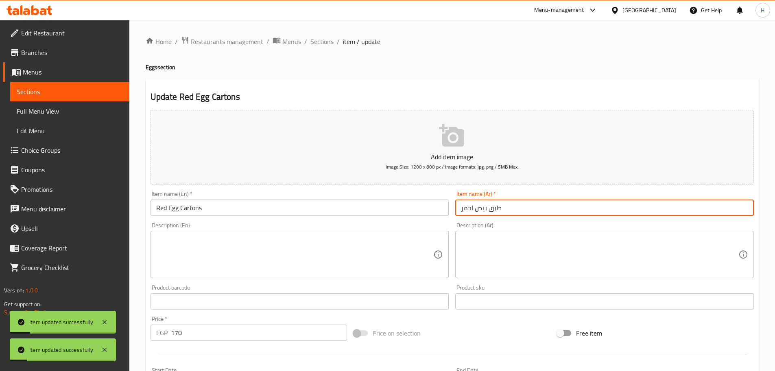
click at [494, 206] on input "طبق بيض احمر" at bounding box center [604, 207] width 299 height 16
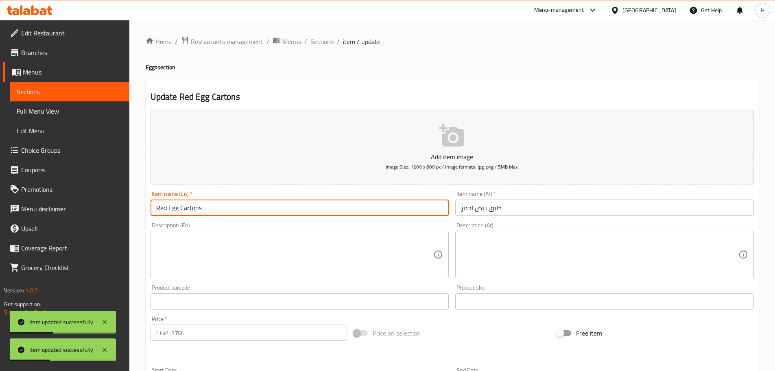
click at [184, 208] on input "Red Egg Cartons" at bounding box center [300, 207] width 299 height 16
click at [203, 207] on input "Red Egg Cartons" at bounding box center [300, 207] width 299 height 16
click at [162, 213] on input "Red Egg Plate" at bounding box center [300, 207] width 299 height 16
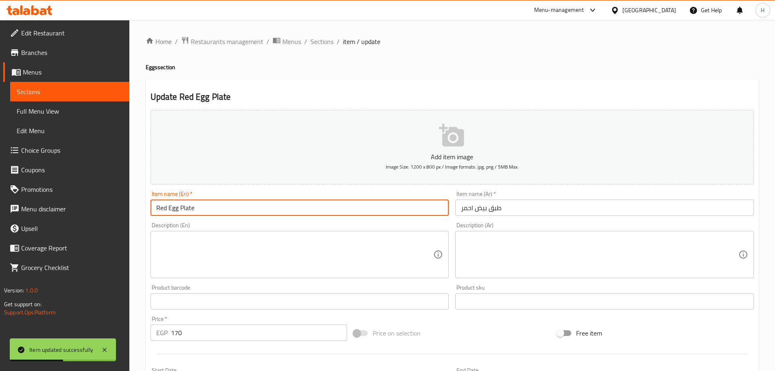
click at [162, 213] on input "Red Egg Plate" at bounding box center [300, 207] width 299 height 16
paste input "Cartons"
type input "Red Egg Cartons"
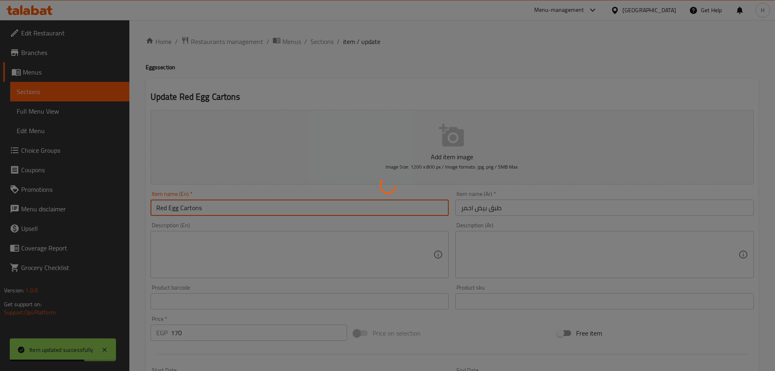
click at [198, 212] on div at bounding box center [387, 185] width 775 height 371
click at [195, 203] on div at bounding box center [387, 185] width 775 height 371
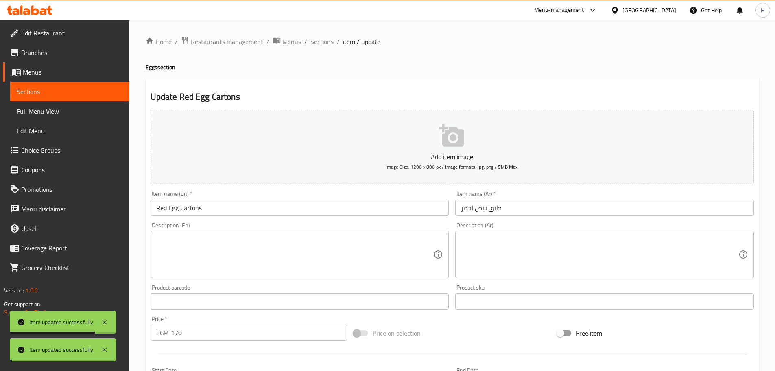
click at [195, 203] on input "Red Egg Cartons" at bounding box center [300, 207] width 299 height 16
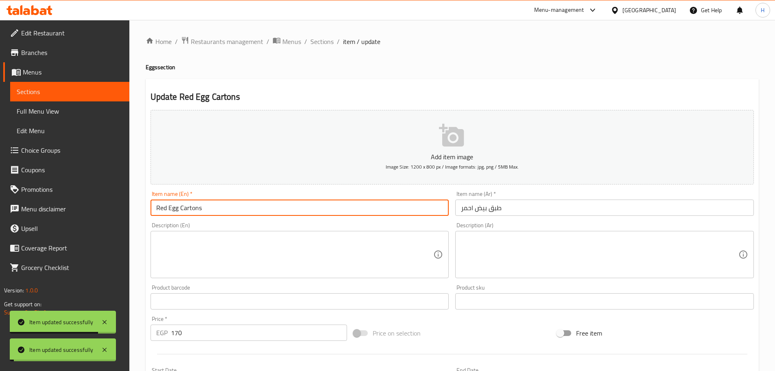
click at [195, 203] on input "Red Egg Cartons" at bounding box center [300, 207] width 299 height 16
click at [322, 205] on input "Red Egg Cartons" at bounding box center [300, 207] width 299 height 16
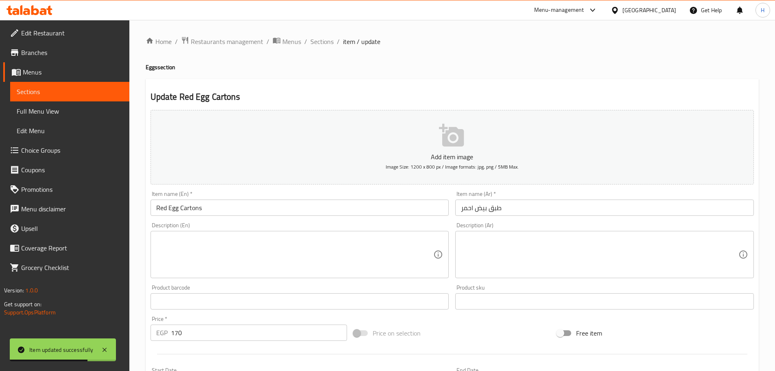
click at [327, 32] on div "Home / Restaurants management / Menus / Sections / item / update Eggs section U…" at bounding box center [452, 297] width 646 height 555
click at [327, 40] on span "Sections" at bounding box center [322, 42] width 23 height 10
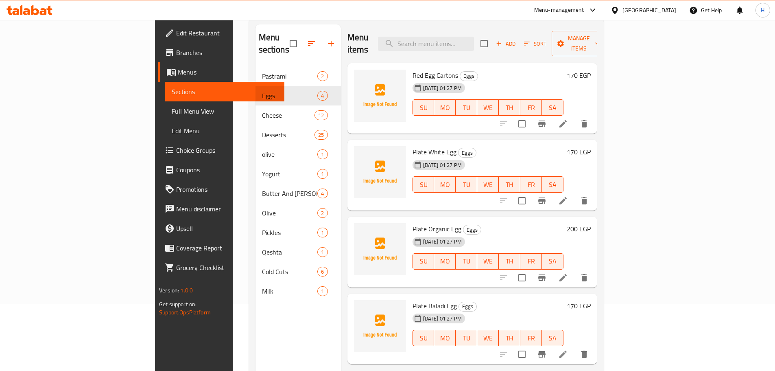
scroll to position [81, 0]
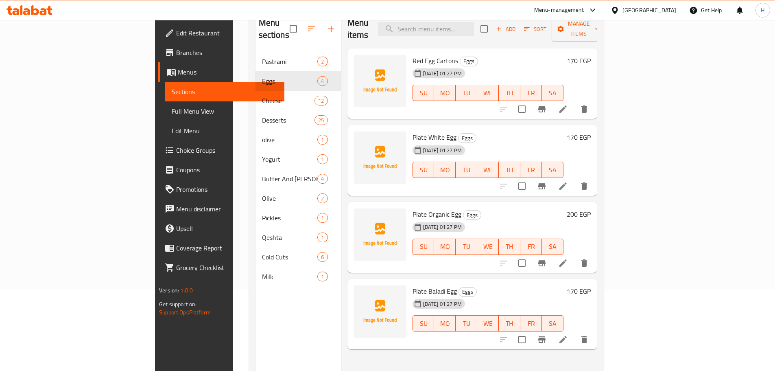
click at [567, 182] on icon at bounding box center [563, 185] width 7 height 7
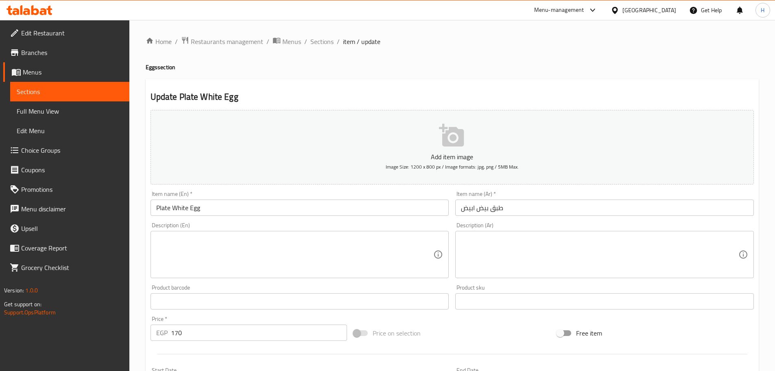
click at [261, 209] on input "Plate White Egg" at bounding box center [300, 207] width 299 height 16
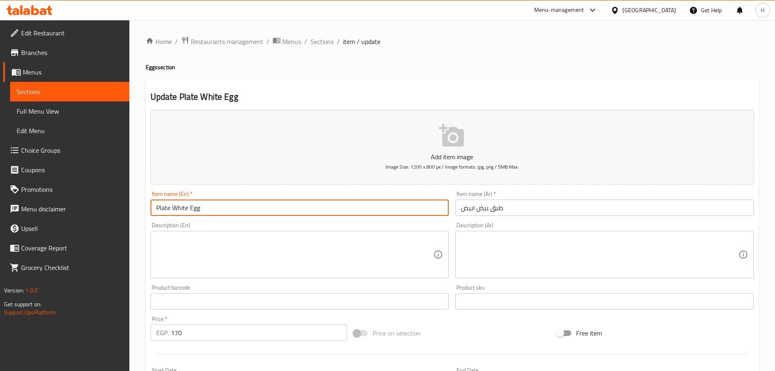
click at [261, 209] on input "Plate White Egg" at bounding box center [300, 207] width 299 height 16
paste input "Red Egg Cartons"
click at [191, 210] on input "Plate White Egg" at bounding box center [300, 207] width 299 height 16
click at [164, 210] on input "Plate White Egg" at bounding box center [300, 207] width 299 height 16
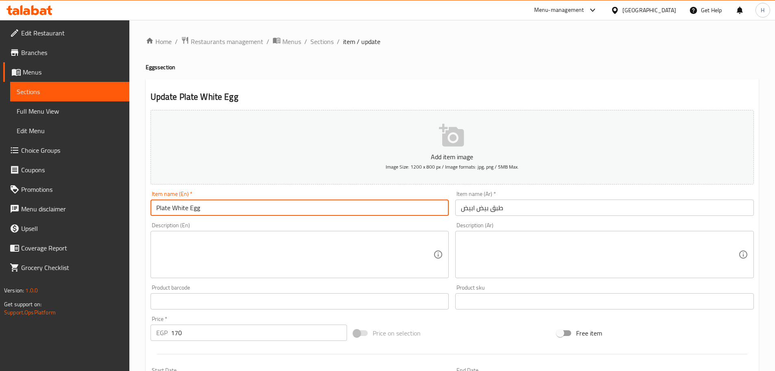
click at [164, 210] on input "Plate White Egg" at bounding box center [300, 207] width 299 height 16
click at [212, 202] on input "White Egg" at bounding box center [300, 207] width 299 height 16
paste input "Red Egg Cartons"
click at [190, 209] on input "White Egg Red Egg Cartons" at bounding box center [300, 207] width 299 height 16
drag, startPoint x: 190, startPoint y: 209, endPoint x: 208, endPoint y: 210, distance: 17.6
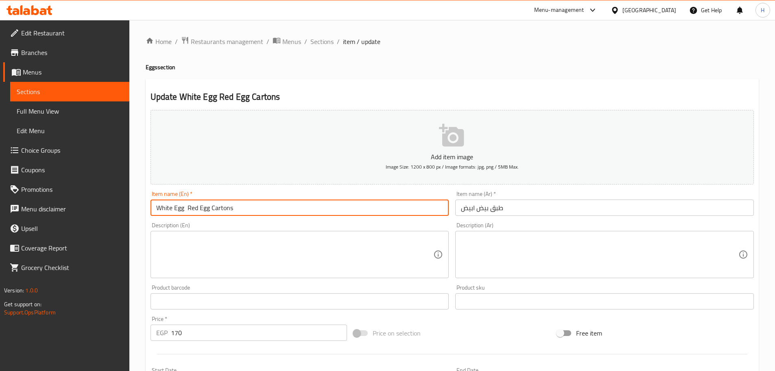
click at [208, 210] on input "White Egg Red Egg Cartons" at bounding box center [300, 207] width 299 height 16
type input "White Egg Cartons"
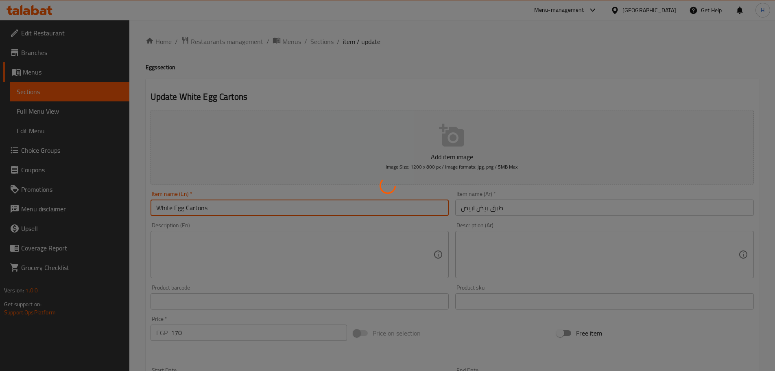
click at [200, 211] on div at bounding box center [387, 185] width 775 height 371
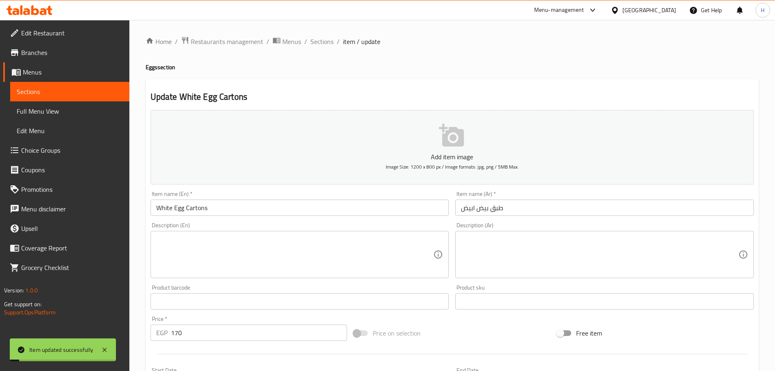
click at [278, 67] on h4 "Eggs section" at bounding box center [452, 67] width 613 height 8
click at [197, 211] on input "White Egg Cartons" at bounding box center [300, 207] width 299 height 16
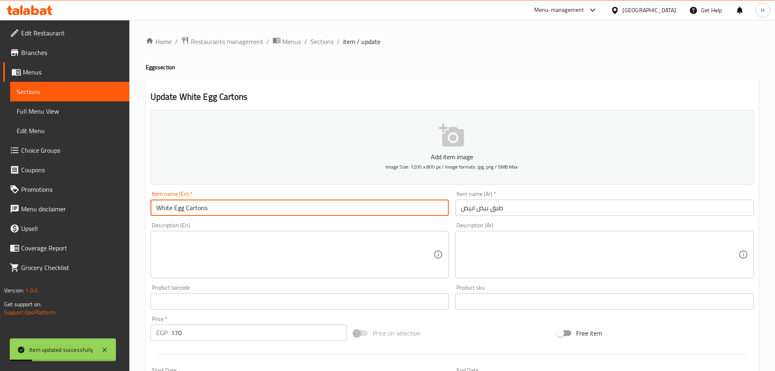
drag, startPoint x: 197, startPoint y: 211, endPoint x: 205, endPoint y: 211, distance: 8.1
click at [205, 211] on input "White Egg Cartons" at bounding box center [300, 207] width 299 height 16
click at [324, 42] on span "Sections" at bounding box center [322, 42] width 23 height 10
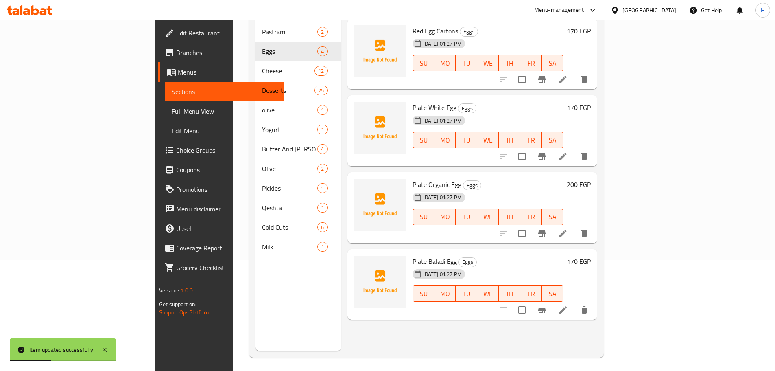
scroll to position [114, 0]
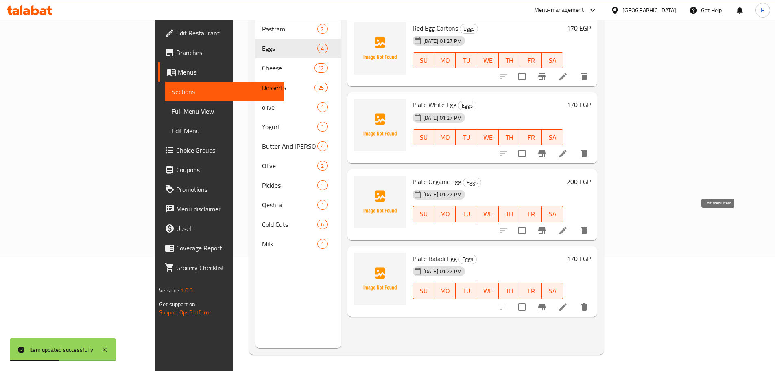
click at [568, 225] on icon at bounding box center [563, 230] width 10 height 10
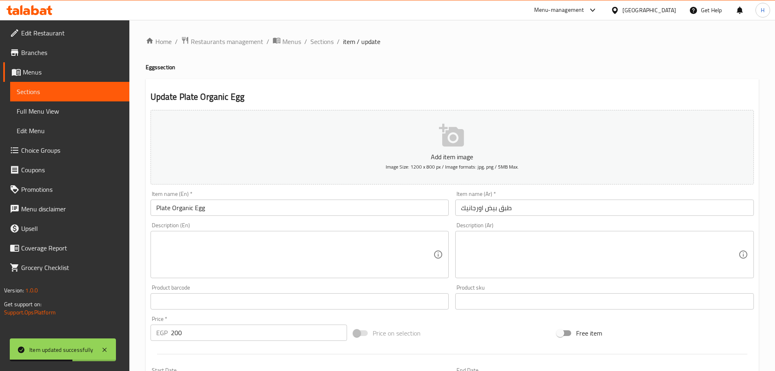
click at [165, 210] on input "Plate Organic Egg" at bounding box center [300, 207] width 299 height 16
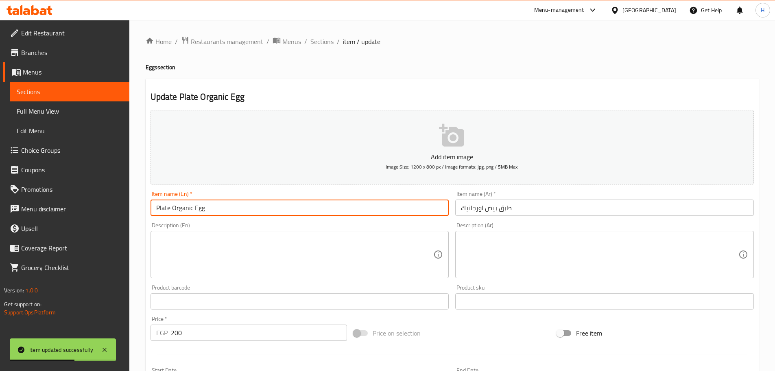
click at [165, 210] on input "Plate Organic Egg" at bounding box center [300, 207] width 299 height 16
click at [203, 210] on input "Organic Egg" at bounding box center [300, 207] width 299 height 16
paste input "Cartons"
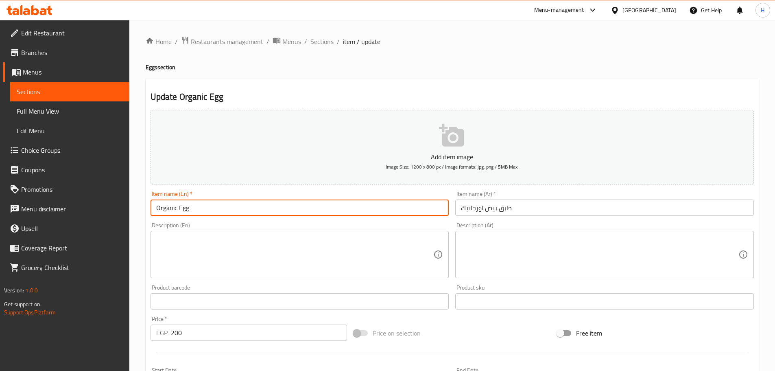
paste input "Cartons"
click at [202, 210] on input "Organic Egg Plate" at bounding box center [300, 207] width 299 height 16
type input "Organic Egg Plate"
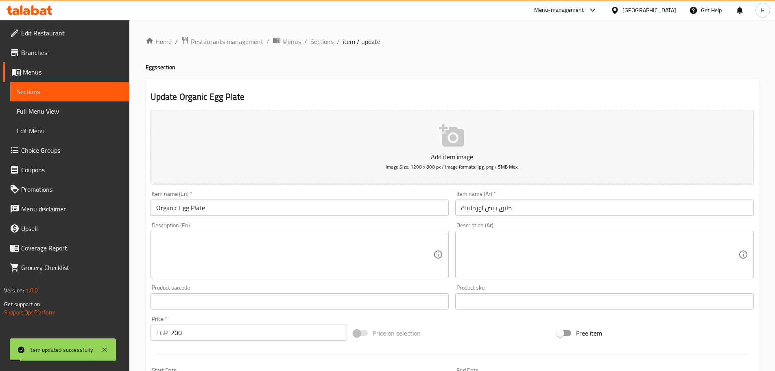
click at [305, 39] on li "/" at bounding box center [305, 42] width 3 height 10
click at [315, 39] on span "Sections" at bounding box center [322, 42] width 23 height 10
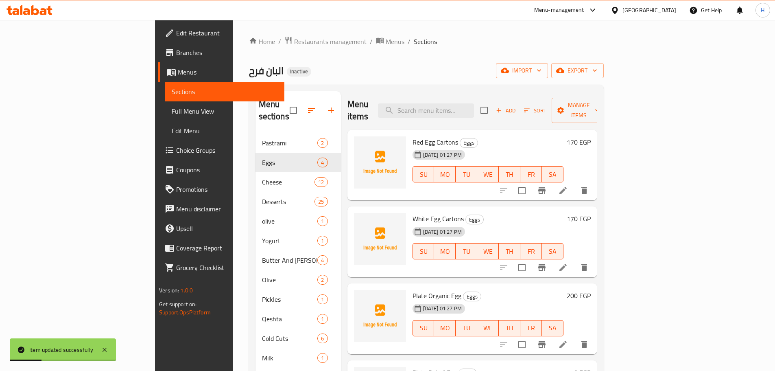
click at [575, 183] on li at bounding box center [563, 190] width 23 height 15
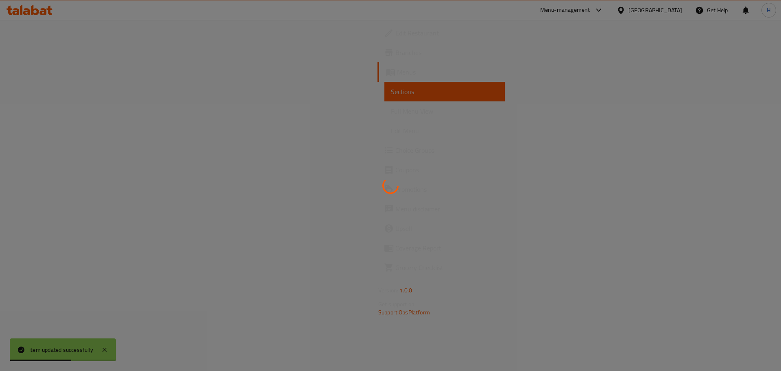
click at [215, 223] on div at bounding box center [390, 185] width 781 height 371
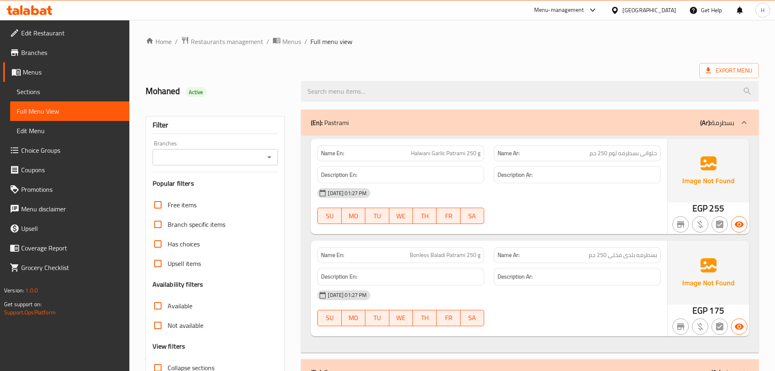
click at [264, 162] on div at bounding box center [269, 156] width 11 height 11
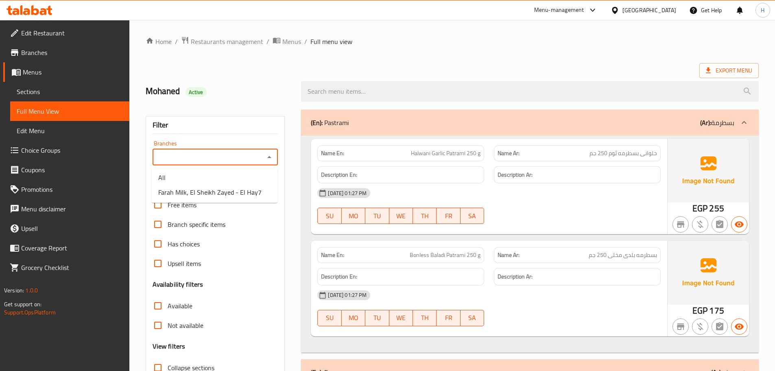
click at [259, 153] on input "Branches" at bounding box center [208, 156] width 107 height 11
click at [254, 182] on li "All" at bounding box center [215, 177] width 126 height 15
click at [252, 155] on input "All" at bounding box center [208, 156] width 107 height 11
click at [271, 153] on icon "Open" at bounding box center [270, 157] width 10 height 10
click at [251, 192] on span "Farah Milk, El Sheikh Zayed - El Hay7" at bounding box center [209, 192] width 103 height 10
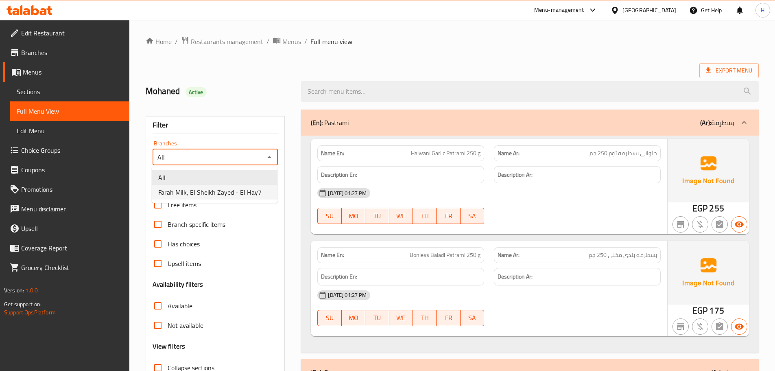
type input "Farah Milk, El Sheikh Zayed - El Hay7"
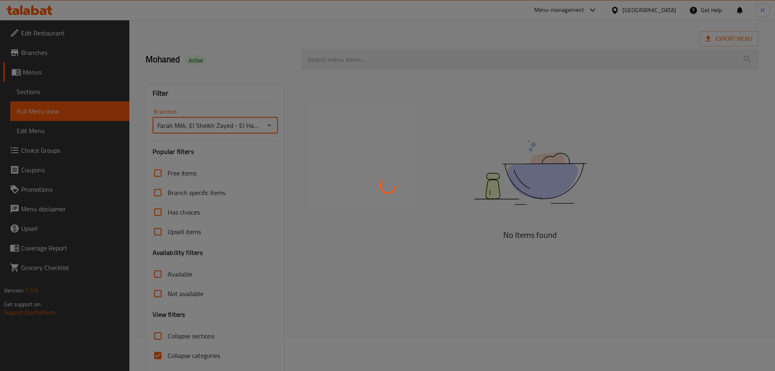
scroll to position [62, 0]
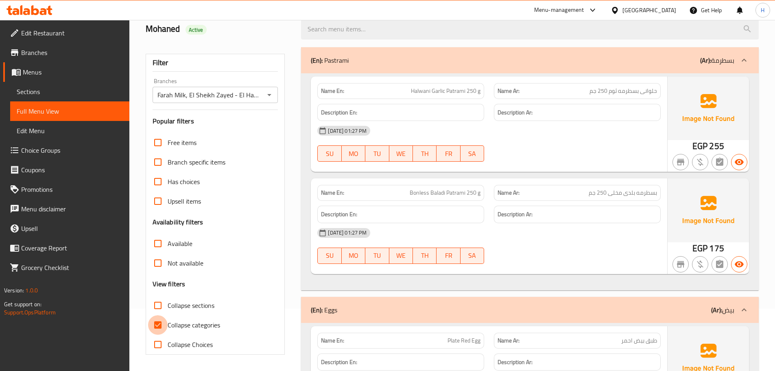
click at [156, 326] on input "Collapse categories" at bounding box center [158, 325] width 20 height 20
checkbox input "false"
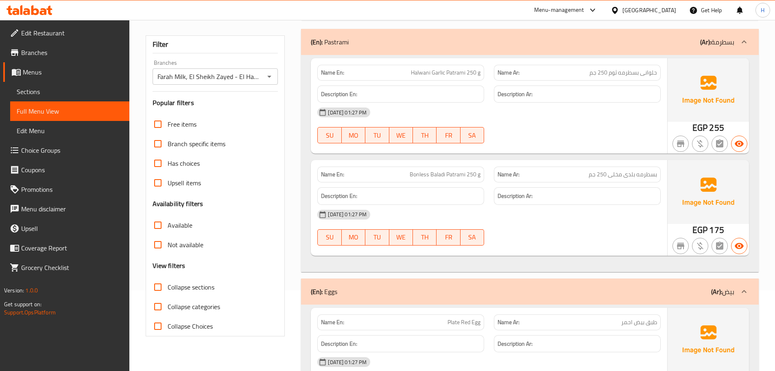
scroll to position [81, 0]
click at [157, 284] on input "Collapse sections" at bounding box center [158, 286] width 20 height 20
checkbox input "true"
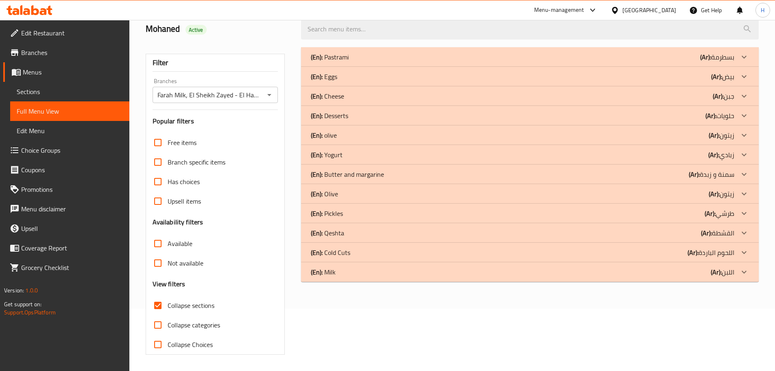
click at [157, 315] on input "Collapse categories" at bounding box center [158, 325] width 20 height 20
checkbox input "true"
click at [157, 346] on input "Collapse Choices" at bounding box center [158, 345] width 20 height 20
checkbox input "true"
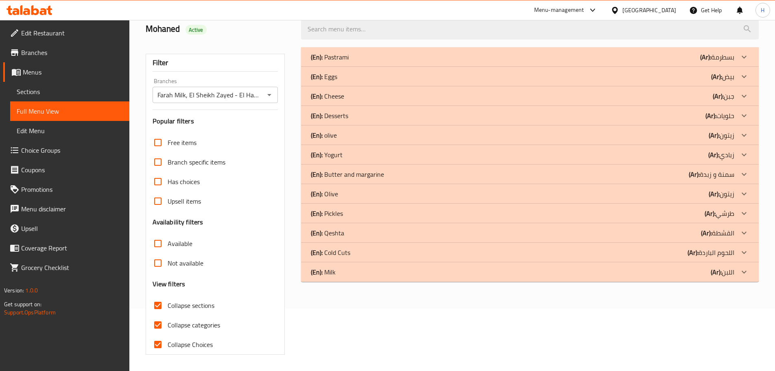
click at [389, 179] on div "(En): Butter and margarine (Ar): سمنة و زبدة" at bounding box center [530, 174] width 458 height 20
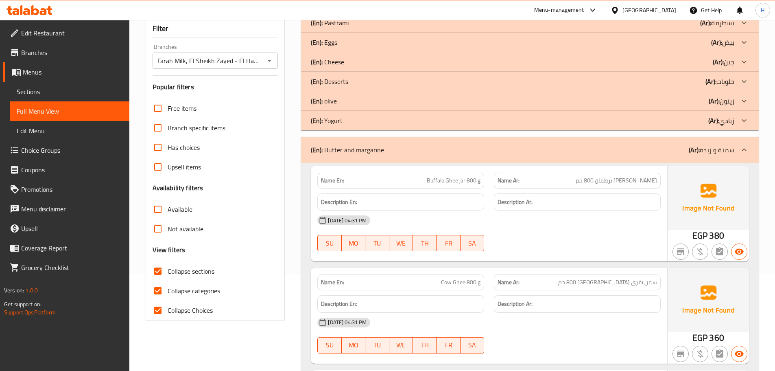
scroll to position [144, 0]
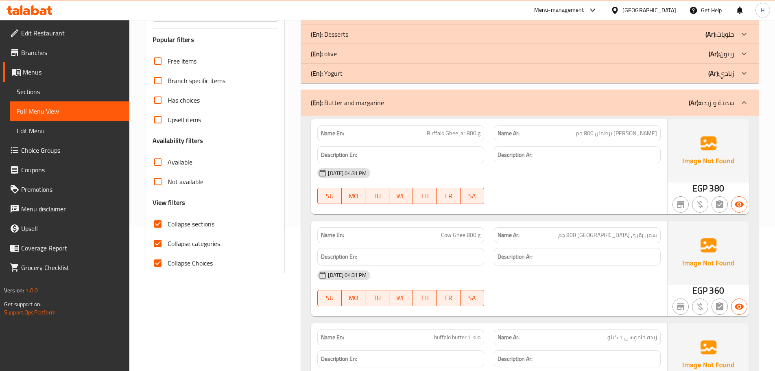
click at [461, 129] on span "Buffalo Ghee jar 800 g" at bounding box center [454, 133] width 54 height 9
copy span "Buffalo Ghee jar 800 g"
drag, startPoint x: 367, startPoint y: 105, endPoint x: 334, endPoint y: 110, distance: 33.3
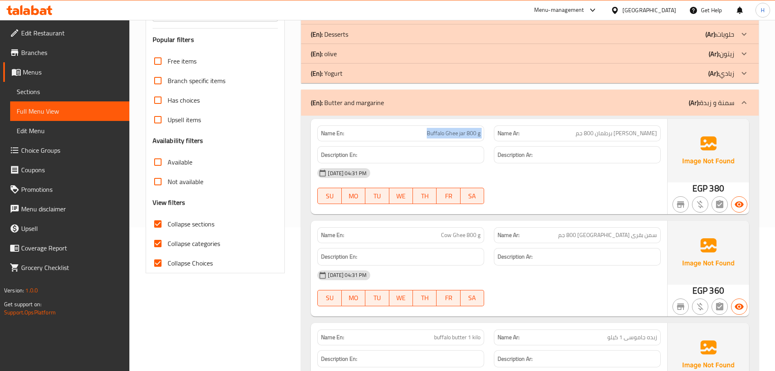
click at [333, 110] on div "(En): Butter and margarine (Ar): سمنة و زبدة" at bounding box center [530, 103] width 458 height 26
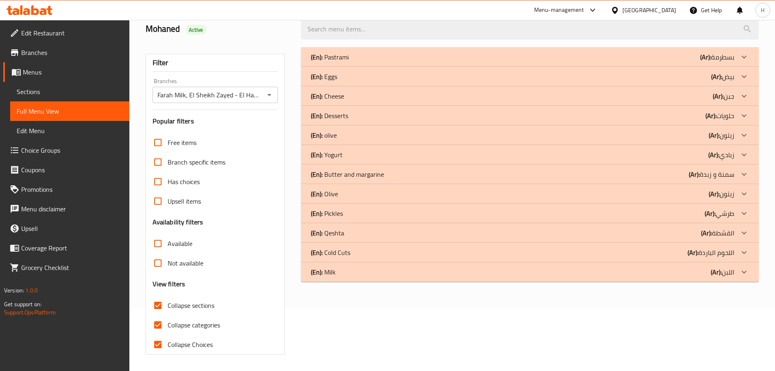
click at [338, 104] on div "(En): Pastrami (Ar): بسطرمة Name En: Halwani Garlic Patrami 250 g Name Ar: حلوا…" at bounding box center [530, 164] width 458 height 234
click at [387, 160] on div "(En): Yogurt (Ar): زبادي" at bounding box center [530, 155] width 458 height 20
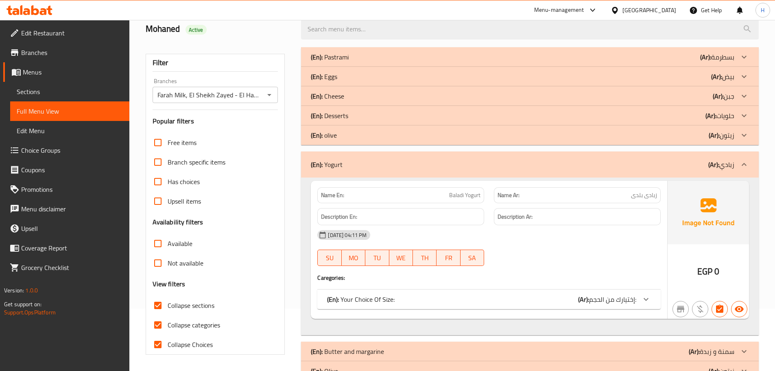
scroll to position [114, 0]
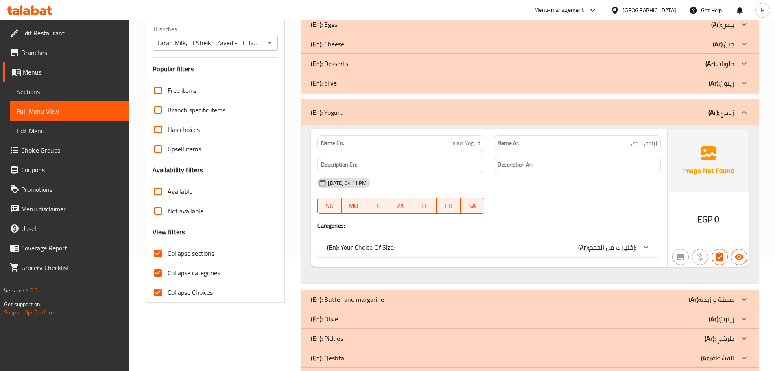
click at [478, 147] on span "Baladi Yogurt" at bounding box center [464, 143] width 31 height 9
copy span "Yogurt"
click at [564, 241] on div "(En): Your Choice Of Size: (Ar): إختيارك من الحجم:" at bounding box center [488, 247] width 343 height 20
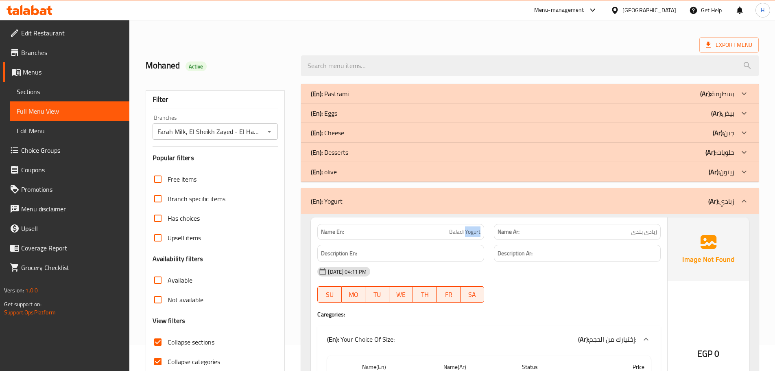
scroll to position [0, 0]
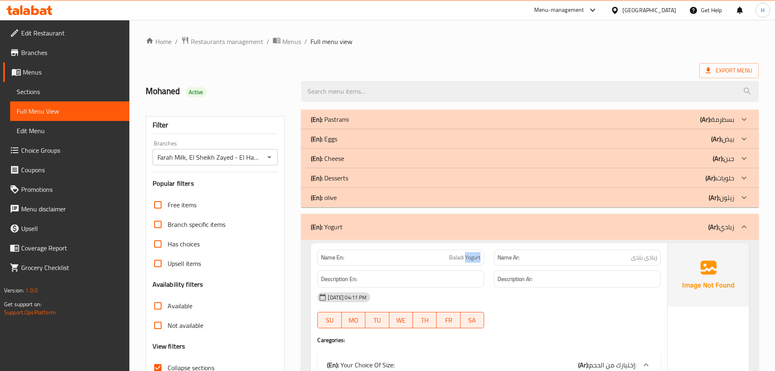
click at [363, 225] on div "(En): Yogurt (Ar): زبادي" at bounding box center [523, 227] width 424 height 10
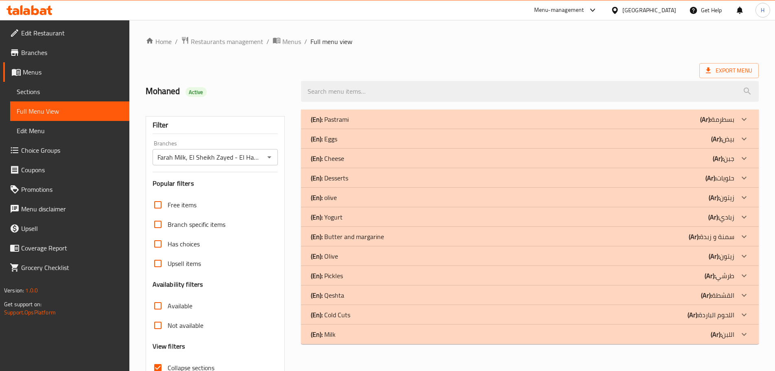
click at [359, 180] on div "(En): Desserts (Ar): حلويات" at bounding box center [523, 178] width 424 height 10
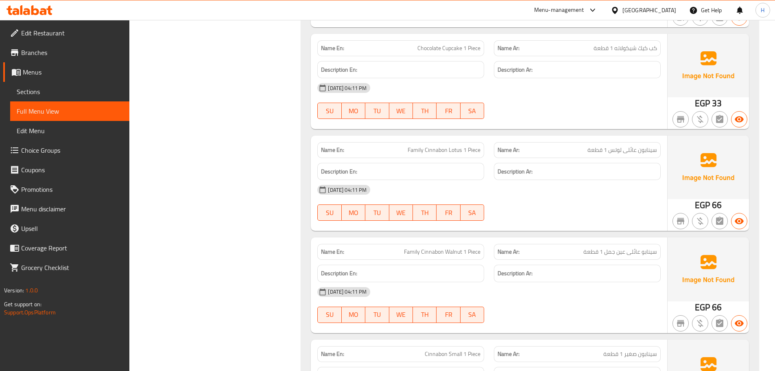
scroll to position [733, 0]
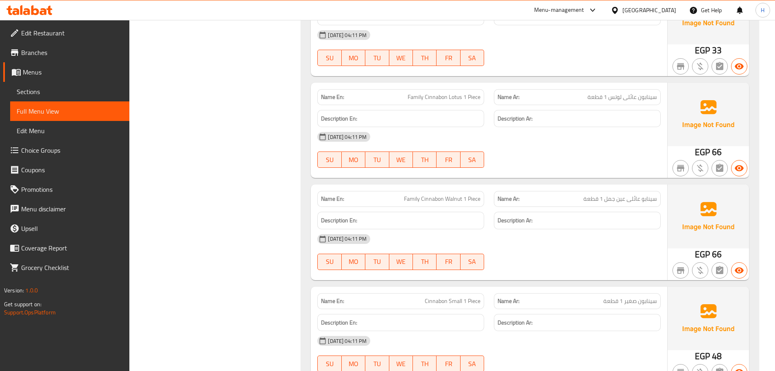
click at [640, 199] on span "سينابو عائلى عين جمل 1 قطعة" at bounding box center [621, 199] width 74 height 9
copy span "سينابو عائلى عين جمل 1 قطعة"
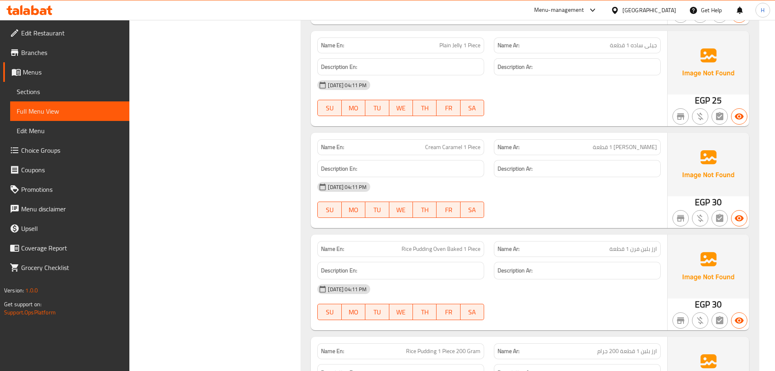
scroll to position [1343, 0]
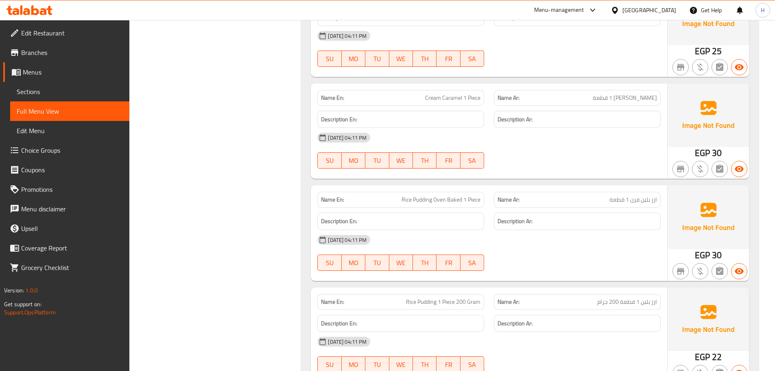
click at [650, 203] on span "ارز بلبن فرن 1 قطعة" at bounding box center [634, 199] width 48 height 9
copy span "ارز بلبن فرن 1 قطعة"
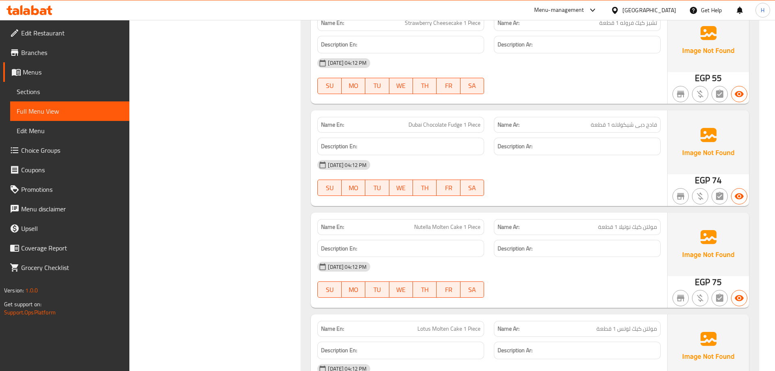
scroll to position [1709, 0]
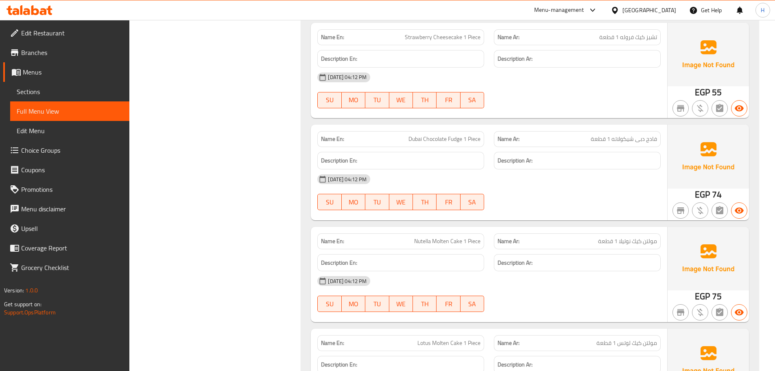
click at [592, 36] on p "Name Ar: تشيز كيك فروله 1 قطعة" at bounding box center [578, 37] width 160 height 9
copy span "تشيز كيك فروله 1 قطعة"
click at [469, 135] on span "Dubai Chocolate Fudge 1 Piece" at bounding box center [445, 139] width 72 height 9
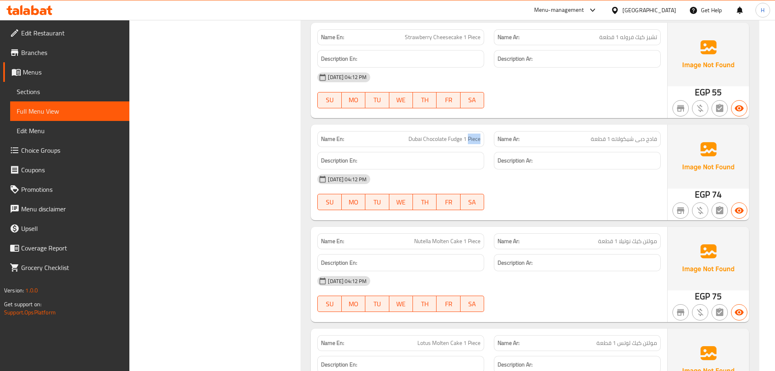
click at [469, 135] on span "Dubai Chocolate Fudge 1 Piece" at bounding box center [445, 139] width 72 height 9
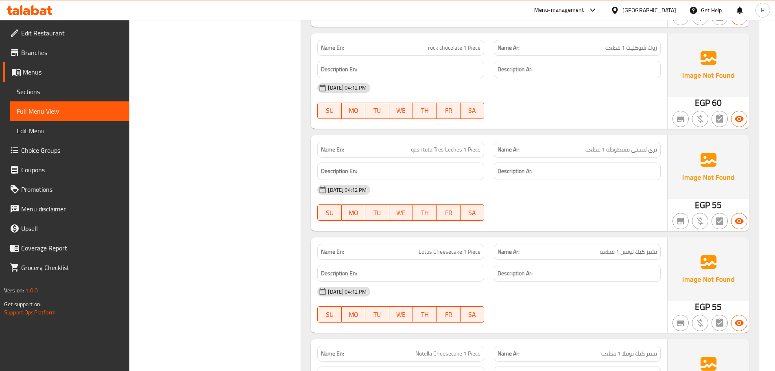
scroll to position [2320, 0]
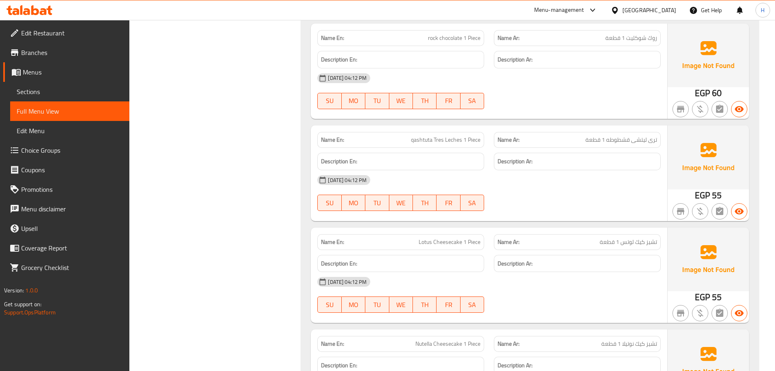
click at [436, 140] on span "qashtuta Tres Leches 1 Piece" at bounding box center [446, 140] width 70 height 9
drag, startPoint x: 436, startPoint y: 140, endPoint x: 456, endPoint y: 142, distance: 19.6
click at [456, 142] on span "qashtuta Tres Leches 1 Piece" at bounding box center [446, 140] width 70 height 9
copy span "Tres Leches"
click at [427, 136] on span "qashtuta Tres Leches 1 Piece" at bounding box center [446, 140] width 70 height 9
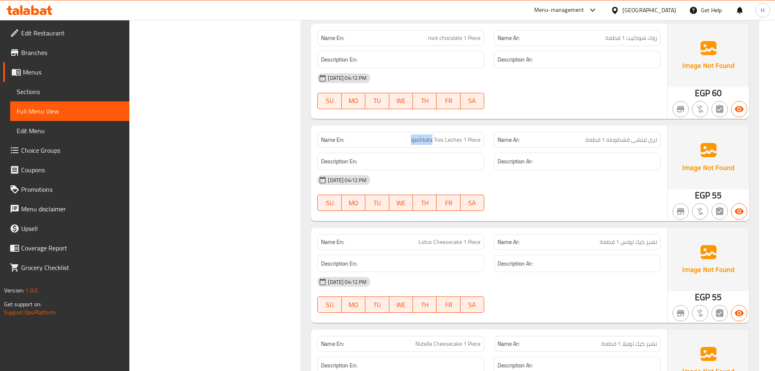
click at [425, 136] on span "qashtuta Tres Leches 1 Piece" at bounding box center [446, 140] width 70 height 9
copy span "qashtuta"
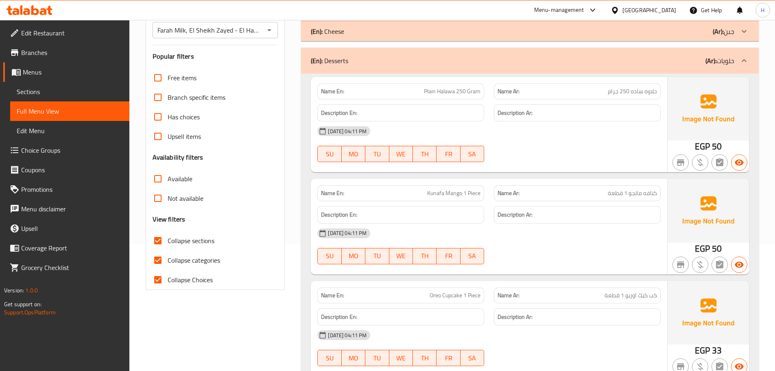
scroll to position [0, 0]
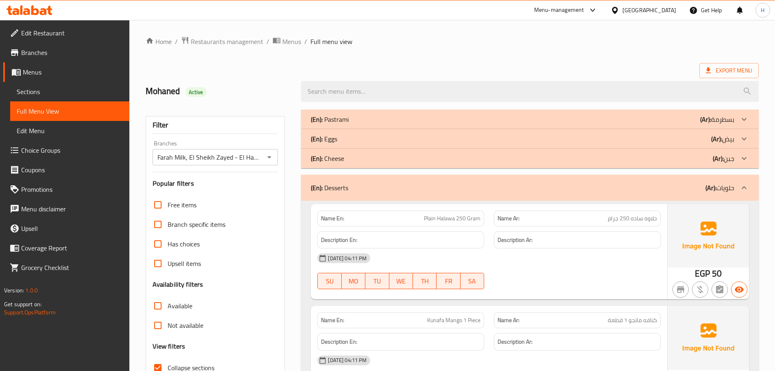
click at [674, 194] on div "(En): Desserts (Ar): حلويات" at bounding box center [530, 188] width 458 height 26
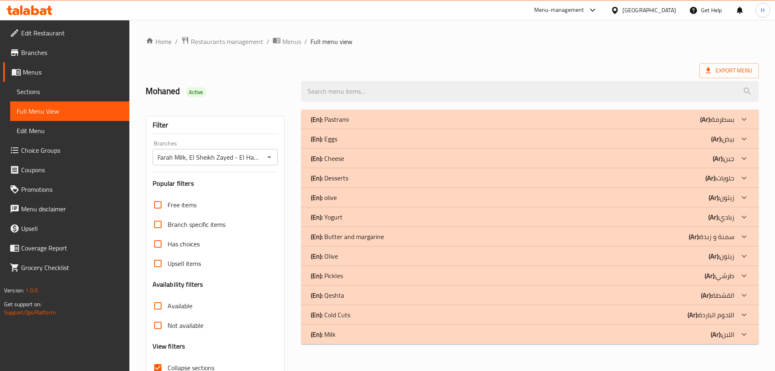
click at [359, 138] on div "(En): Eggs (Ar): بيض" at bounding box center [523, 139] width 424 height 10
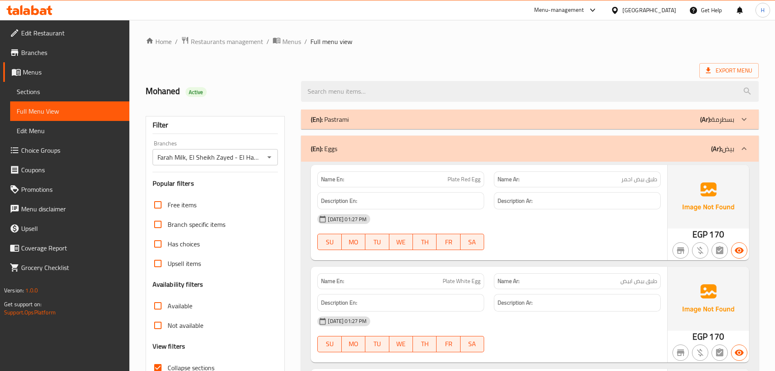
click at [460, 176] on span "Plate Red Egg" at bounding box center [464, 179] width 33 height 9
click at [471, 182] on span "Plate Red Egg" at bounding box center [464, 179] width 33 height 9
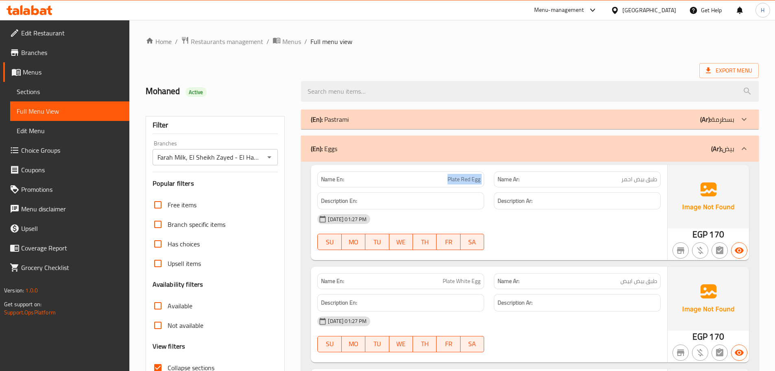
click at [471, 182] on span "Plate Red Egg" at bounding box center [464, 179] width 33 height 9
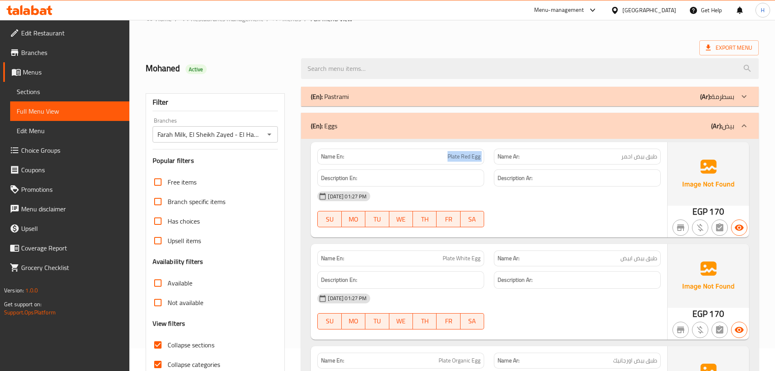
scroll to position [81, 0]
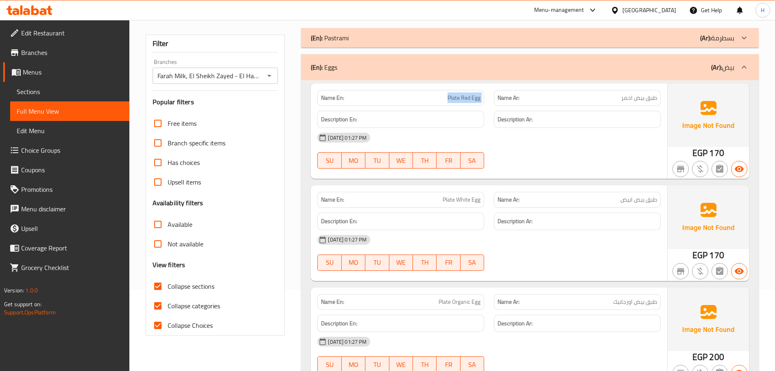
click at [471, 95] on span "Plate Red Egg" at bounding box center [464, 98] width 33 height 9
click at [467, 95] on span "Plate Red Egg" at bounding box center [464, 98] width 33 height 9
drag, startPoint x: 467, startPoint y: 95, endPoint x: 476, endPoint y: 96, distance: 9.0
click at [474, 96] on span "Plate Red Egg" at bounding box center [464, 98] width 33 height 9
copy span "Red Egg"
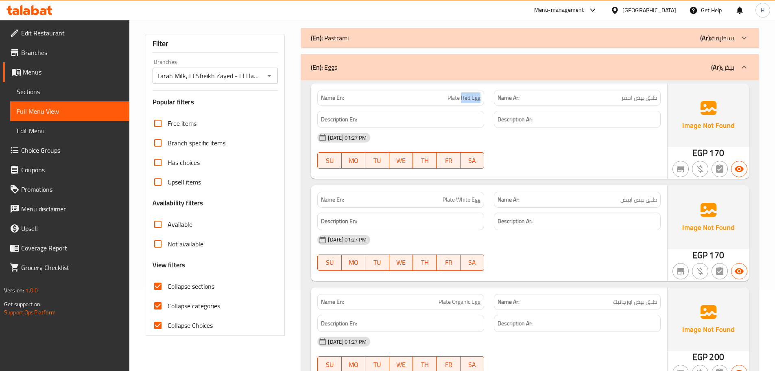
click at [465, 102] on span "Plate Red Egg" at bounding box center [464, 98] width 33 height 9
drag, startPoint x: 465, startPoint y: 103, endPoint x: 0, endPoint y: 3, distance: 475.3
click at [464, 102] on span "Plate Red Egg" at bounding box center [464, 98] width 33 height 9
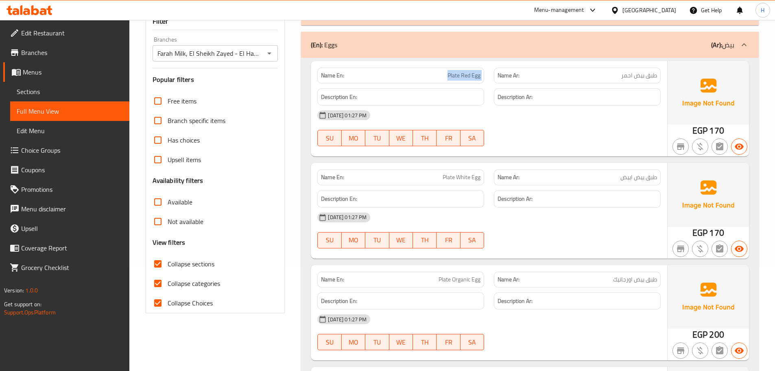
scroll to position [22, 0]
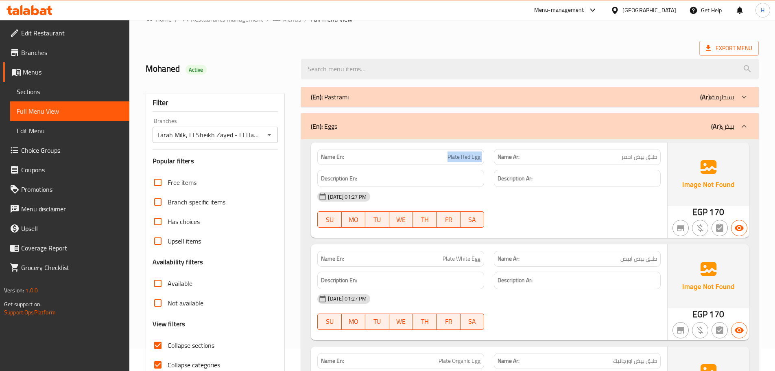
click at [417, 128] on div "(En): Eggs (Ar): بيض" at bounding box center [523, 126] width 424 height 10
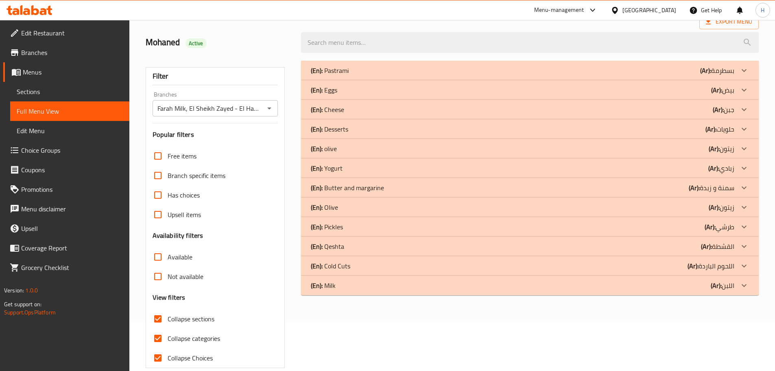
scroll to position [62, 0]
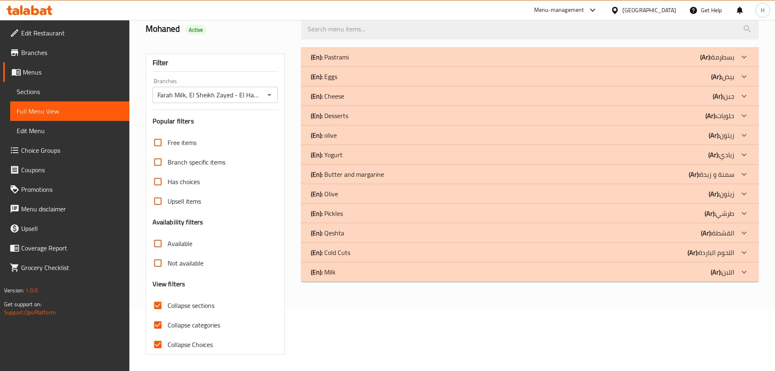
drag, startPoint x: 348, startPoint y: 171, endPoint x: 372, endPoint y: 291, distance: 122.5
click at [372, 291] on div "(En): Pastrami (Ar): بسطرمة Name En: Halwani Garlic Patrami 250 g Name Ar: حلوا…" at bounding box center [530, 200] width 468 height 317
click at [358, 214] on div "(En): Pickles (Ar): طرشي" at bounding box center [523, 213] width 424 height 10
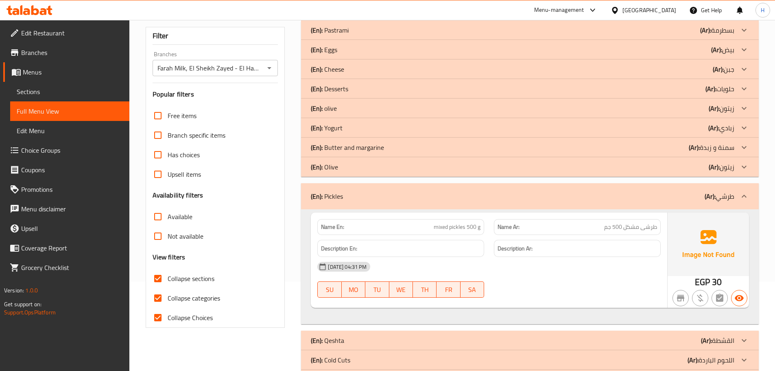
scroll to position [103, 0]
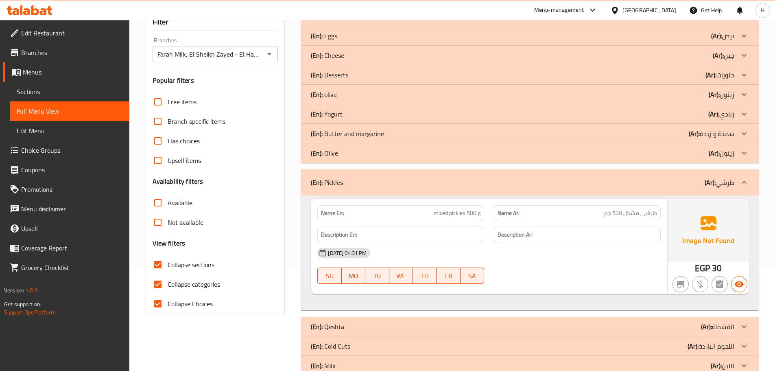
click at [385, 190] on div "(En): Pickles (Ar): طرشي" at bounding box center [530, 182] width 458 height 26
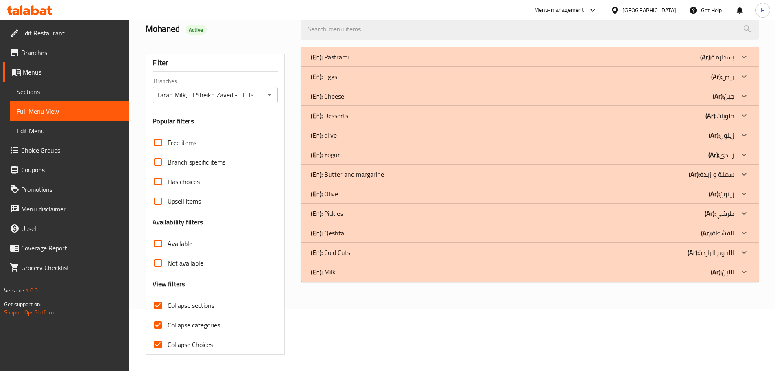
scroll to position [62, 0]
click at [372, 154] on div "(En): Yogurt (Ar): زبادي" at bounding box center [523, 155] width 424 height 10
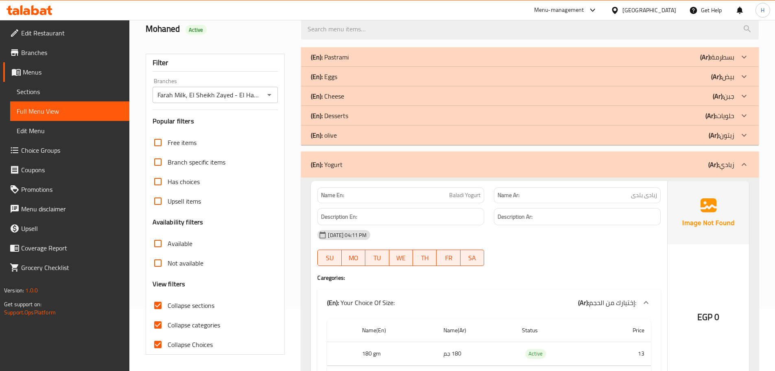
click at [417, 173] on div "(En): Yogurt (Ar): زبادي" at bounding box center [530, 164] width 458 height 26
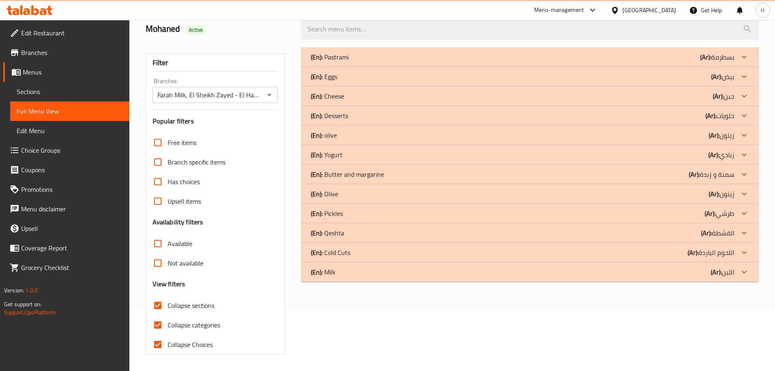
click at [432, 141] on div "(En): olive (Ar): زيتون" at bounding box center [530, 135] width 458 height 20
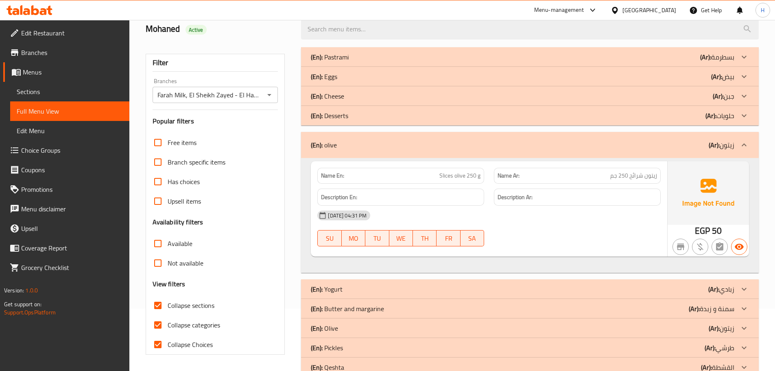
scroll to position [103, 0]
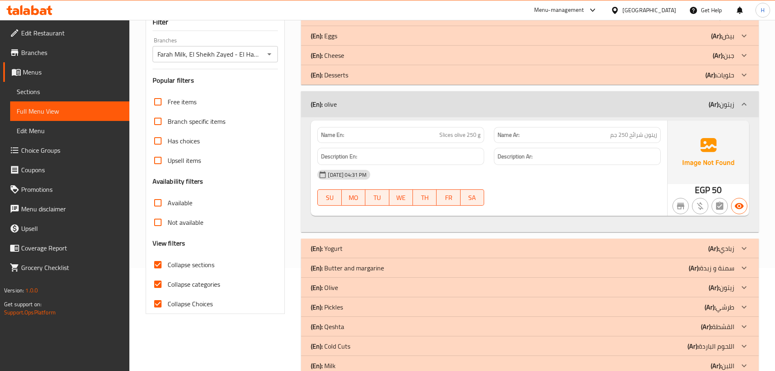
click at [372, 99] on div "(En): olive (Ar): زيتون" at bounding box center [523, 104] width 424 height 10
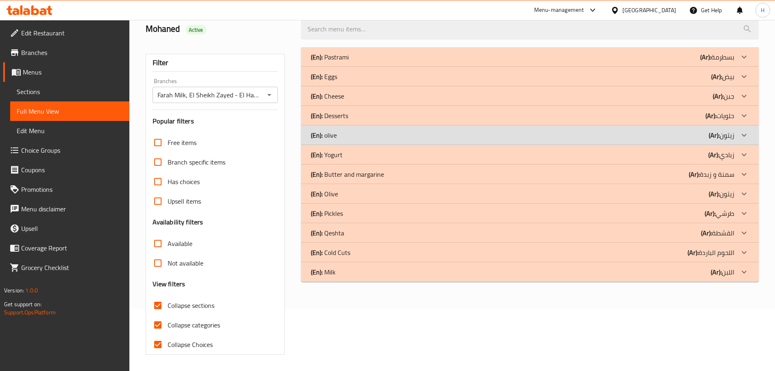
scroll to position [62, 0]
click at [349, 195] on div "(En): Olive (Ar): زيتون" at bounding box center [523, 194] width 424 height 10
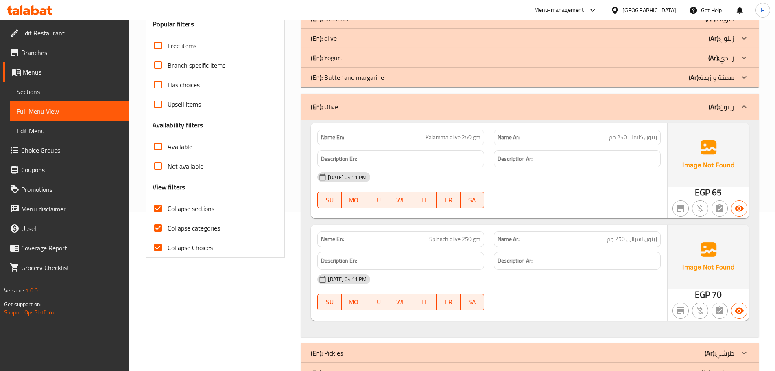
scroll to position [184, 0]
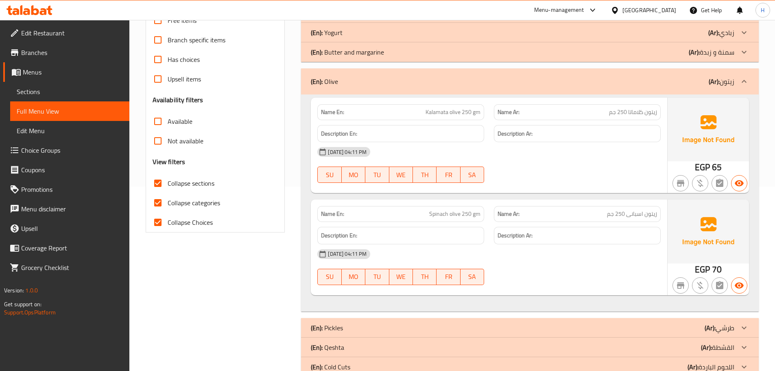
click at [432, 109] on span "Kalamata olive 250 gm" at bounding box center [453, 112] width 55 height 9
drag, startPoint x: 432, startPoint y: 109, endPoint x: 452, endPoint y: 112, distance: 20.1
click at [452, 112] on span "Kalamata olive 250 gm" at bounding box center [453, 112] width 55 height 9
copy span "Kalamata olive"
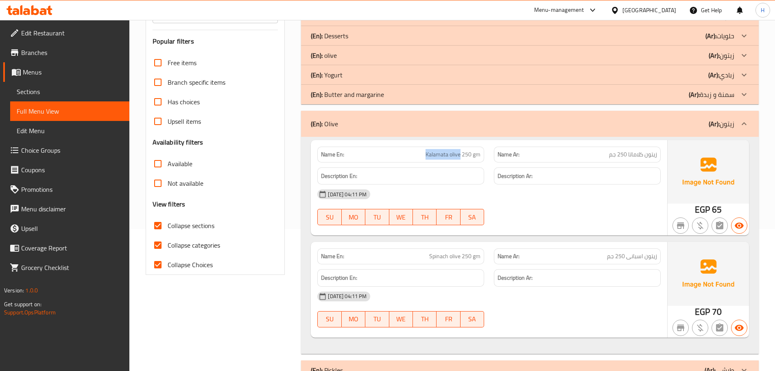
scroll to position [103, 0]
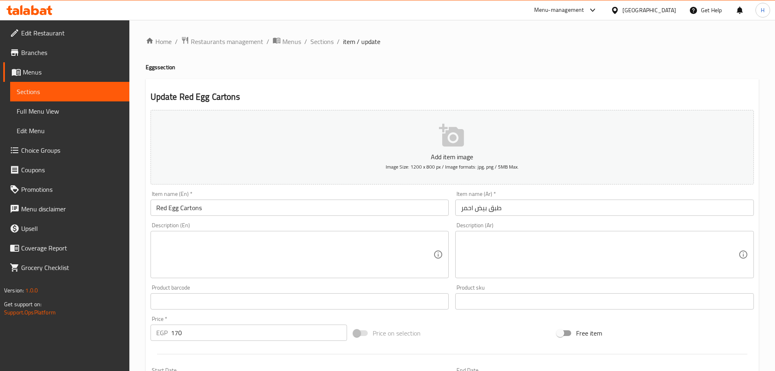
click at [185, 211] on input "Red Egg Cartons" at bounding box center [300, 207] width 299 height 16
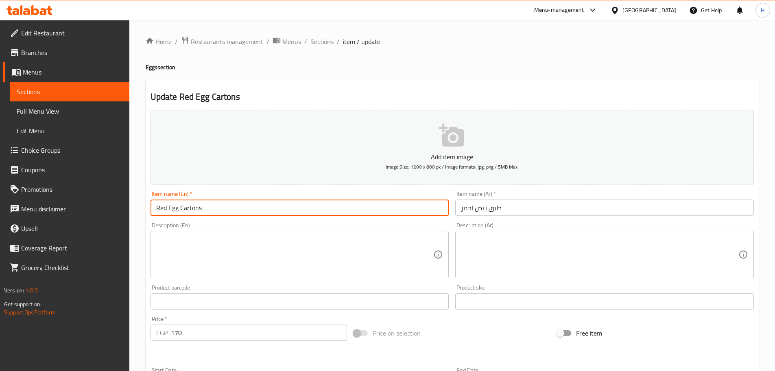
paste input "Plate"
drag, startPoint x: 185, startPoint y: 211, endPoint x: 192, endPoint y: 211, distance: 7.7
click at [192, 211] on input "Red Egg Cartons" at bounding box center [300, 207] width 299 height 16
type input "Red Egg Plate"
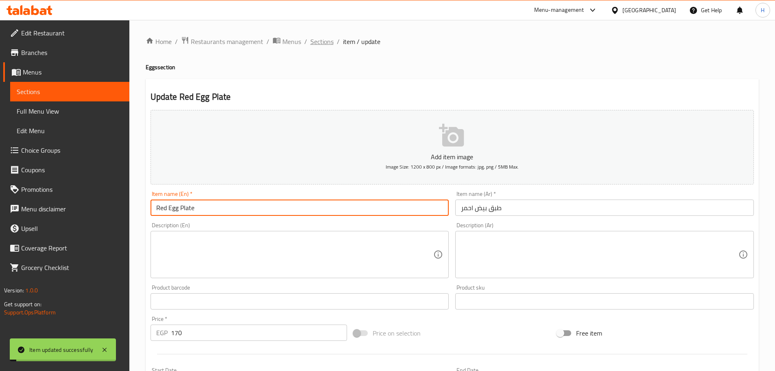
click at [322, 46] on span "Sections" at bounding box center [322, 42] width 23 height 10
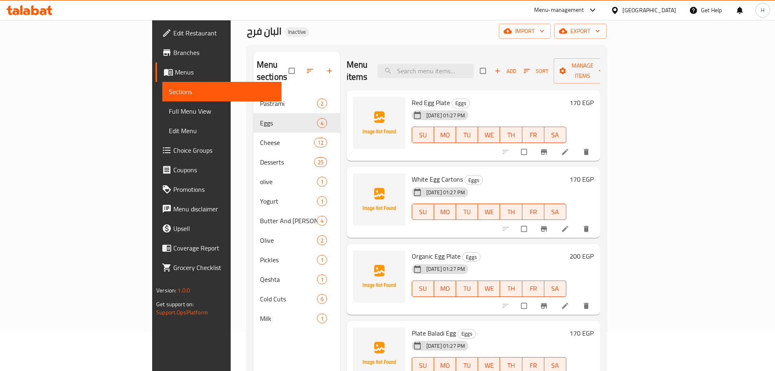
scroll to position [41, 0]
click at [568, 225] on icon at bounding box center [565, 228] width 6 height 6
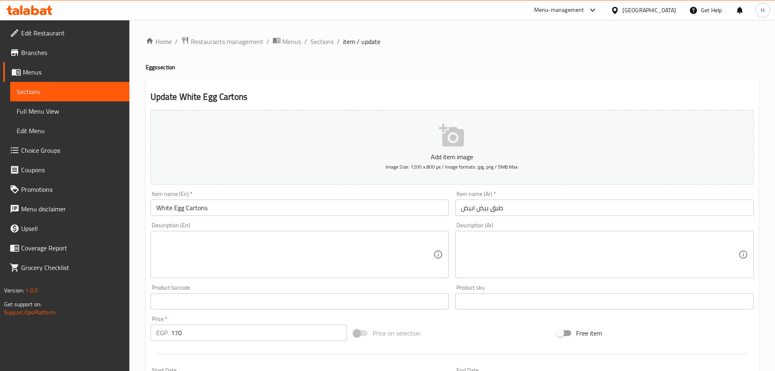
click at [207, 208] on input "White Egg Cartons" at bounding box center [300, 207] width 299 height 16
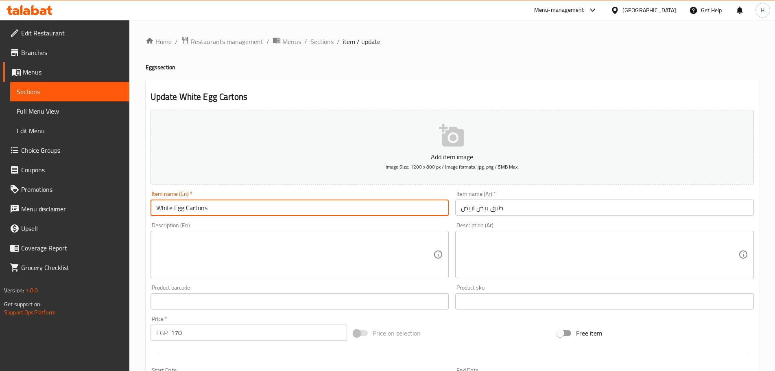
click at [207, 208] on input "White Egg Cartons" at bounding box center [300, 207] width 299 height 16
paste input "Plate"
type input "White Egg Plate"
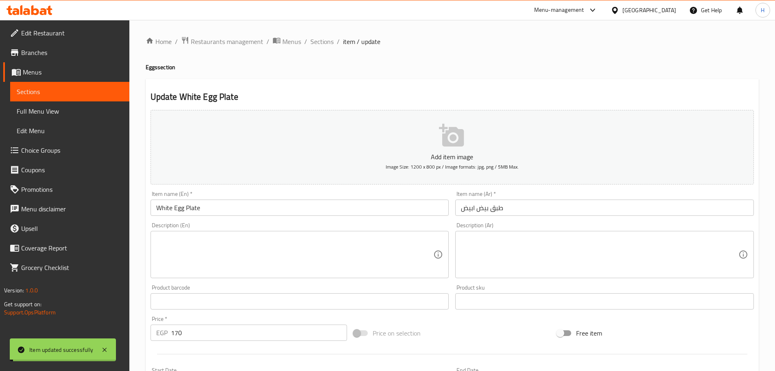
click at [321, 43] on span "Sections" at bounding box center [322, 42] width 23 height 10
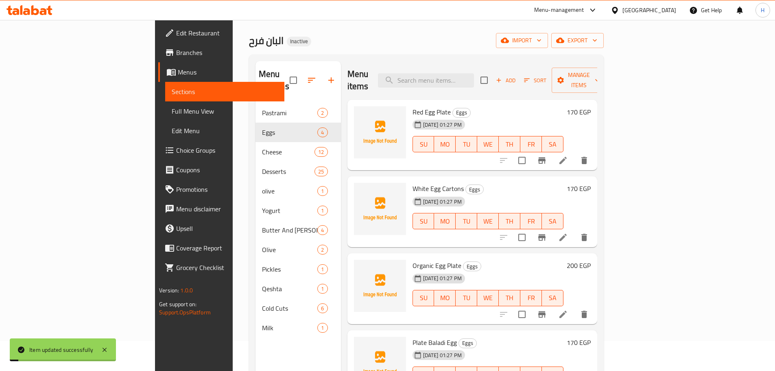
scroll to position [114, 0]
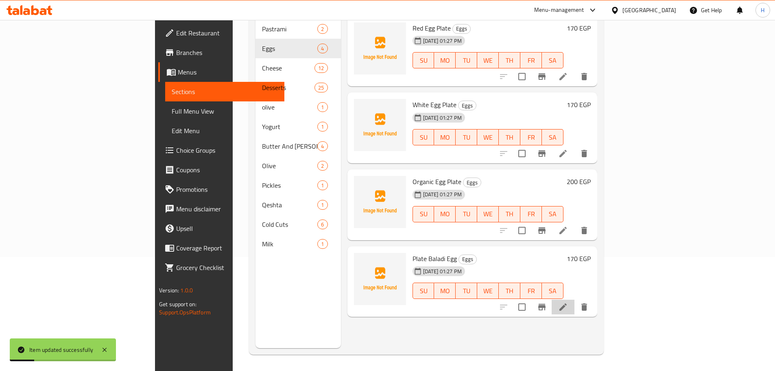
click at [575, 300] on li at bounding box center [563, 307] width 23 height 15
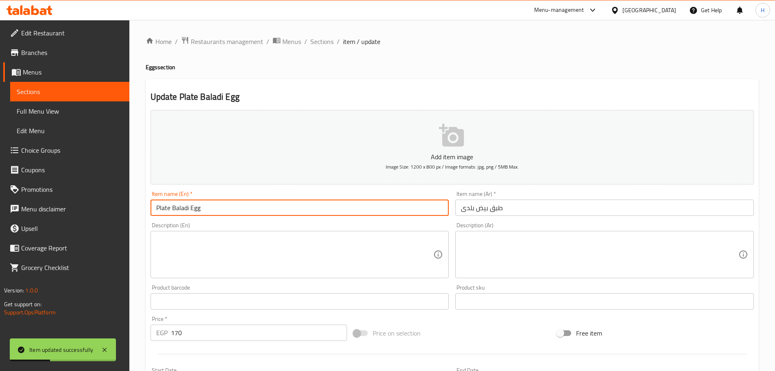
click at [162, 207] on input "Plate Baladi Egg" at bounding box center [300, 207] width 299 height 16
click at [203, 210] on input "Baladi Egg" at bounding box center [300, 207] width 299 height 16
paste input "Plate"
type input "Baladi Egg Plate"
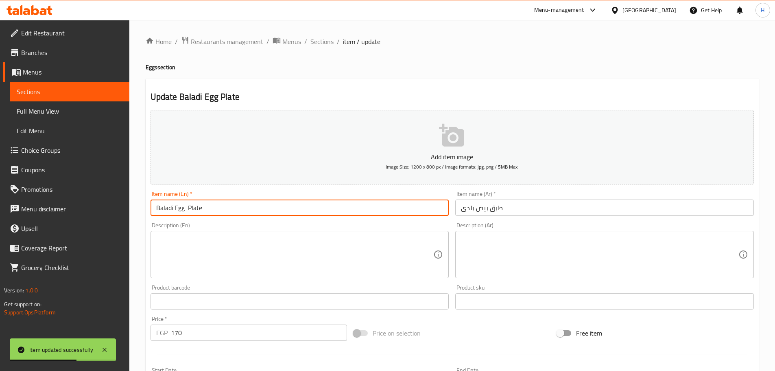
click at [32, 73] on span "Menus" at bounding box center [73, 72] width 100 height 10
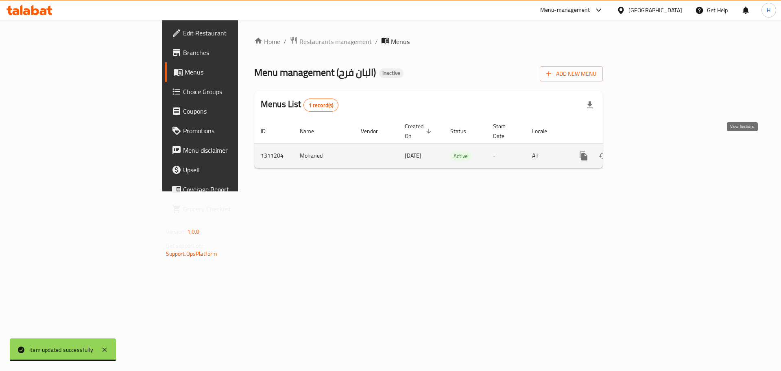
click at [647, 151] on icon "enhanced table" at bounding box center [643, 156] width 10 height 10
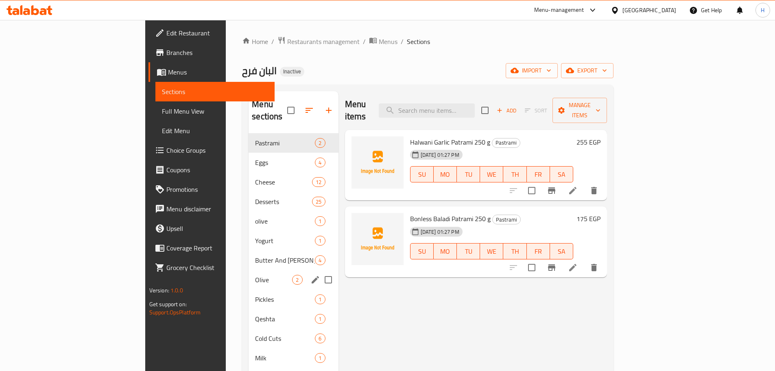
click at [320, 271] on input "Menu sections" at bounding box center [328, 279] width 17 height 17
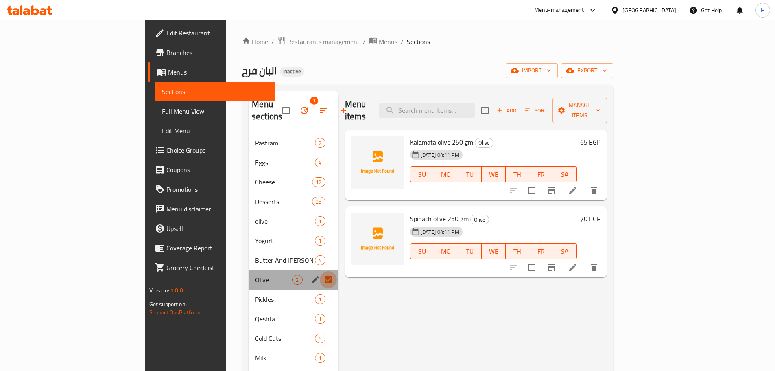
click at [320, 271] on input "Menu sections" at bounding box center [328, 279] width 17 height 17
checkbox input "false"
click at [311, 275] on icon "edit" at bounding box center [316, 280] width 10 height 10
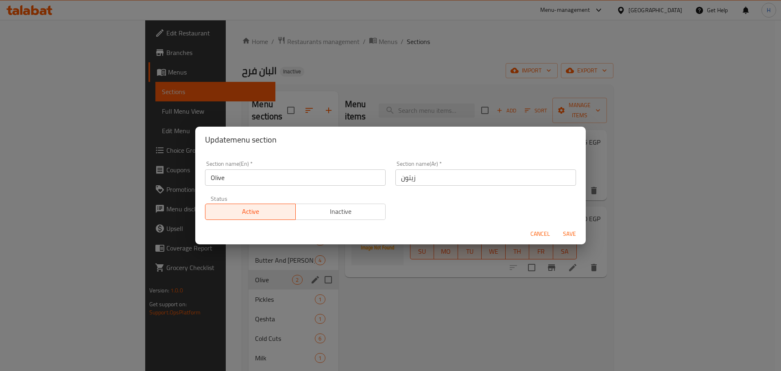
click button "Cancel" at bounding box center [540, 233] width 26 height 15
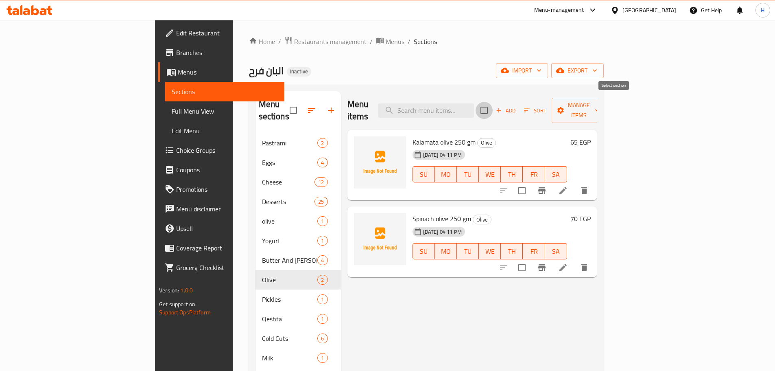
click at [493, 106] on input "checkbox" at bounding box center [484, 110] width 17 height 17
checkbox input "true"
click at [565, 107] on icon "button" at bounding box center [561, 110] width 8 height 8
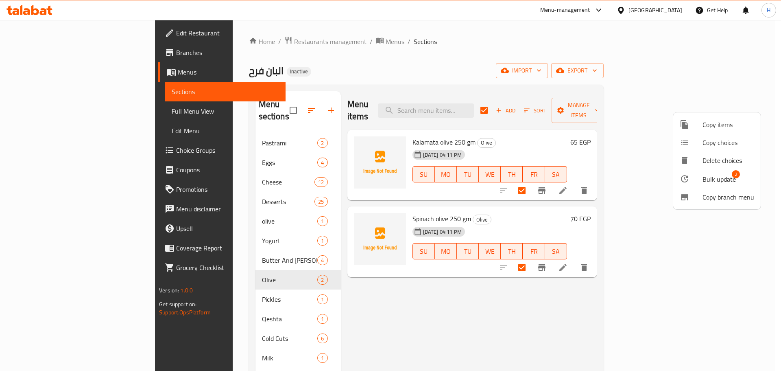
click at [700, 177] on div at bounding box center [691, 179] width 23 height 10
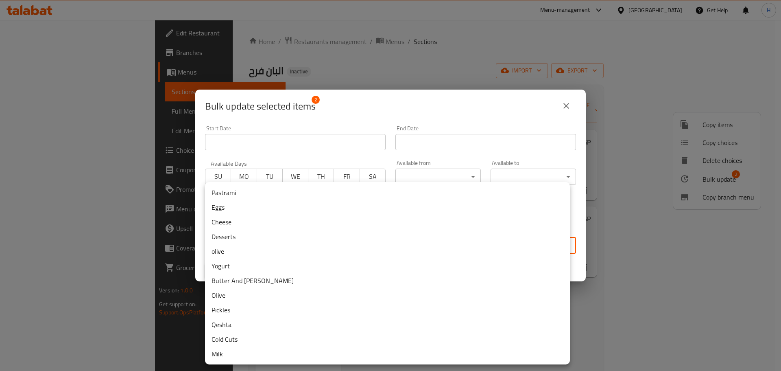
click at [462, 241] on body "​ Menu-management Egypt Get Help H Edit Restaurant Branches Menus Sections Full…" at bounding box center [390, 195] width 781 height 351
click at [299, 254] on li "olive" at bounding box center [387, 251] width 365 height 15
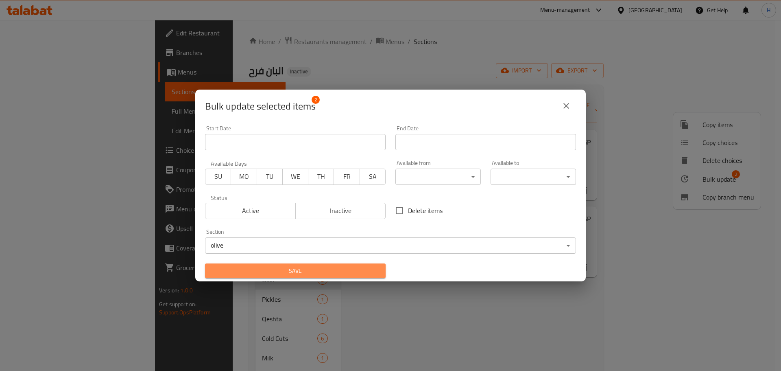
click at [379, 269] on button "Save" at bounding box center [295, 270] width 181 height 15
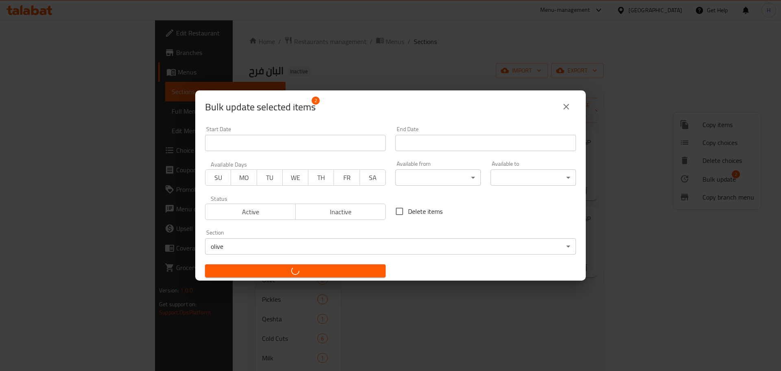
checkbox input "false"
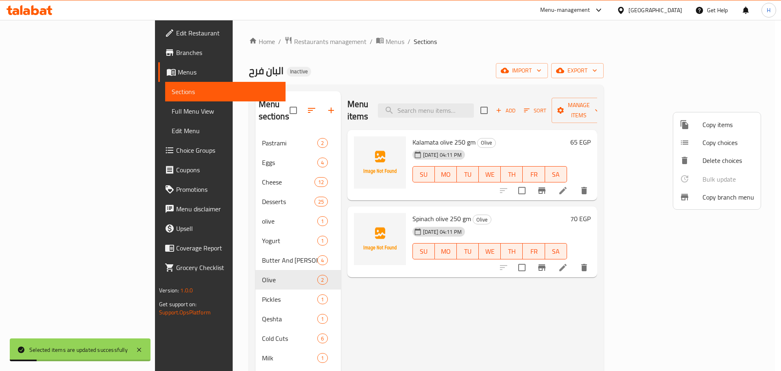
click at [327, 287] on div at bounding box center [390, 185] width 781 height 371
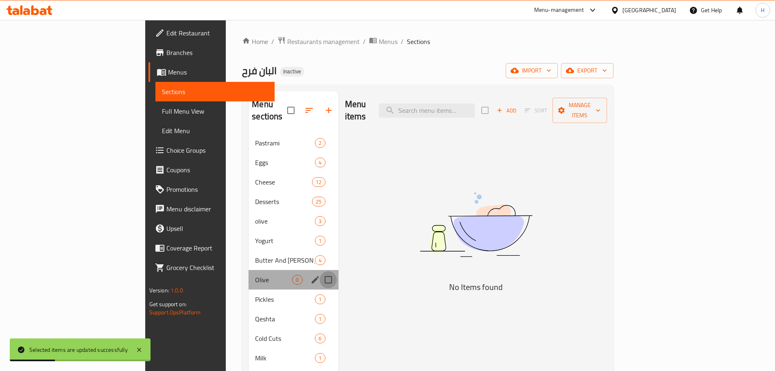
click at [320, 271] on input "Menu sections" at bounding box center [328, 279] width 17 height 17
checkbox input "true"
click at [295, 106] on button "button" at bounding box center [305, 111] width 20 height 20
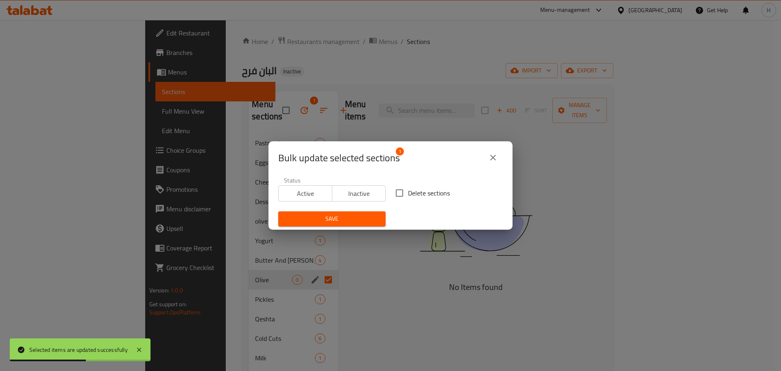
click at [398, 195] on input "Delete sections" at bounding box center [399, 192] width 17 height 17
checkbox input "true"
click at [278, 211] on button "Save" at bounding box center [331, 218] width 107 height 15
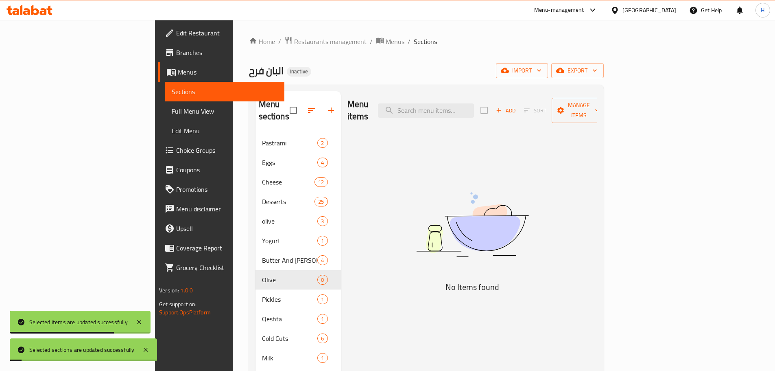
drag, startPoint x: 360, startPoint y: 222, endPoint x: 378, endPoint y: 223, distance: 18.0
click at [376, 262] on div "Menu items Add Sort Manage items No Items found" at bounding box center [469, 276] width 256 height 371
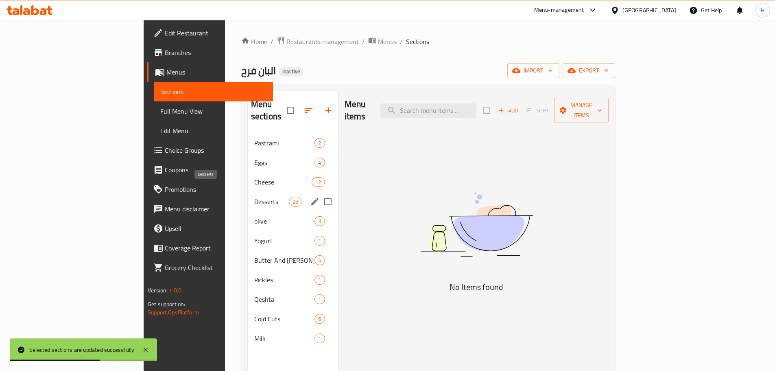
click at [254, 197] on span "Desserts" at bounding box center [271, 202] width 35 height 10
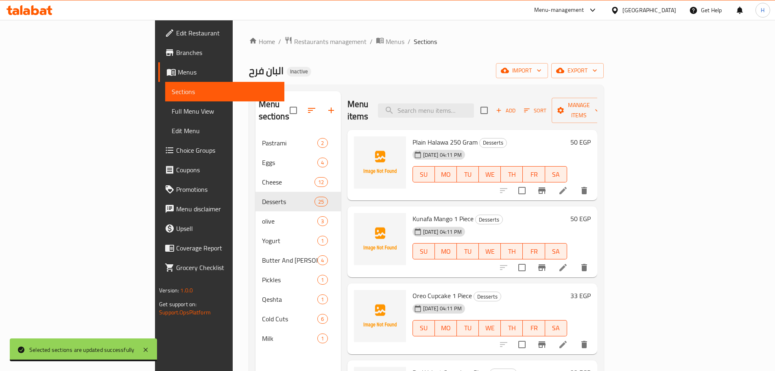
click at [379, 130] on div "Plain Halawa 250 Gram Desserts 11-09-2025 04:11 PM SU MO TU WE TH FR SA 50 EGP" at bounding box center [473, 165] width 250 height 71
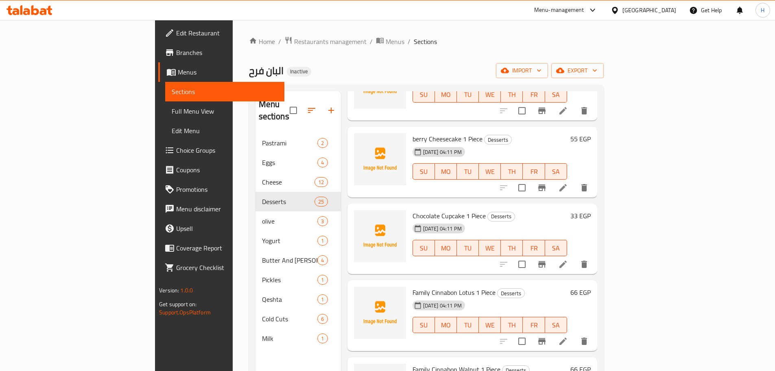
scroll to position [324, 0]
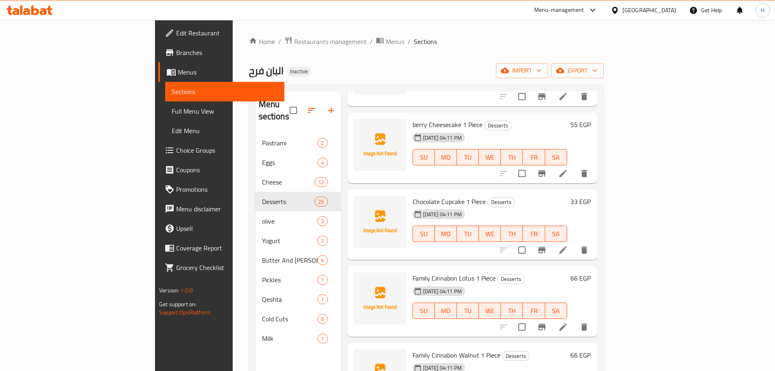
click at [490, 63] on div "Home / Restaurants management / Menus / Sections البان فرح Inactive import expo…" at bounding box center [426, 252] width 355 height 432
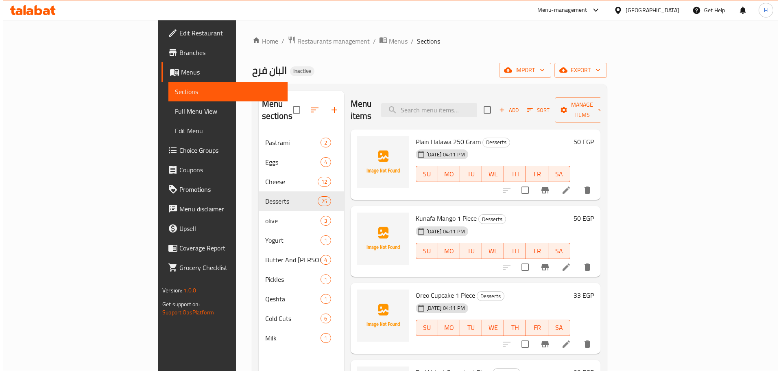
scroll to position [0, 0]
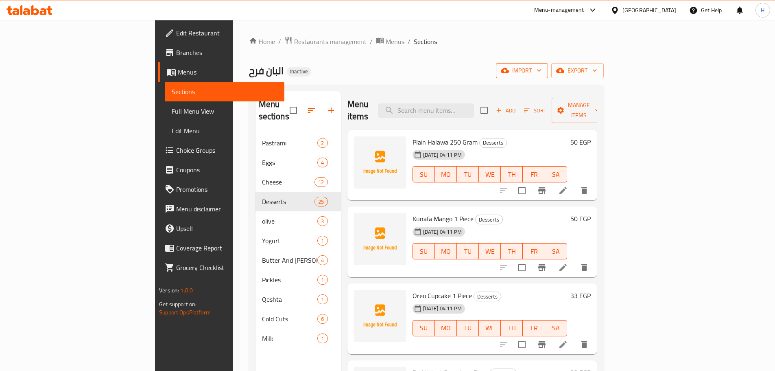
click at [542, 70] on span "import" at bounding box center [522, 71] width 39 height 10
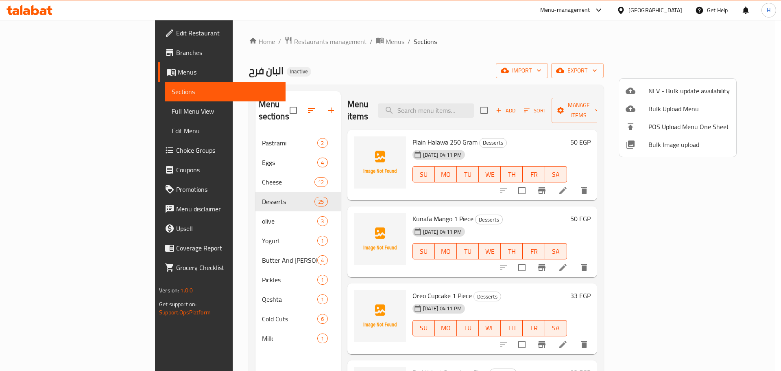
click at [733, 72] on div at bounding box center [390, 185] width 781 height 371
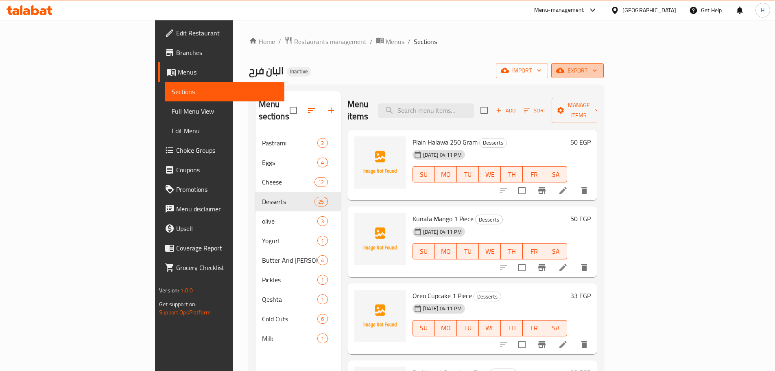
click at [597, 71] on span "export" at bounding box center [577, 71] width 39 height 10
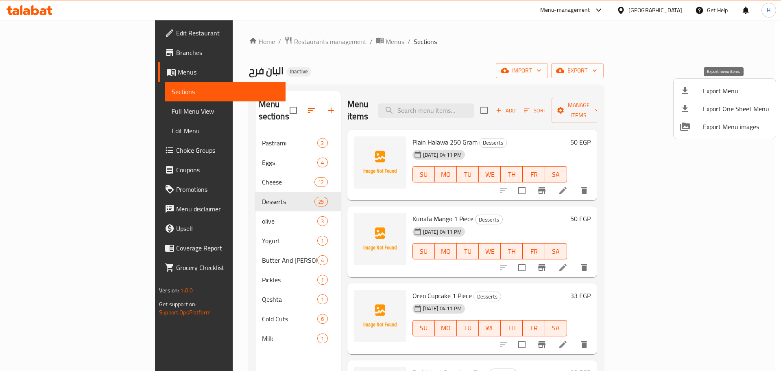
click at [730, 98] on li "Export Menu" at bounding box center [725, 91] width 102 height 18
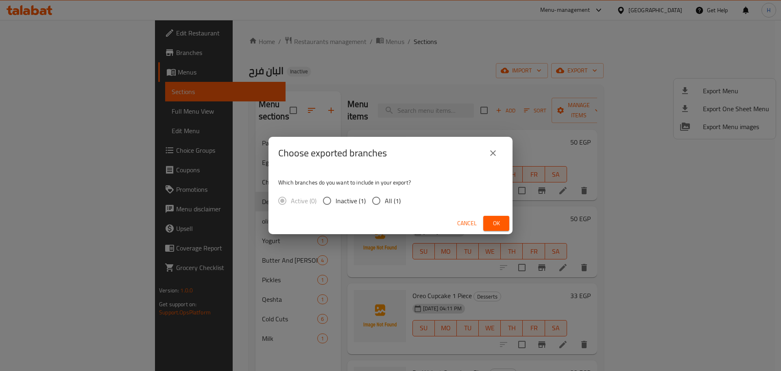
click at [385, 199] on span "All (1)" at bounding box center [393, 201] width 16 height 10
click at [385, 199] on input "All (1)" at bounding box center [376, 200] width 17 height 17
radio input "true"
click at [502, 219] on span "Ok" at bounding box center [496, 223] width 13 height 10
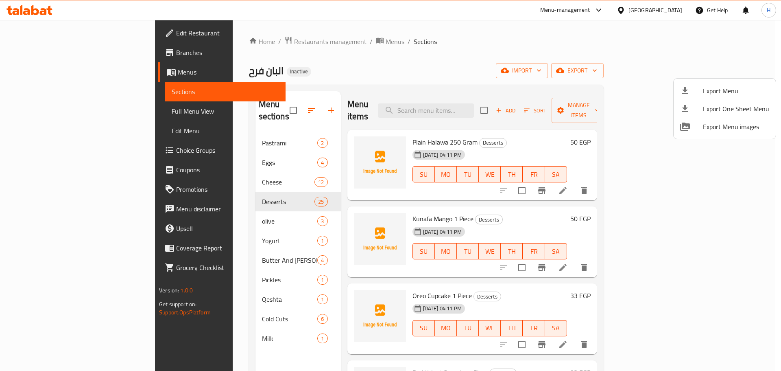
click at [417, 61] on div at bounding box center [390, 185] width 781 height 371
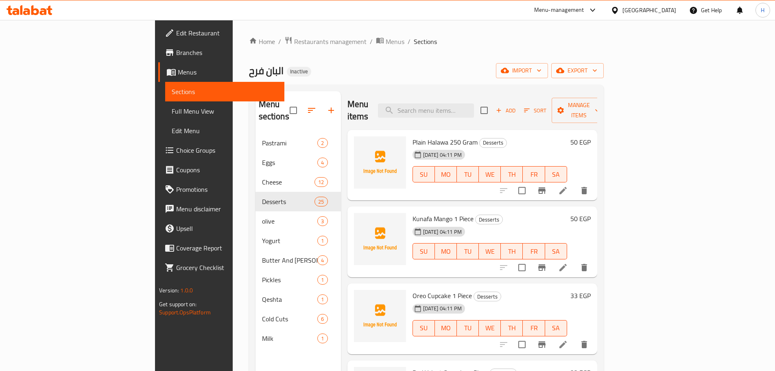
click at [285, 104] on input "checkbox" at bounding box center [293, 110] width 17 height 17
checkbox input "false"
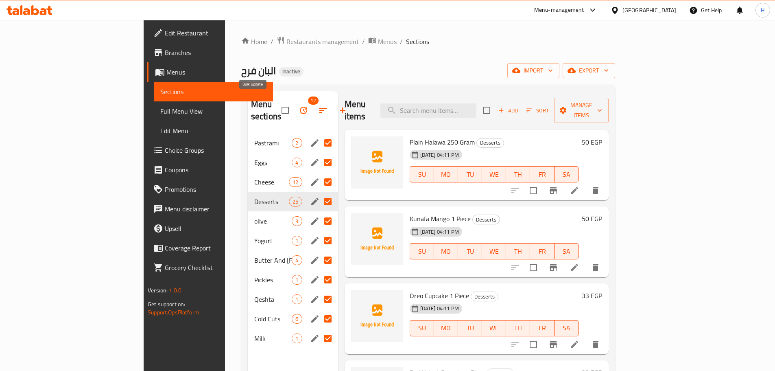
click at [299, 105] on icon "button" at bounding box center [304, 110] width 10 height 10
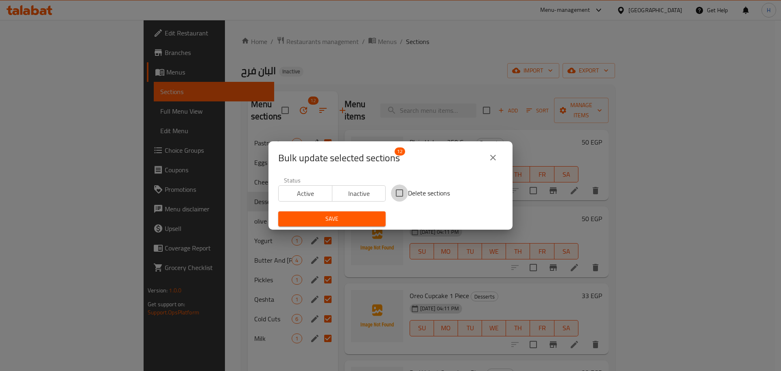
click at [393, 192] on input "Delete sections" at bounding box center [399, 192] width 17 height 17
checkbox input "true"
click at [348, 214] on span "Save" at bounding box center [332, 219] width 94 height 10
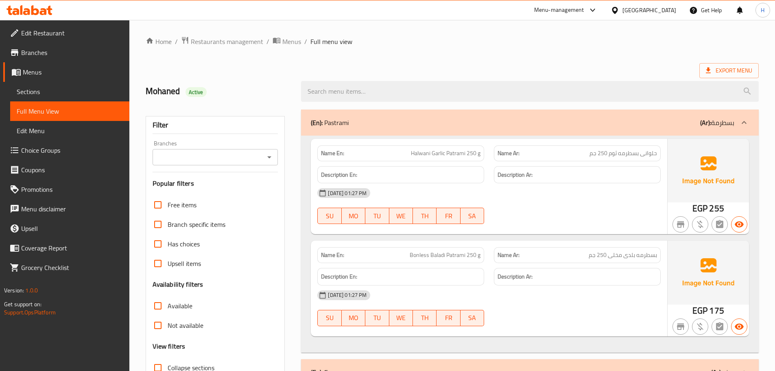
click at [671, 12] on div "[GEOGRAPHIC_DATA]" at bounding box center [650, 10] width 54 height 9
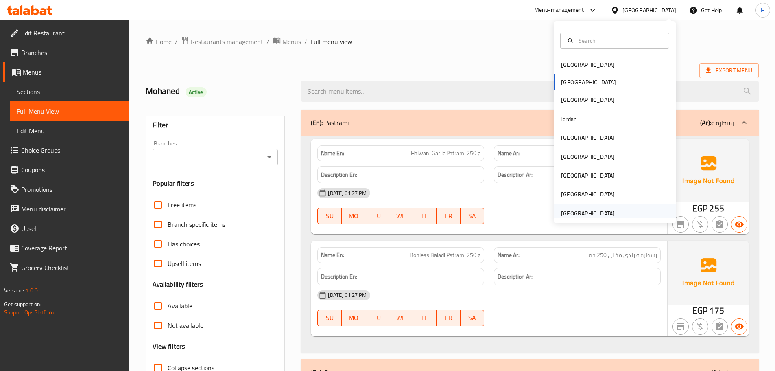
click at [578, 205] on div "[GEOGRAPHIC_DATA]" at bounding box center [588, 213] width 67 height 19
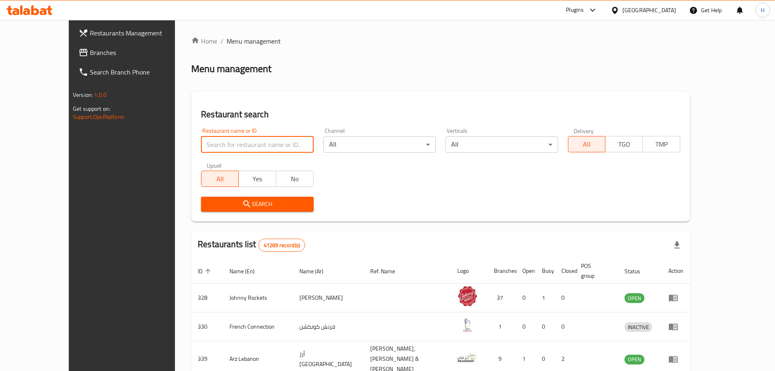
click at [218, 141] on input "search" at bounding box center [257, 144] width 112 height 16
paste input "Rivoli Vision"
type input "Rivoli Vision"
click at [201, 211] on button "Search" at bounding box center [257, 204] width 112 height 15
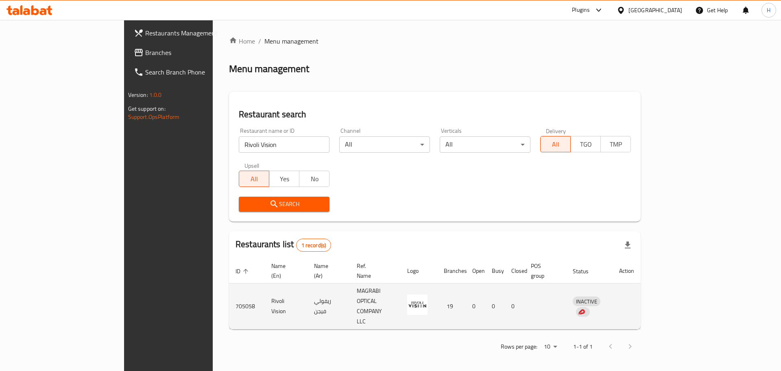
click at [437, 288] on td "enhanced table" at bounding box center [419, 306] width 37 height 46
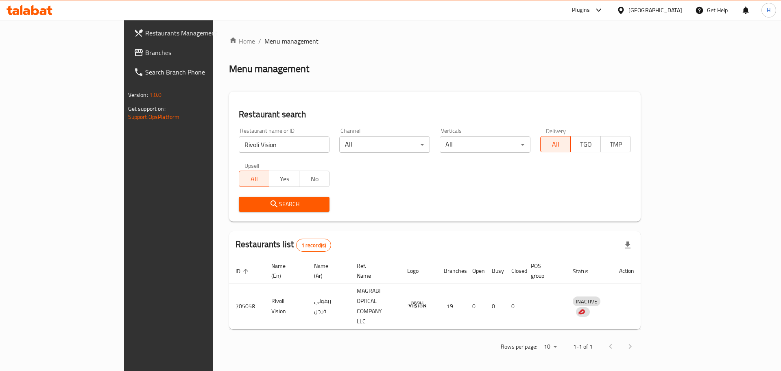
click at [46, 15] on div at bounding box center [30, 10] width 46 height 10
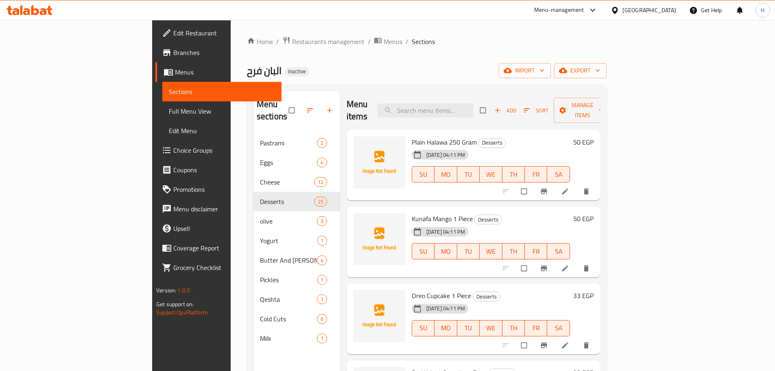
click at [284, 103] on input "checkbox" at bounding box center [292, 110] width 17 height 15
checkbox input "true"
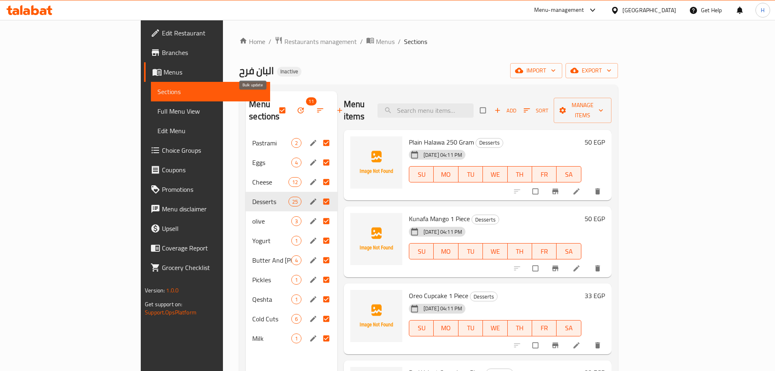
click at [297, 106] on icon "button" at bounding box center [301, 110] width 8 height 8
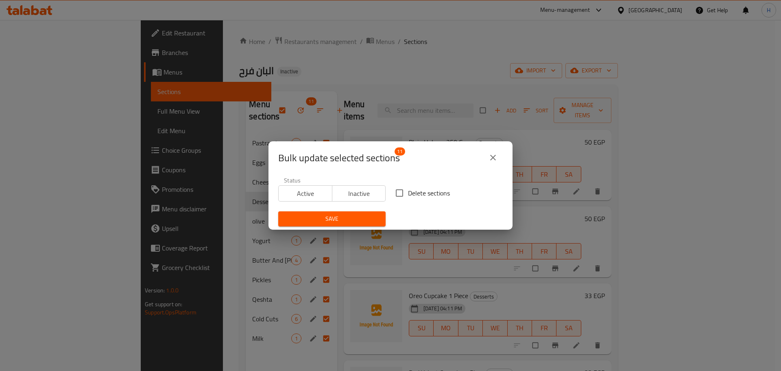
drag, startPoint x: 400, startPoint y: 194, endPoint x: 354, endPoint y: 220, distance: 52.9
click at [400, 194] on input "Delete sections" at bounding box center [399, 192] width 17 height 17
checkbox input "true"
click at [353, 220] on span "Save" at bounding box center [332, 219] width 94 height 10
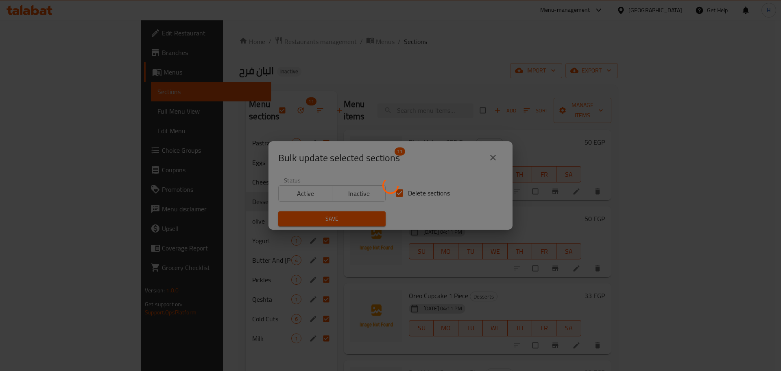
checkbox input "false"
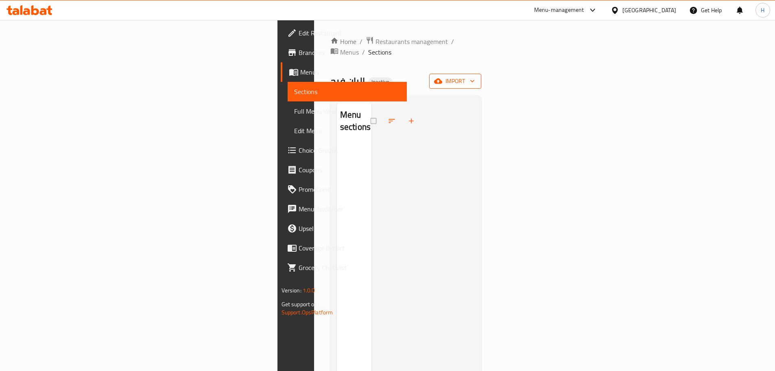
click at [482, 60] on div "Home / Restaurants management / Menus / Sections البان فرح Inactive import Menu…" at bounding box center [405, 257] width 151 height 443
click at [481, 74] on button "import" at bounding box center [455, 81] width 52 height 15
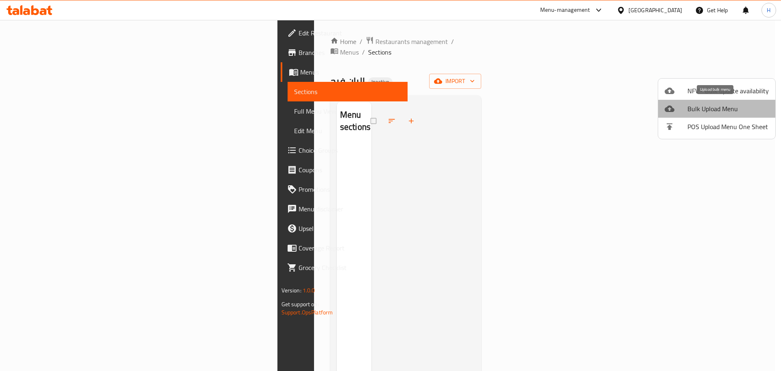
click at [722, 114] on span "Bulk Upload Menu" at bounding box center [728, 109] width 81 height 10
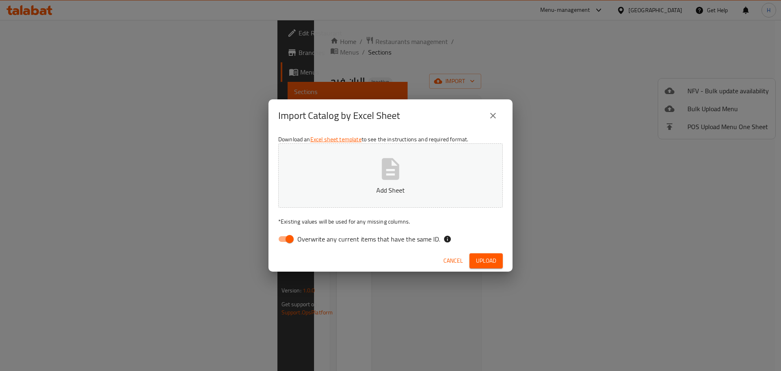
click at [294, 237] on input "Overwrite any current items that have the same ID." at bounding box center [290, 238] width 46 height 15
checkbox input "false"
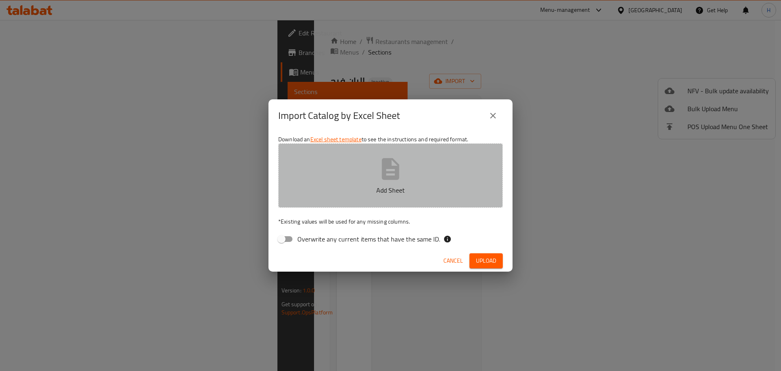
click at [385, 160] on icon "button" at bounding box center [390, 169] width 17 height 22
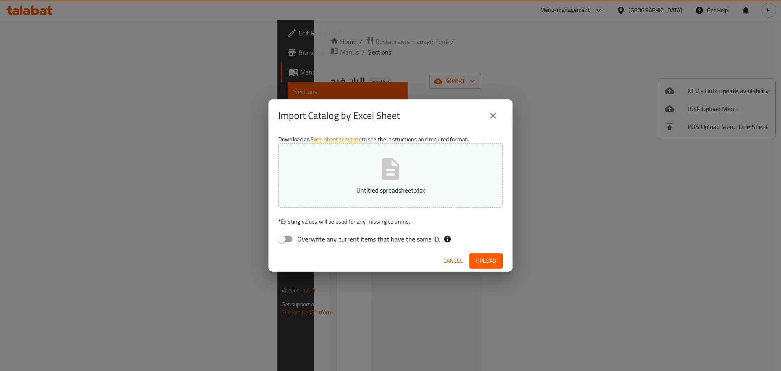
click at [484, 262] on span "Upload" at bounding box center [486, 261] width 20 height 10
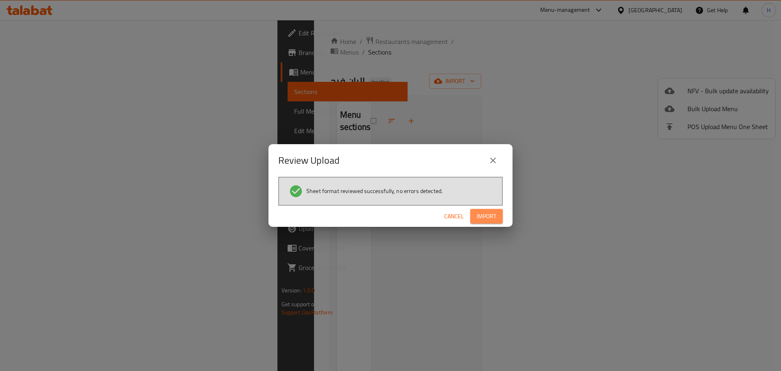
click at [494, 214] on span "Import" at bounding box center [487, 216] width 20 height 10
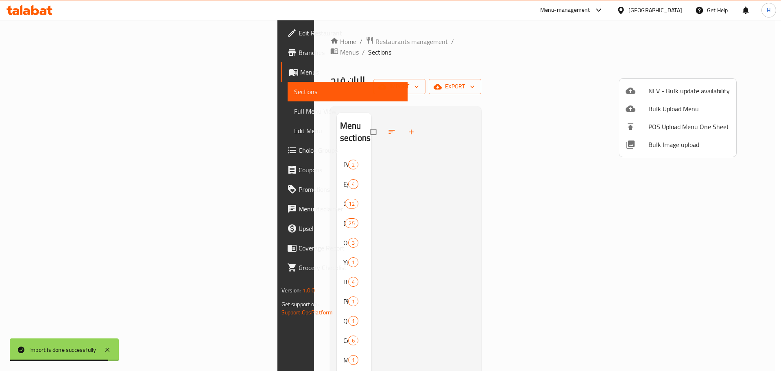
click at [271, 225] on div at bounding box center [390, 185] width 781 height 371
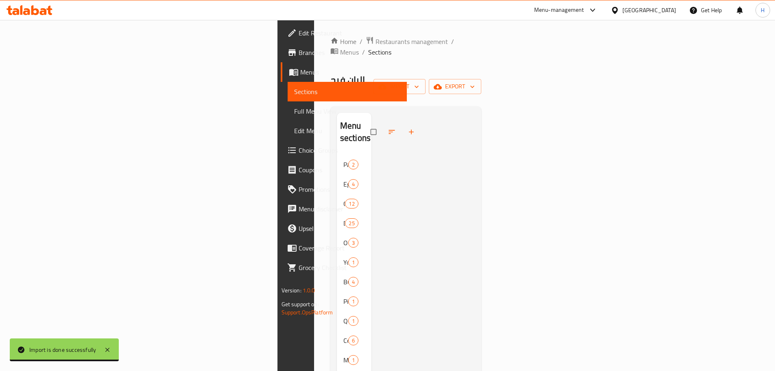
click at [337, 252] on div "Yogurt 1" at bounding box center [354, 262] width 35 height 20
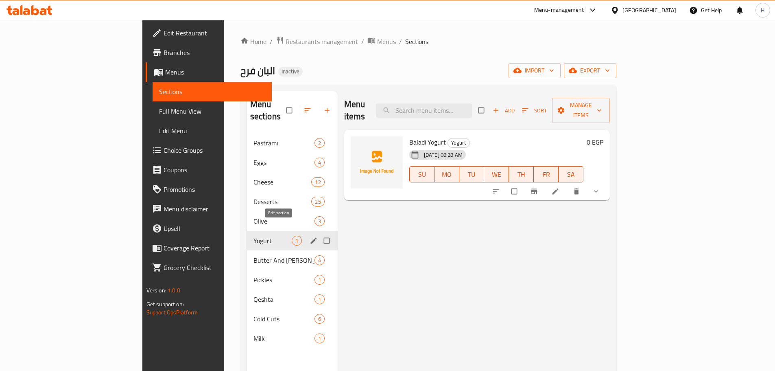
click at [310, 236] on icon "edit" at bounding box center [314, 240] width 8 height 8
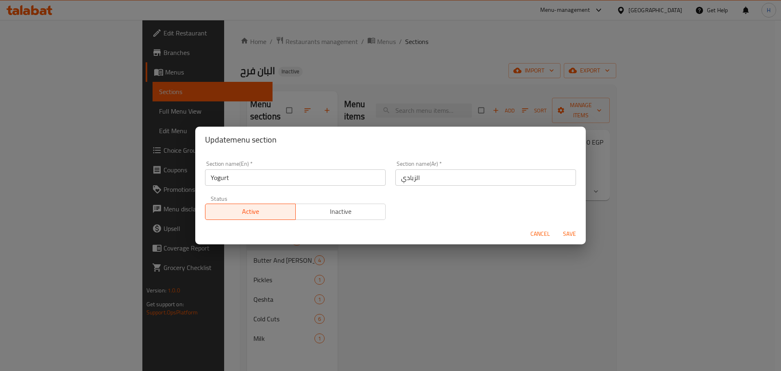
click at [539, 231] on span "Cancel" at bounding box center [541, 234] width 20 height 10
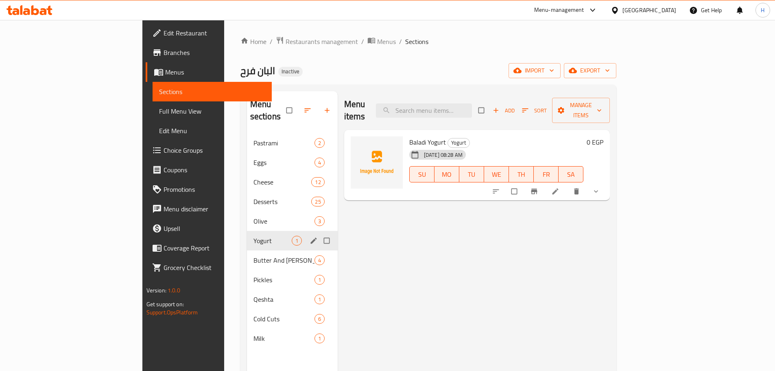
click at [159, 116] on span "Full Menu View" at bounding box center [212, 111] width 106 height 10
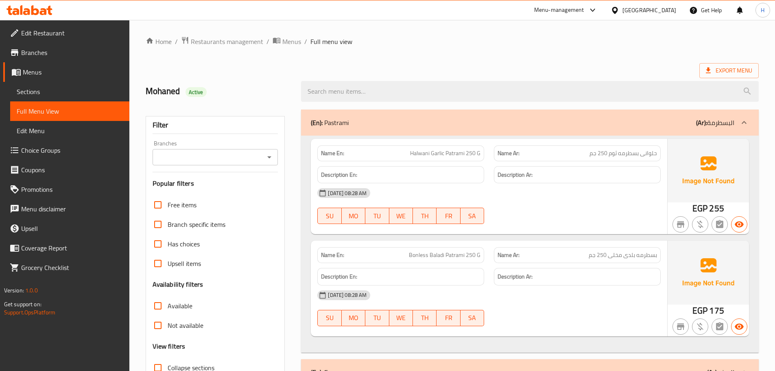
click at [271, 147] on div "Branches Branches" at bounding box center [216, 152] width 126 height 25
click at [270, 155] on icon "Open" at bounding box center [270, 157] width 10 height 10
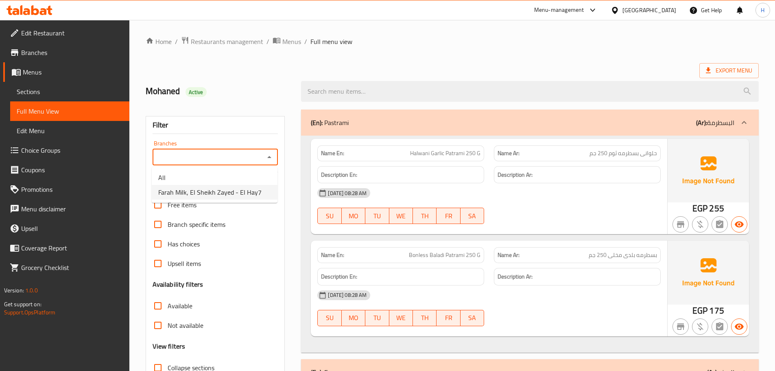
click at [247, 187] on span "Farah Milk, El Sheikh Zayed - El Hay7" at bounding box center [209, 192] width 103 height 10
type input "Farah Milk, El Sheikh Zayed - El Hay7"
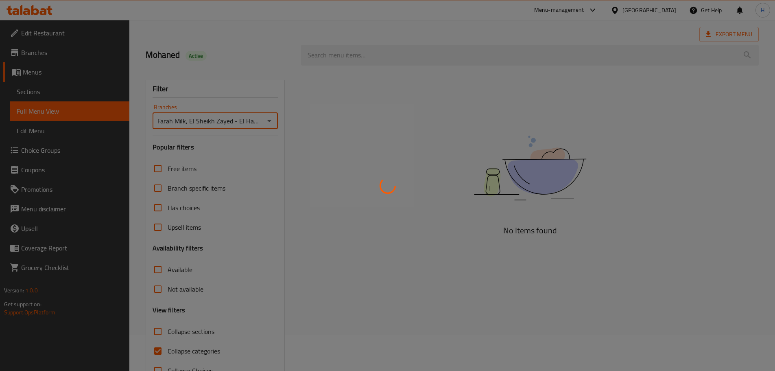
scroll to position [62, 0]
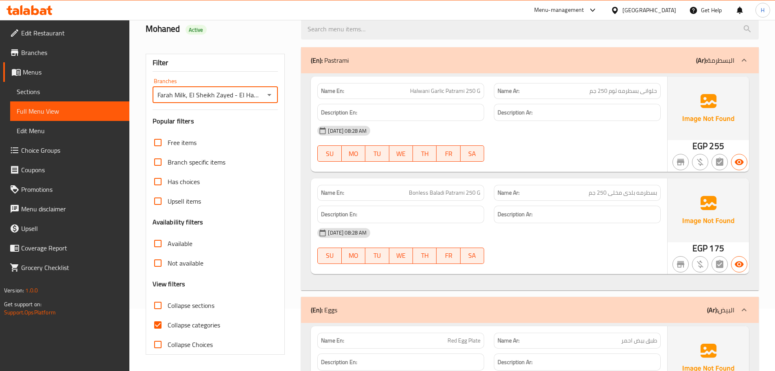
click at [158, 328] on input "Collapse categories" at bounding box center [158, 325] width 20 height 20
checkbox input "false"
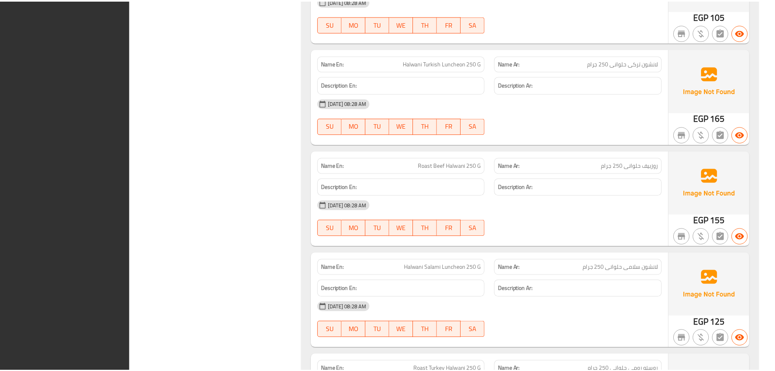
scroll to position [7772, 0]
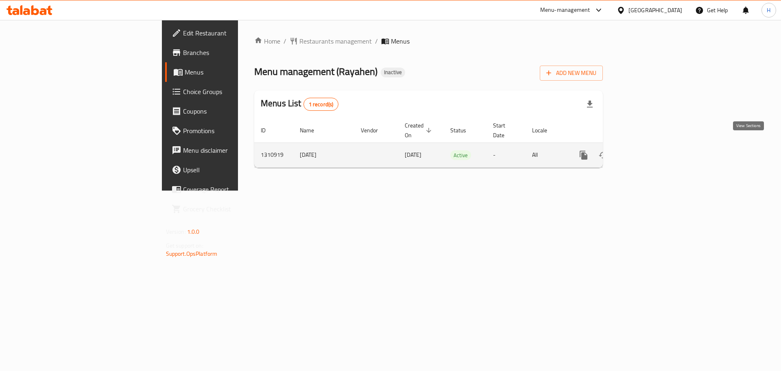
click at [646, 151] on icon "enhanced table" at bounding box center [642, 154] width 7 height 7
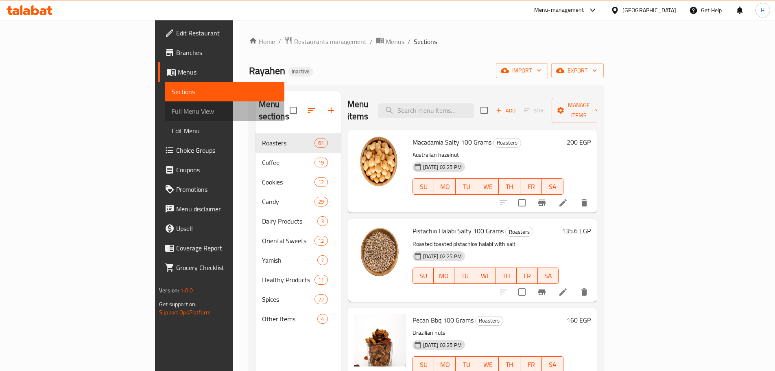
click at [172, 107] on span "Full Menu View" at bounding box center [225, 111] width 106 height 10
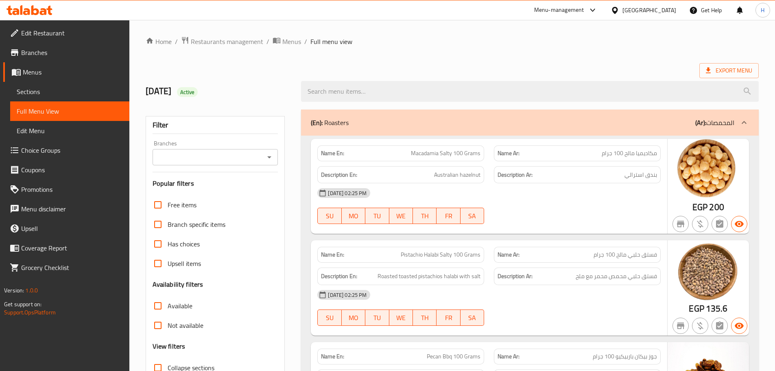
click at [223, 155] on input "Branches" at bounding box center [208, 156] width 107 height 11
click at [236, 159] on input "Branches" at bounding box center [208, 156] width 107 height 11
click at [271, 155] on icon "Open" at bounding box center [270, 157] width 10 height 10
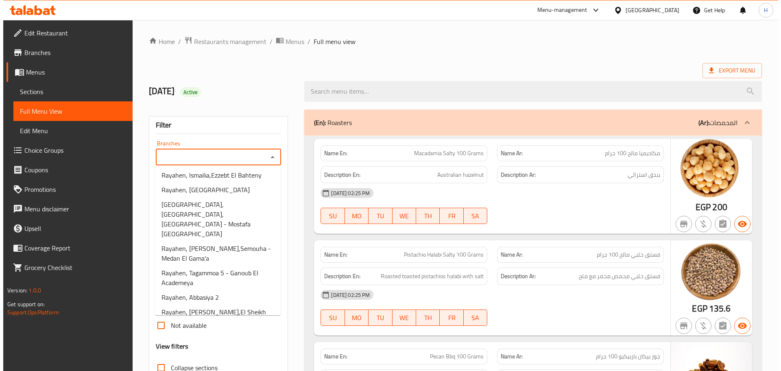
scroll to position [217, 0]
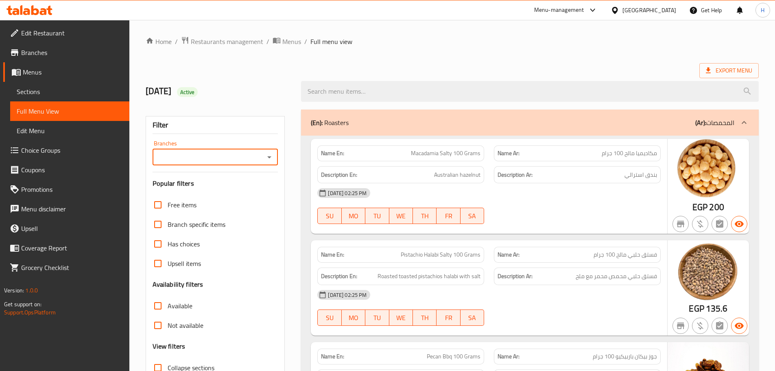
click at [271, 149] on div "Branches" at bounding box center [216, 157] width 126 height 16
click at [271, 152] on icon "Open" at bounding box center [270, 157] width 10 height 10
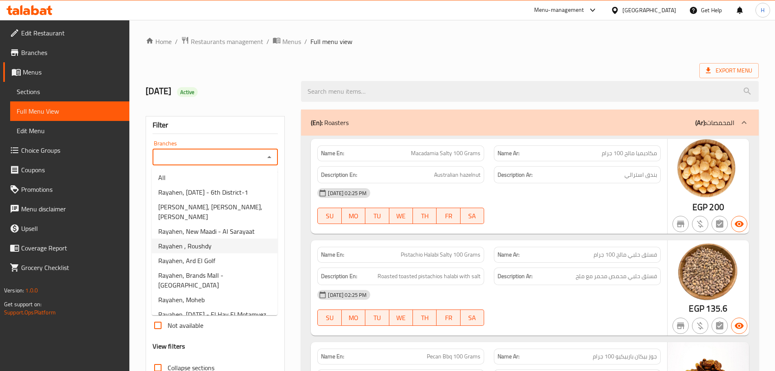
click at [233, 253] on li "Rayahen , Roushdy" at bounding box center [215, 245] width 126 height 15
type input "Rayahen , Roushdy"
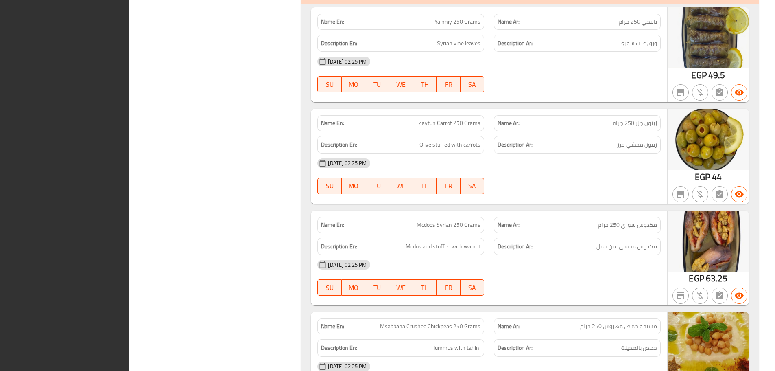
scroll to position [18522, 0]
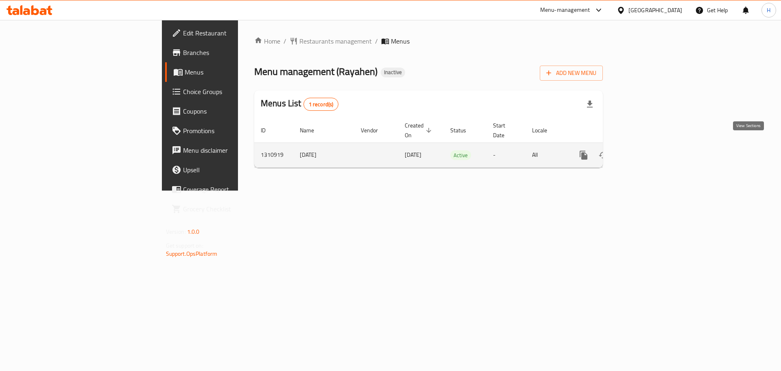
click at [646, 151] on icon "enhanced table" at bounding box center [642, 154] width 7 height 7
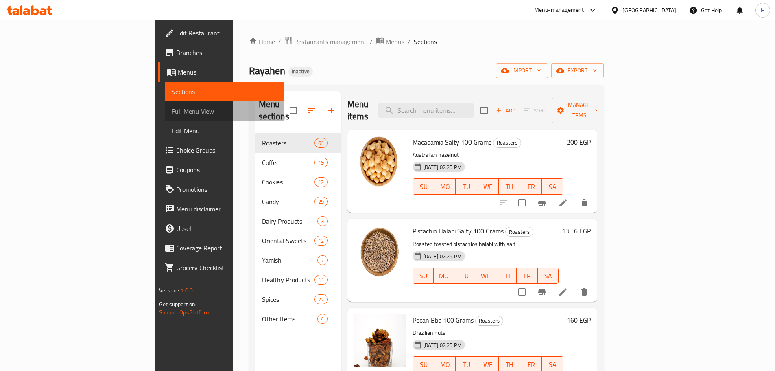
click at [165, 118] on link "Full Menu View" at bounding box center [224, 111] width 119 height 20
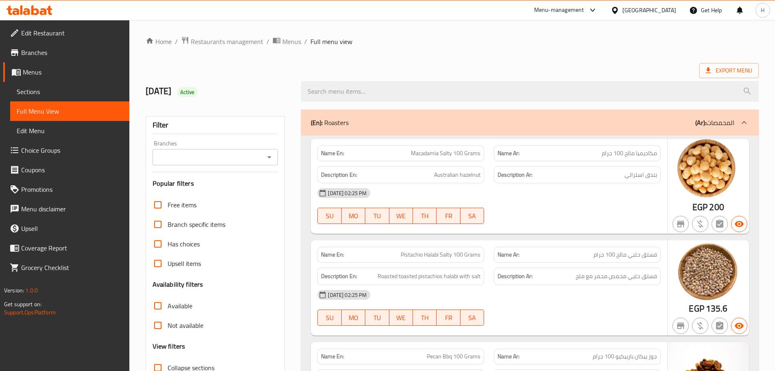
click at [211, 162] on input "Branches" at bounding box center [208, 156] width 107 height 11
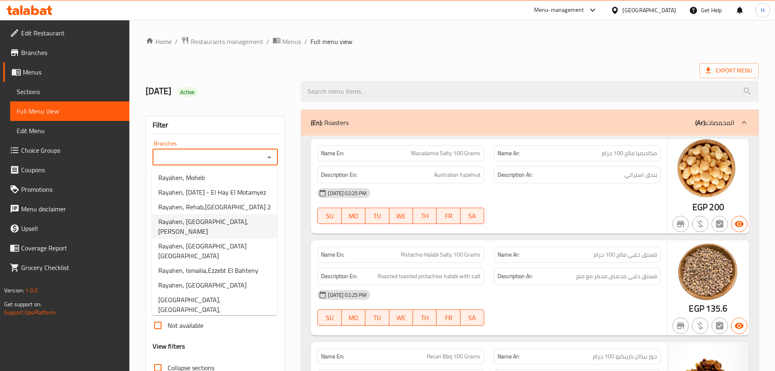
scroll to position [81, 0]
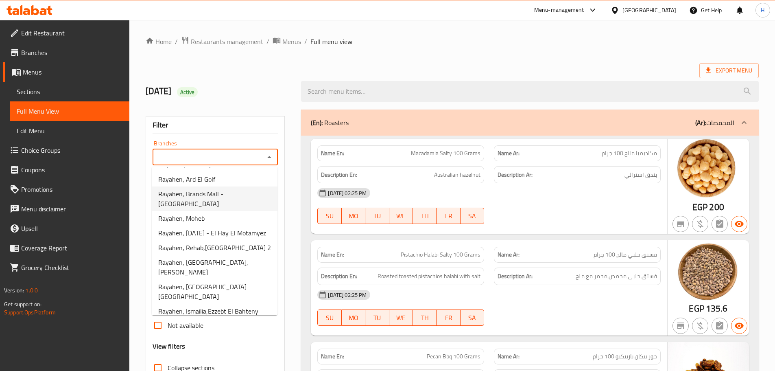
click at [238, 199] on span "Rayahen, Brands Mall - [GEOGRAPHIC_DATA]" at bounding box center [214, 199] width 113 height 20
type input "Rayahen, Brands Mall - [GEOGRAPHIC_DATA]"
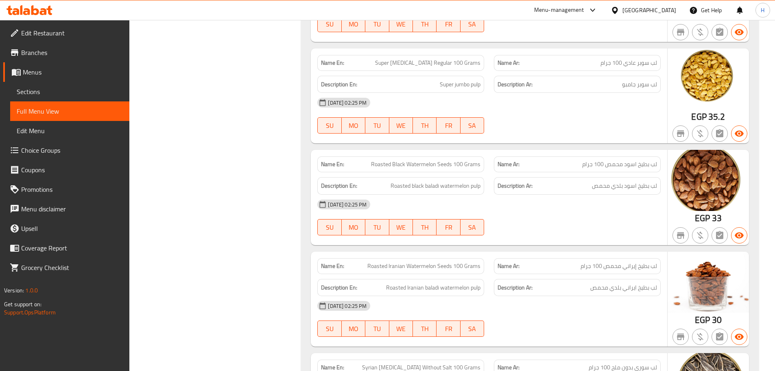
scroll to position [0, 0]
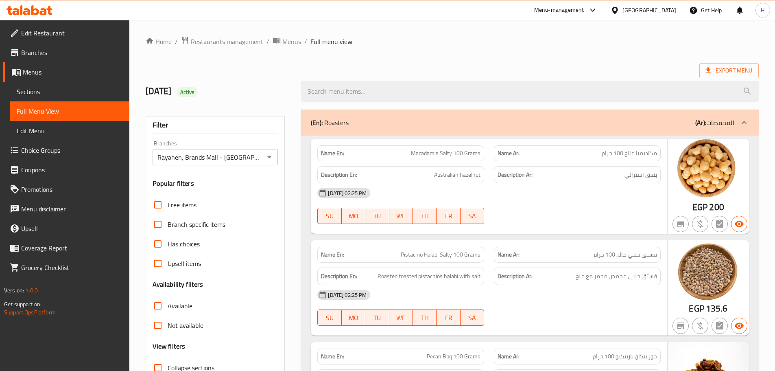
click at [31, 59] on link "Branches" at bounding box center [66, 53] width 126 height 20
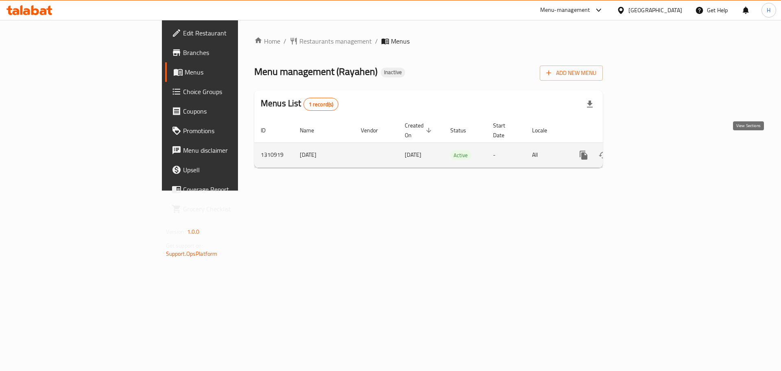
click at [652, 145] on link "enhanced table" at bounding box center [643, 155] width 20 height 20
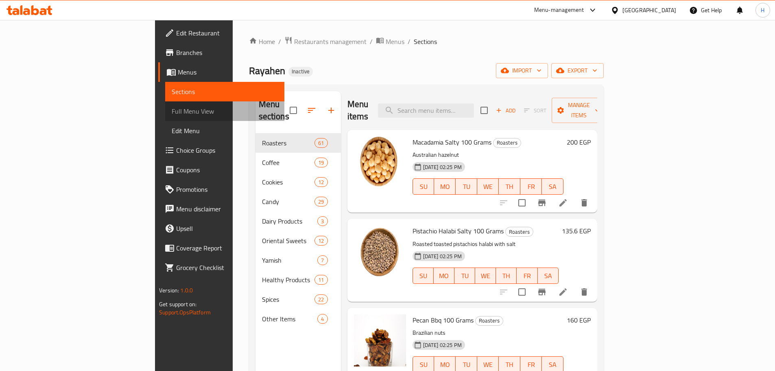
click at [172, 116] on span "Full Menu View" at bounding box center [225, 111] width 106 height 10
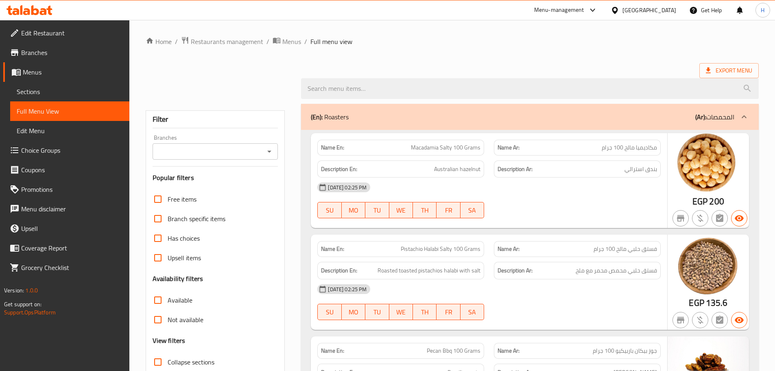
click at [252, 148] on input "Branches" at bounding box center [208, 151] width 107 height 11
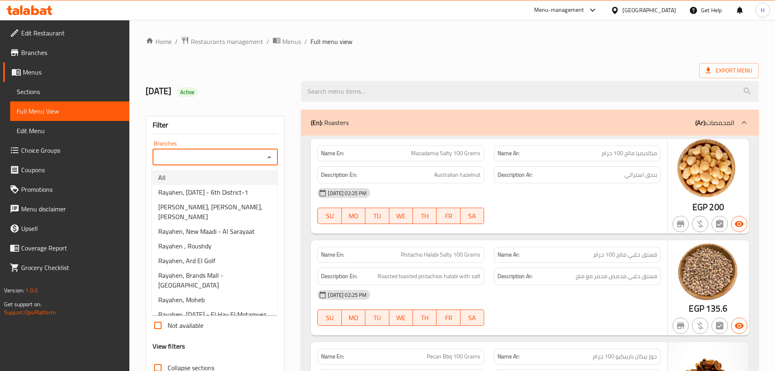
click at [270, 153] on icon "Close" at bounding box center [270, 157] width 10 height 10
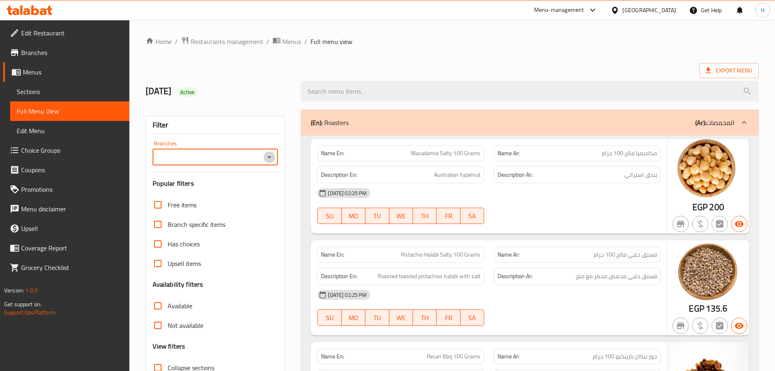
click at [269, 153] on icon "Open" at bounding box center [270, 157] width 10 height 10
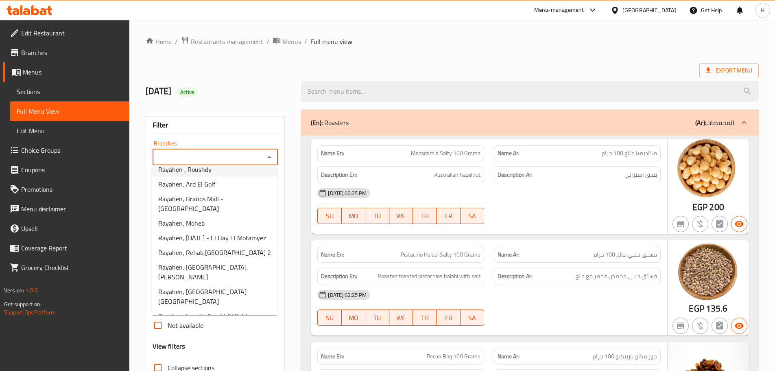
scroll to position [203, 0]
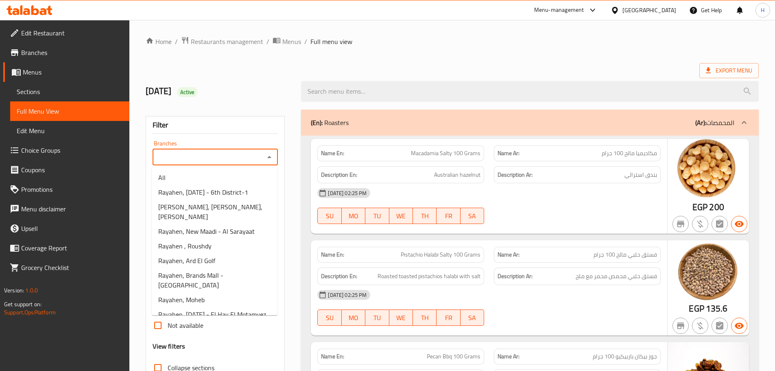
click at [247, 157] on input "Branches" at bounding box center [208, 156] width 107 height 11
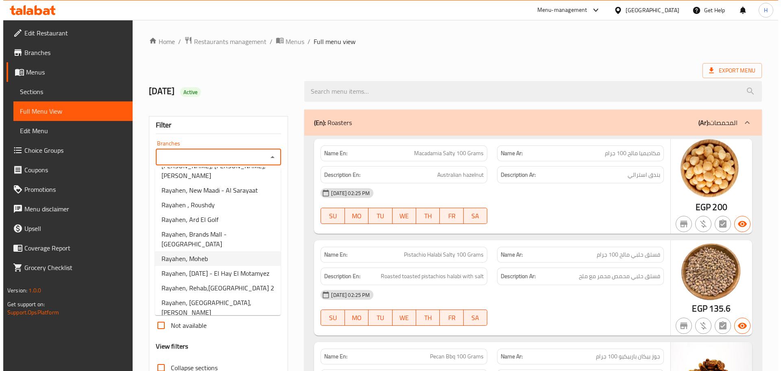
scroll to position [41, 0]
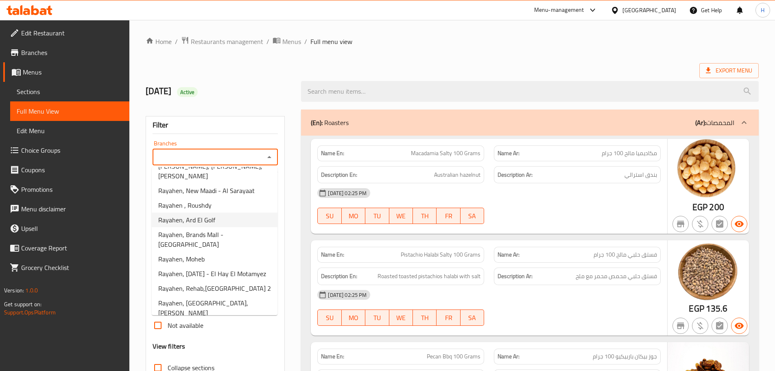
click at [210, 225] on span "Rayahen, Ard El Golf" at bounding box center [186, 220] width 57 height 10
type input "Rayahen, Ard El Golf"
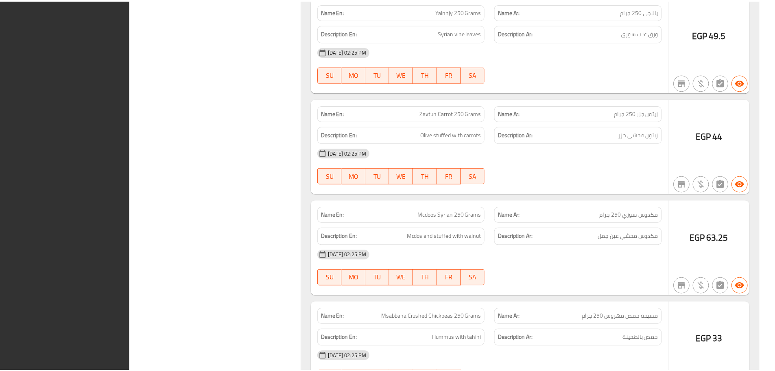
scroll to position [18522, 0]
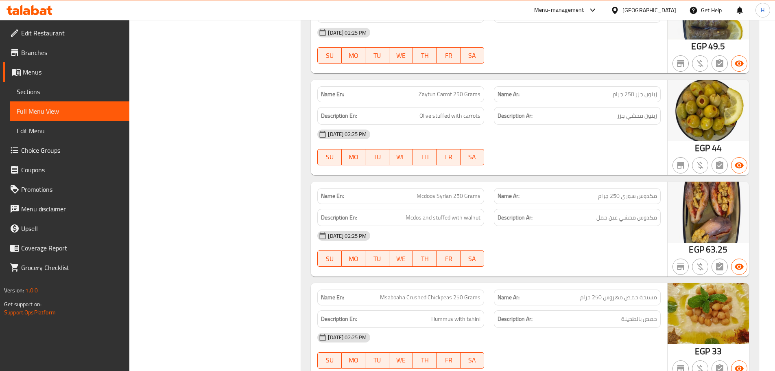
click at [83, 54] on span "Branches" at bounding box center [72, 53] width 102 height 10
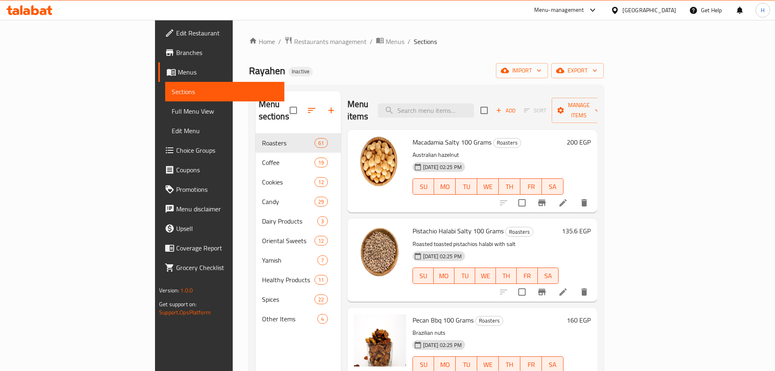
click at [172, 113] on span "Full Menu View" at bounding box center [225, 111] width 106 height 10
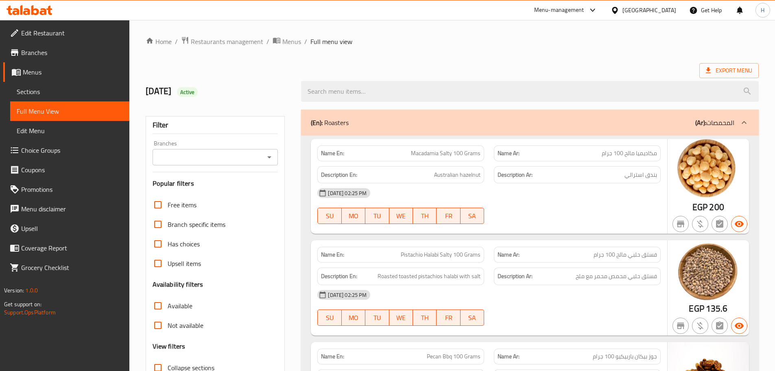
click at [243, 153] on input "Branches" at bounding box center [208, 156] width 107 height 11
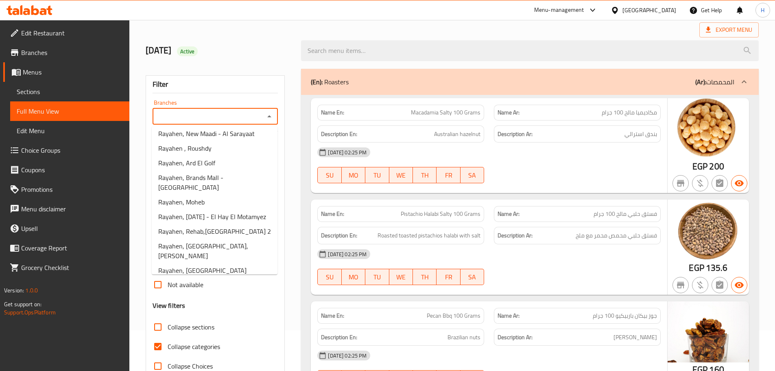
scroll to position [54, 0]
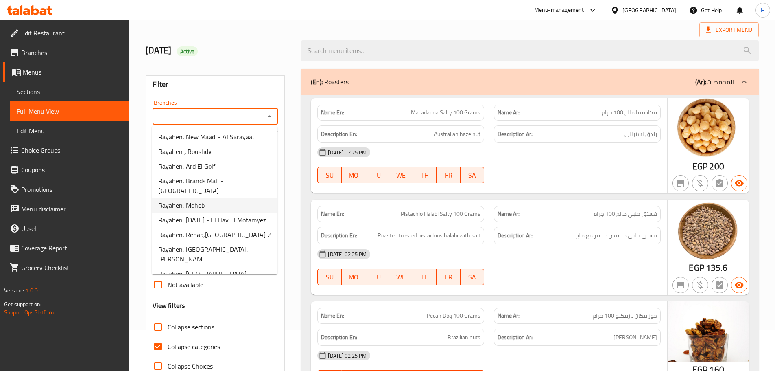
click at [220, 207] on li "Rayahen, Moheb" at bounding box center [215, 205] width 126 height 15
type input "Rayahen, Moheb"
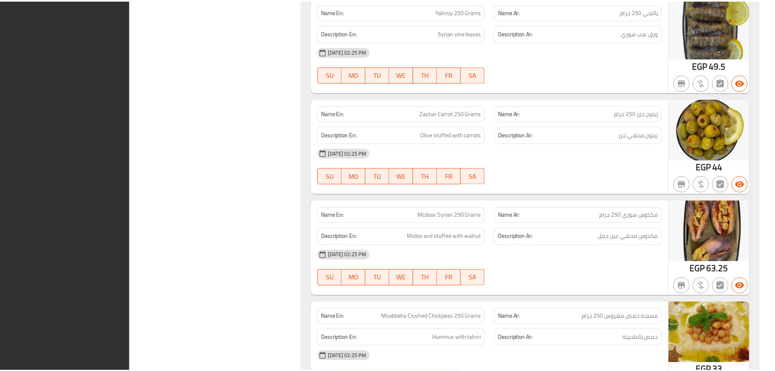
scroll to position [18522, 0]
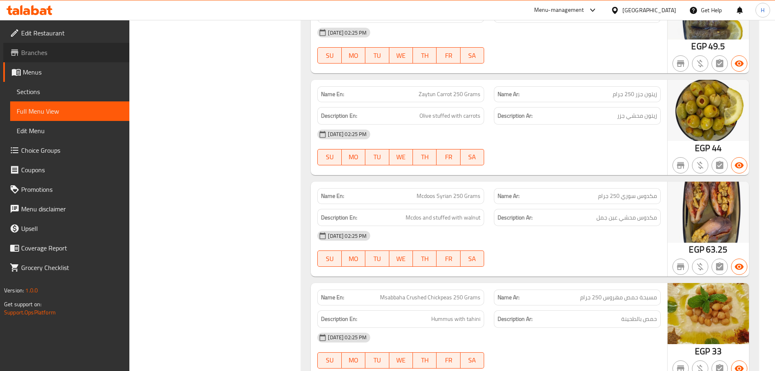
click at [47, 57] on span "Branches" at bounding box center [72, 53] width 102 height 10
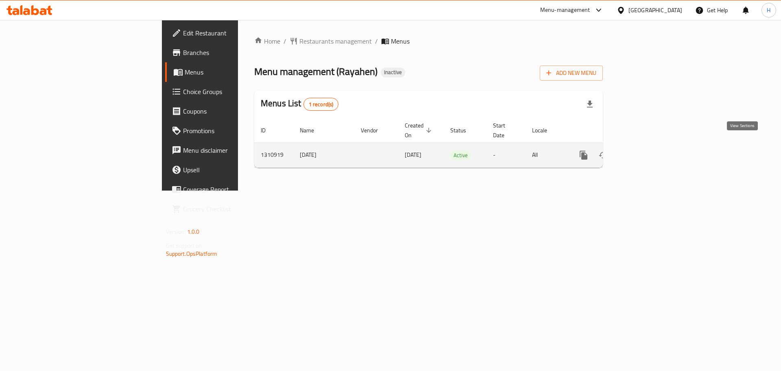
click at [652, 145] on link "enhanced table" at bounding box center [643, 155] width 20 height 20
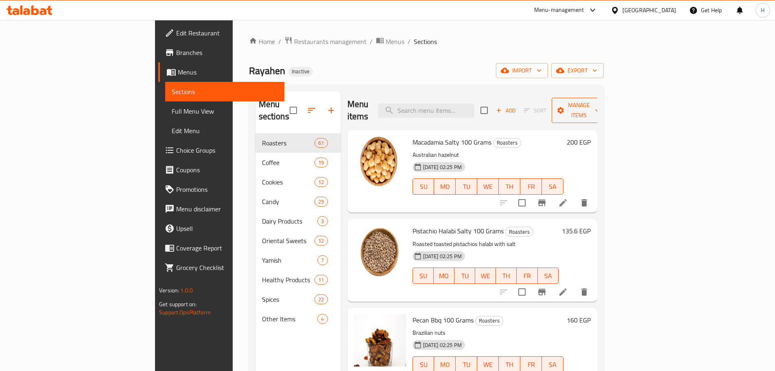
click at [600, 105] on span "Manage items" at bounding box center [579, 110] width 42 height 20
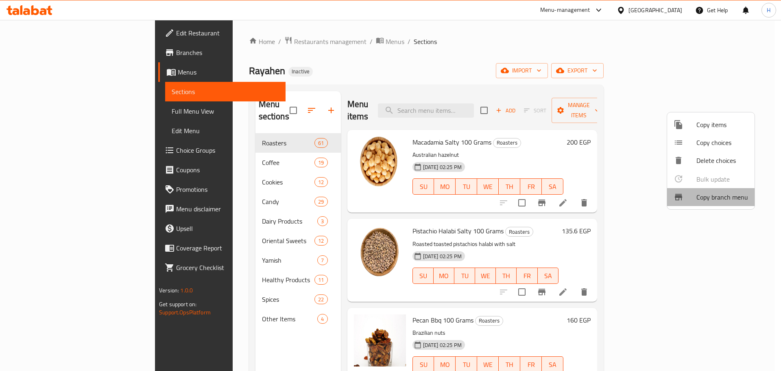
click at [713, 200] on span "Copy branch menu" at bounding box center [723, 197] width 52 height 10
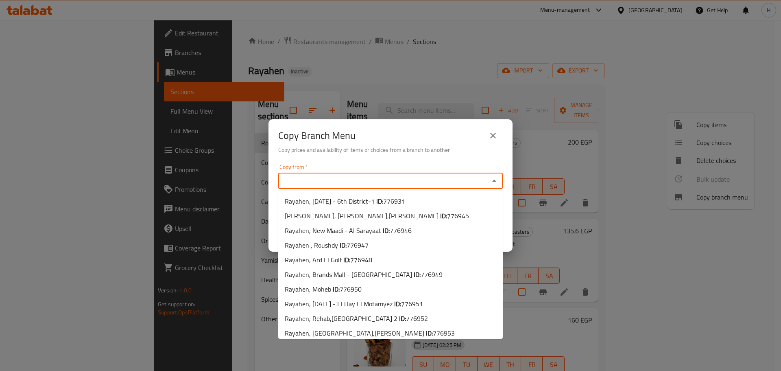
click at [380, 180] on input "Copy from   *" at bounding box center [384, 180] width 206 height 11
click at [360, 206] on span "Rayahen, [DATE] - 6th District-1 ID: 776931" at bounding box center [345, 201] width 120 height 10
type input "Rayahen, [DATE] - 6th District-1"
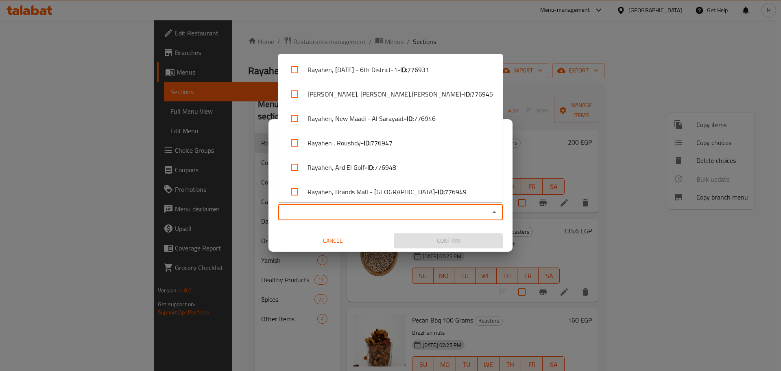
click at [368, 215] on input "Copy to   *" at bounding box center [384, 211] width 206 height 11
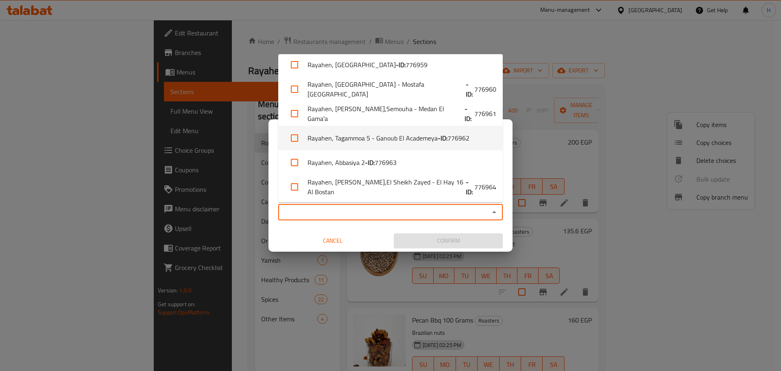
scroll to position [257, 0]
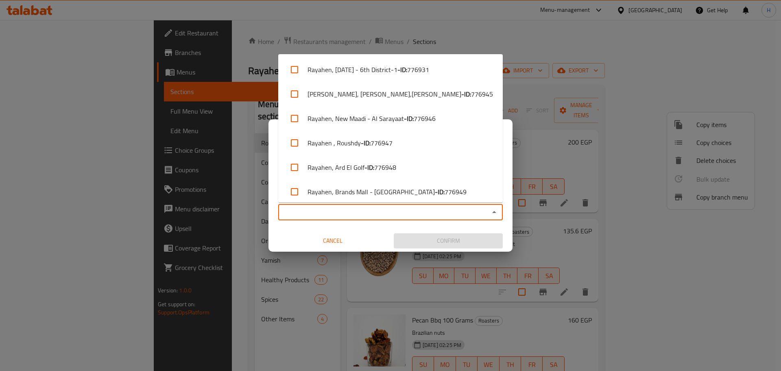
click at [328, 211] on input "Copy to   *" at bounding box center [384, 211] width 206 height 11
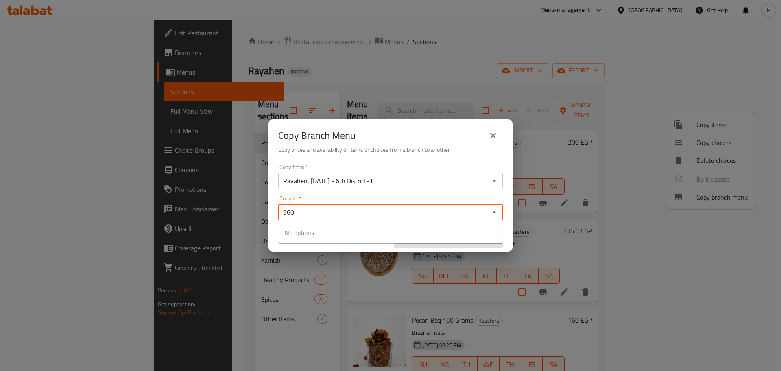
type input "960"
drag, startPoint x: 404, startPoint y: 201, endPoint x: 404, endPoint y: 206, distance: 4.5
click at [404, 202] on div "Copy to   * Copy to *" at bounding box center [390, 207] width 225 height 25
click at [407, 210] on input "Copy to   *" at bounding box center [384, 211] width 206 height 11
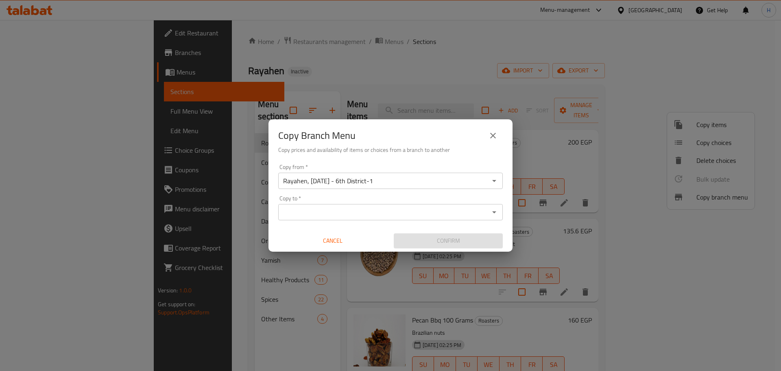
click at [387, 206] on div "Copy to *" at bounding box center [390, 212] width 225 height 16
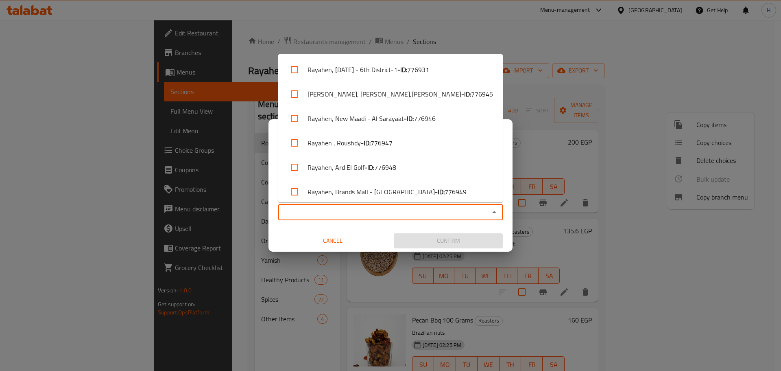
drag, startPoint x: 384, startPoint y: 208, endPoint x: 386, endPoint y: 212, distance: 4.8
click at [385, 212] on input "Copy to   *" at bounding box center [384, 211] width 206 height 11
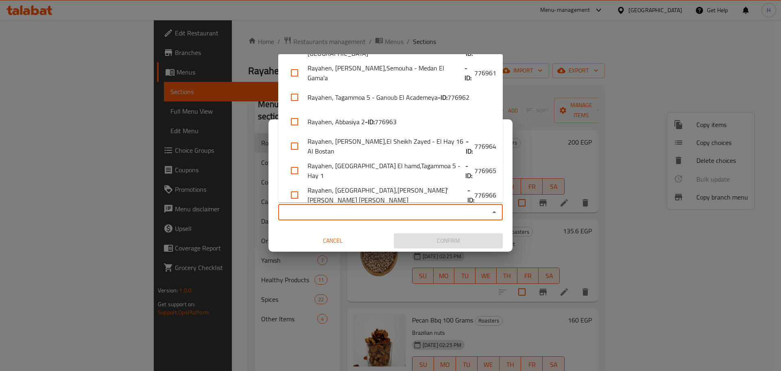
scroll to position [298, 0]
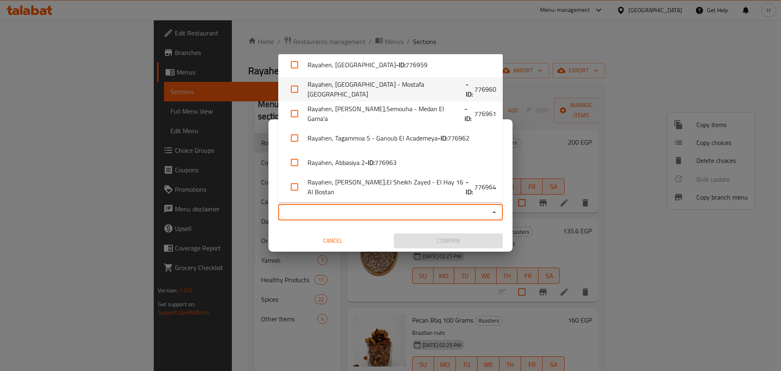
click at [387, 94] on li "Rayahen, [GEOGRAPHIC_DATA] - [GEOGRAPHIC_DATA] - ID: 776960" at bounding box center [390, 89] width 225 height 24
checkbox input "true"
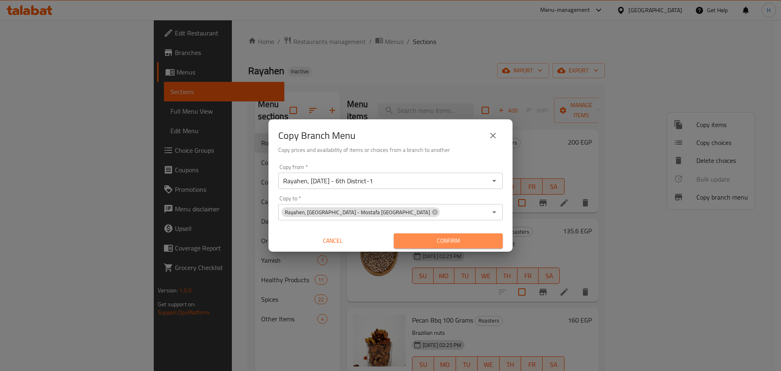
click at [412, 241] on span "Confirm" at bounding box center [448, 241] width 96 height 10
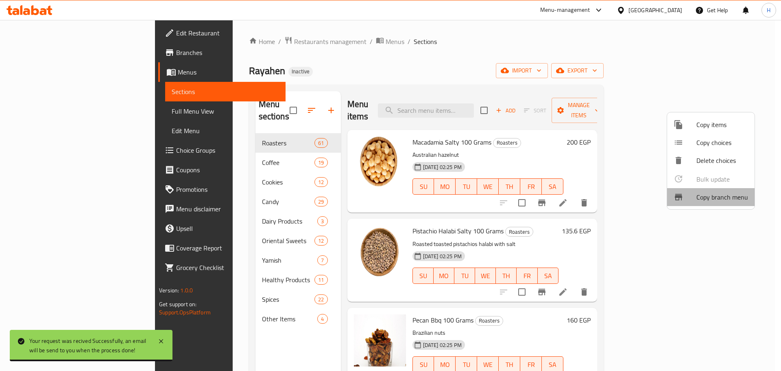
click at [716, 199] on span "Copy branch menu" at bounding box center [723, 197] width 52 height 10
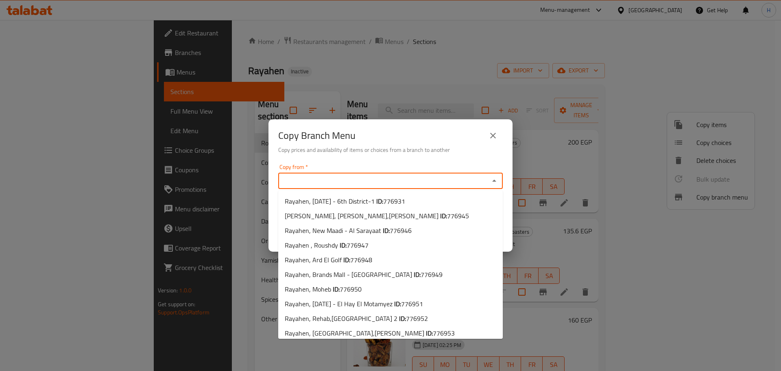
click at [418, 182] on input "Copy from   *" at bounding box center [384, 180] width 206 height 11
click at [405, 199] on span "776931" at bounding box center [394, 201] width 22 height 12
type input "Rayahen, [DATE] - 6th District-1"
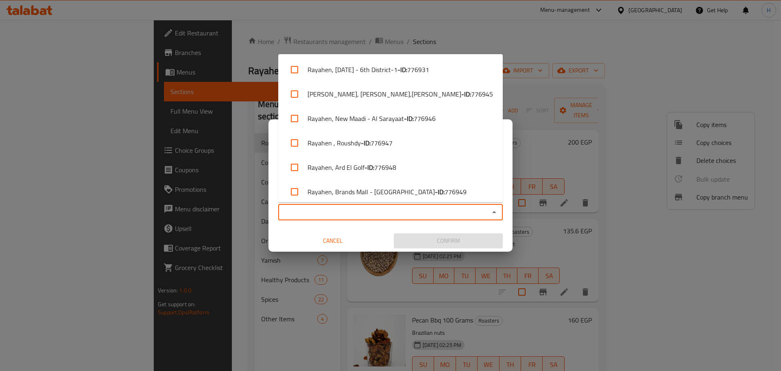
click at [388, 214] on input "Copy to   *" at bounding box center [384, 211] width 206 height 11
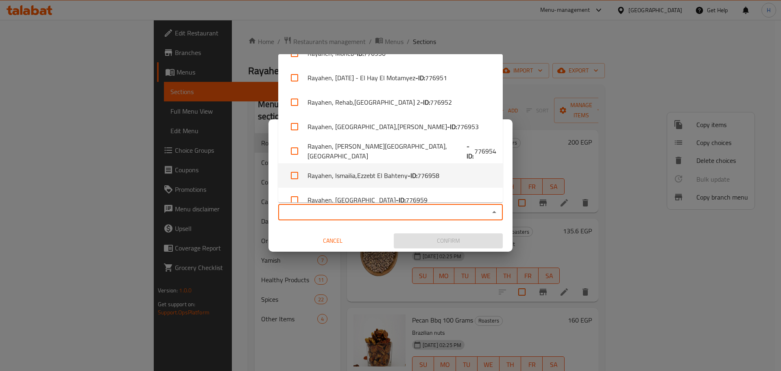
scroll to position [203, 0]
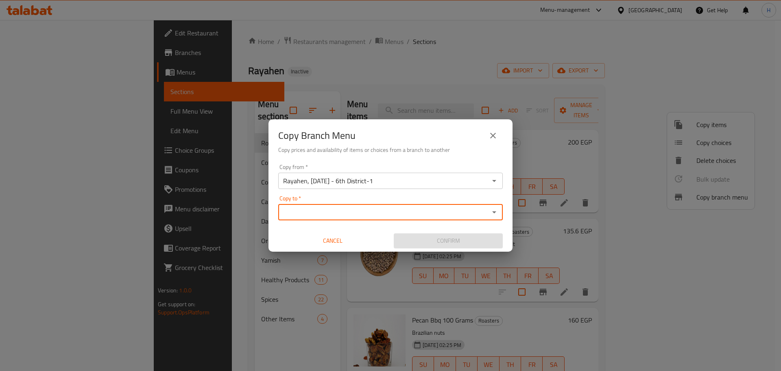
click at [364, 218] on div "Copy to *" at bounding box center [390, 212] width 225 height 16
click at [374, 215] on input "Copy to   *" at bounding box center [384, 211] width 206 height 11
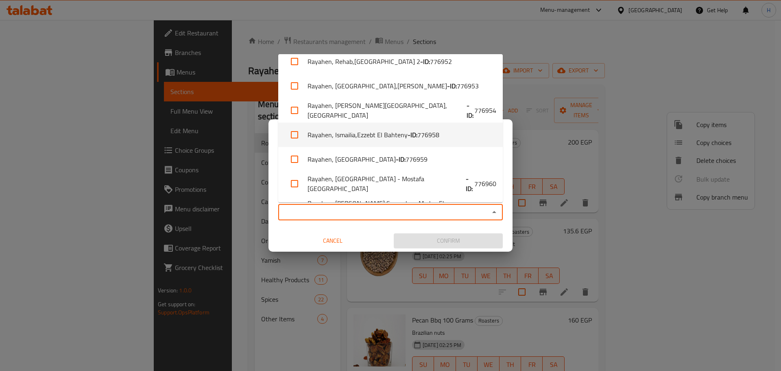
click at [382, 139] on li "Rayahen, Ismailia,Ezzebt El Bahteny - ID: 776958" at bounding box center [390, 134] width 225 height 24
checkbox input "true"
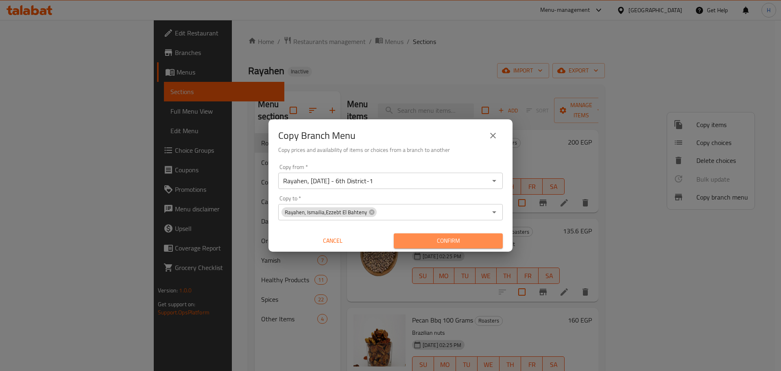
click at [454, 239] on span "Confirm" at bounding box center [448, 241] width 96 height 10
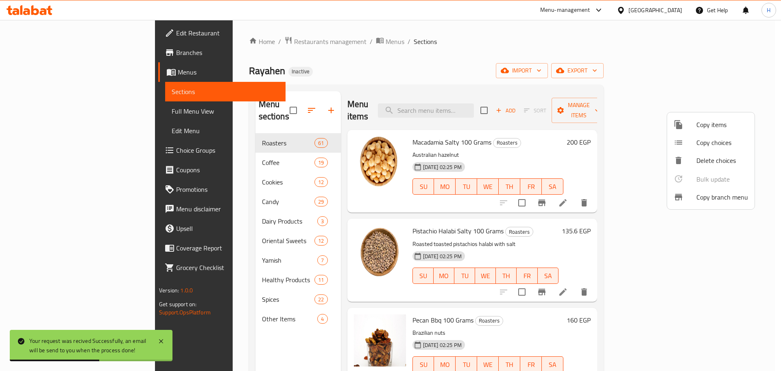
click at [44, 51] on div at bounding box center [390, 185] width 781 height 371
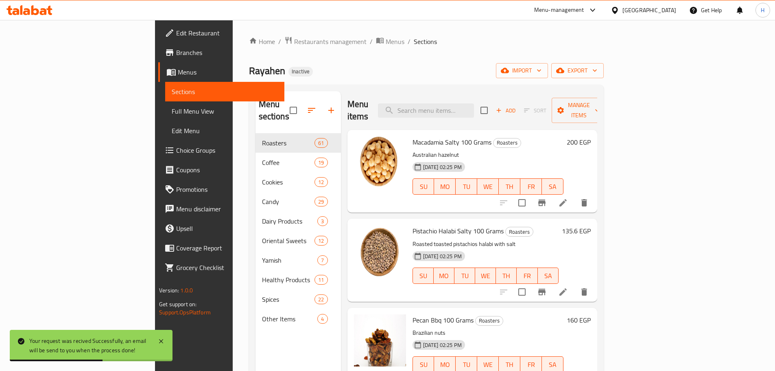
click at [176, 51] on span "Branches" at bounding box center [227, 53] width 102 height 10
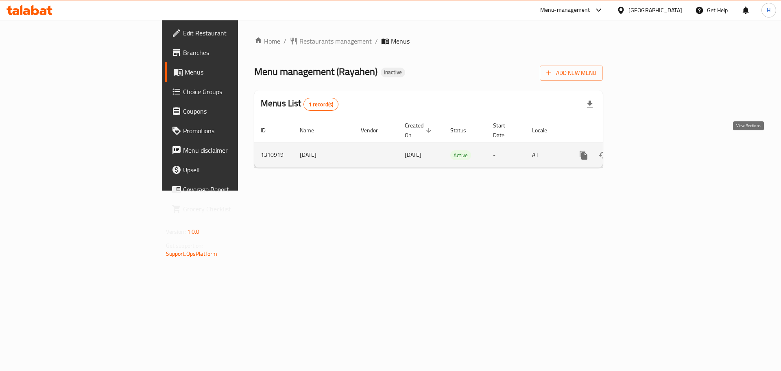
click at [652, 149] on link "enhanced table" at bounding box center [643, 155] width 20 height 20
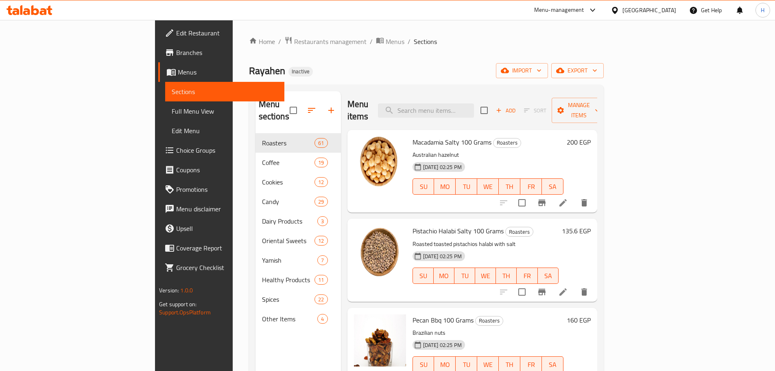
click at [172, 116] on span "Full Menu View" at bounding box center [225, 111] width 106 height 10
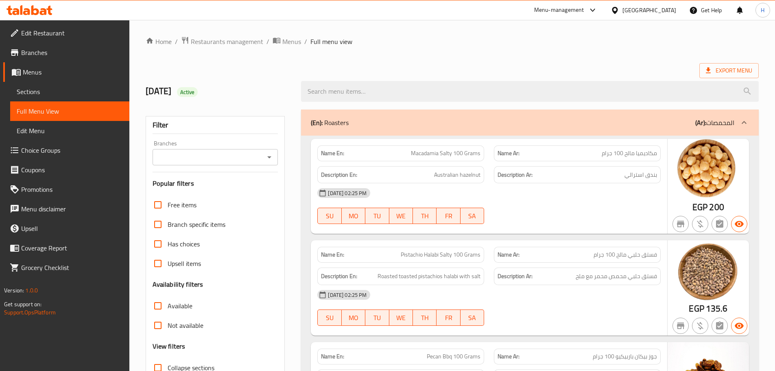
click at [247, 156] on input "Branches" at bounding box center [208, 156] width 107 height 11
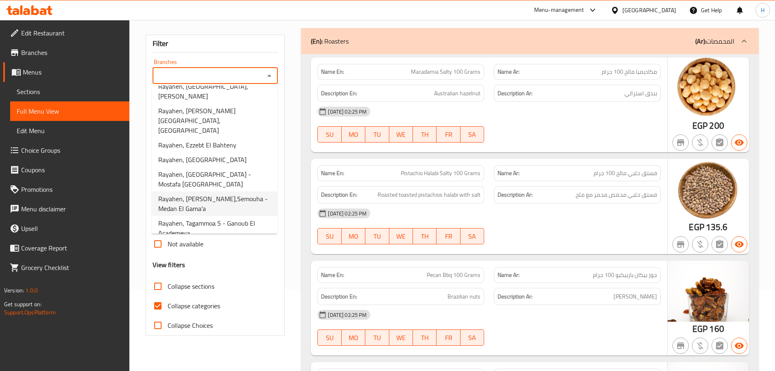
scroll to position [135, 0]
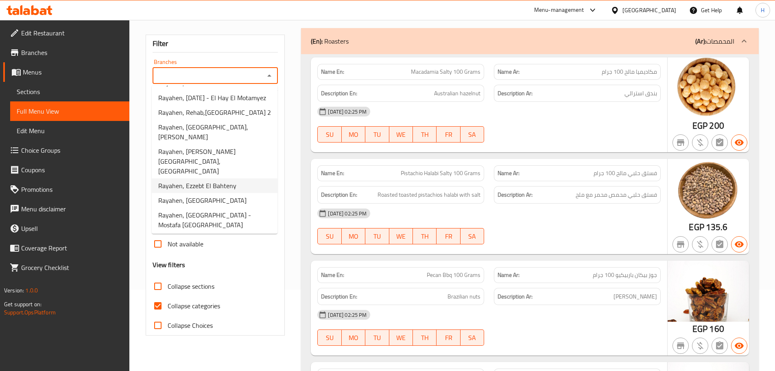
click at [224, 181] on span "Rayahen, Ezzebt El Bahteny" at bounding box center [197, 186] width 78 height 10
type input "Rayahen, Ezzebt El Bahteny"
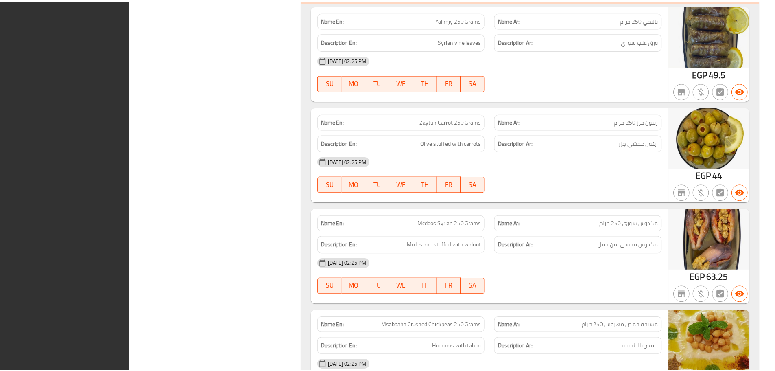
scroll to position [18522, 0]
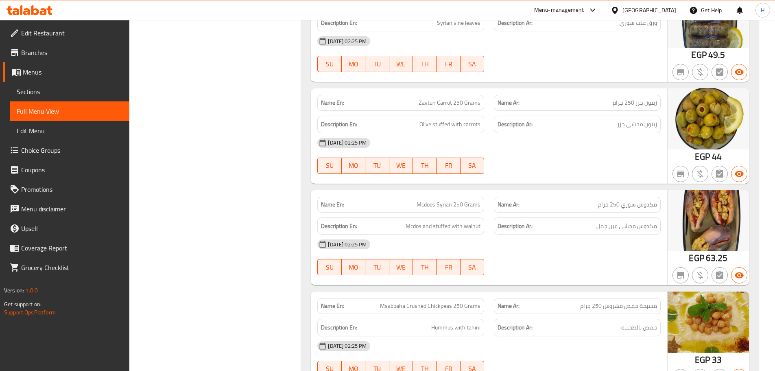
click at [61, 48] on span "Branches" at bounding box center [72, 53] width 102 height 10
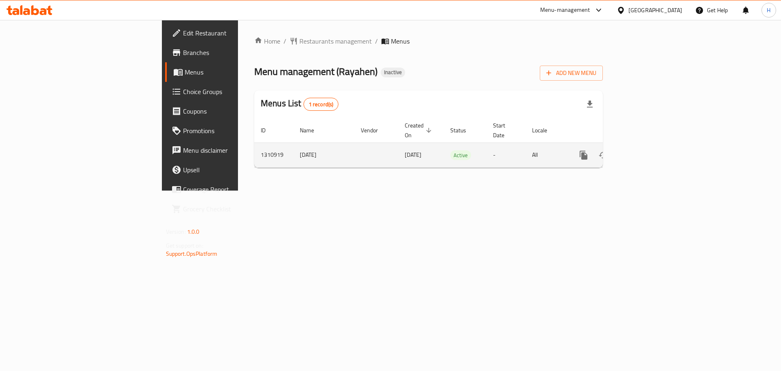
click at [646, 151] on icon "enhanced table" at bounding box center [642, 154] width 7 height 7
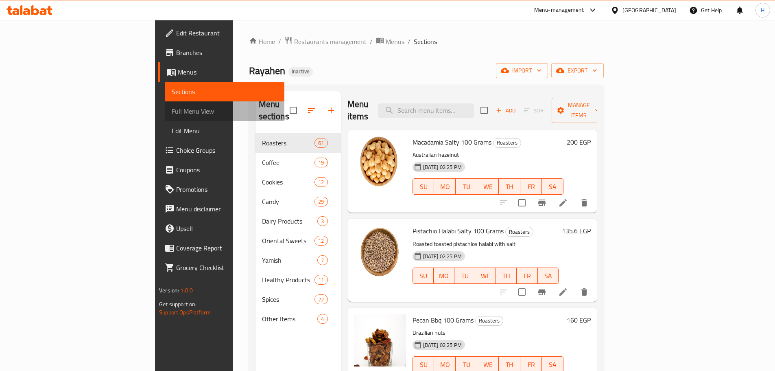
click at [172, 108] on span "Full Menu View" at bounding box center [225, 111] width 106 height 10
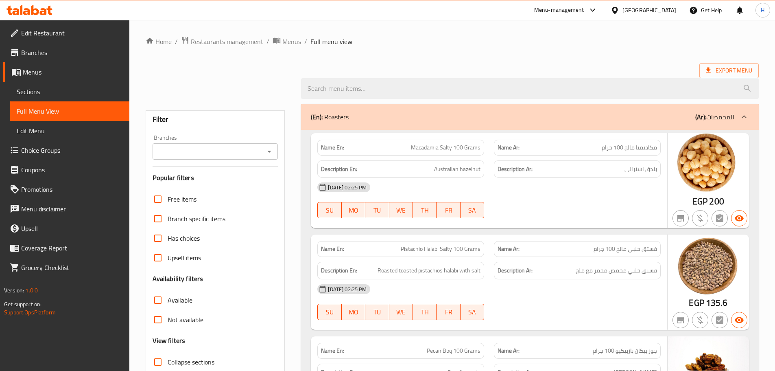
click at [241, 147] on input "Branches" at bounding box center [208, 151] width 107 height 11
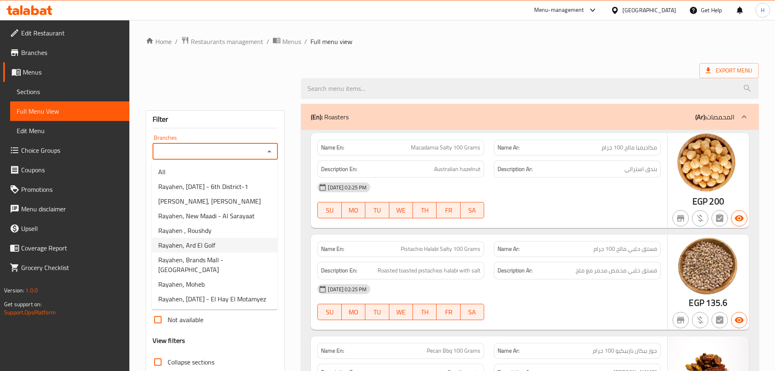
scroll to position [163, 0]
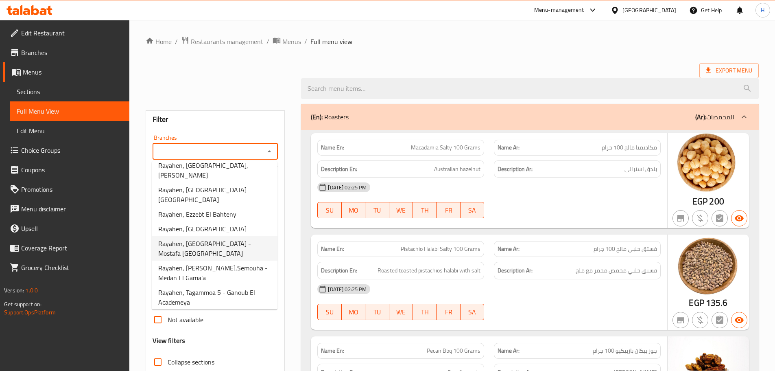
click at [218, 239] on span "Rayahen, [GEOGRAPHIC_DATA] - Mostafa [GEOGRAPHIC_DATA]" at bounding box center [214, 248] width 113 height 20
type input "Rayahen, [GEOGRAPHIC_DATA] - Mostafa [GEOGRAPHIC_DATA]"
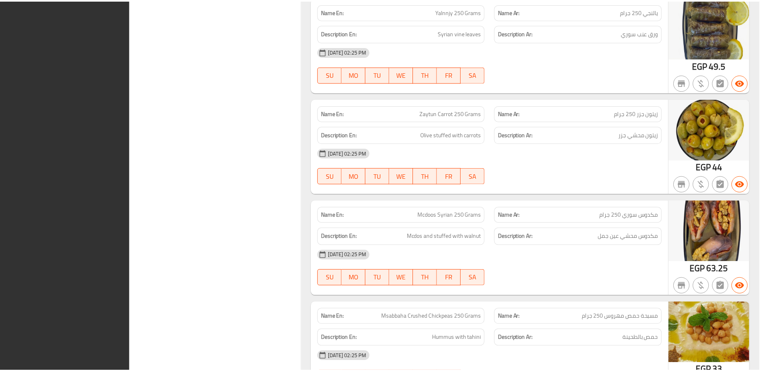
scroll to position [18522, 0]
